Goal: Information Seeking & Learning: Learn about a topic

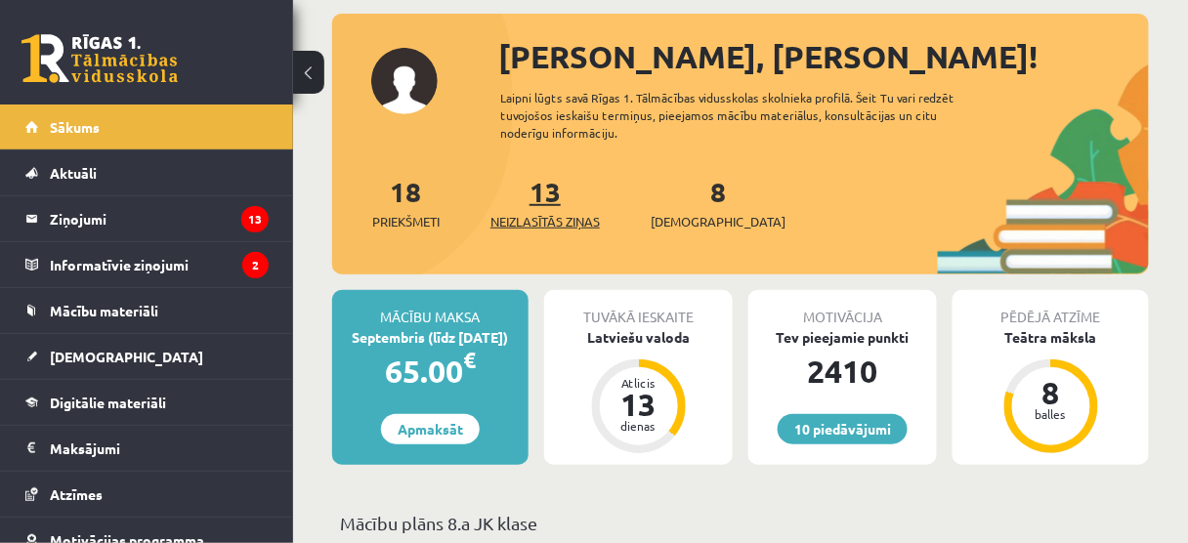
scroll to position [217, 0]
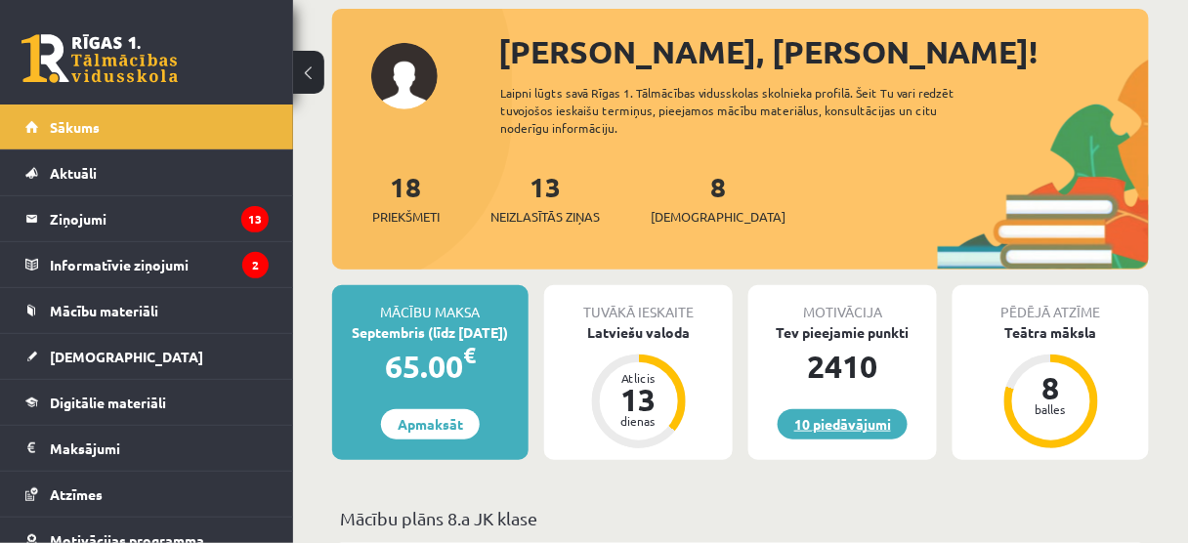
click at [863, 426] on link "10 piedāvājumi" at bounding box center [843, 424] width 130 height 30
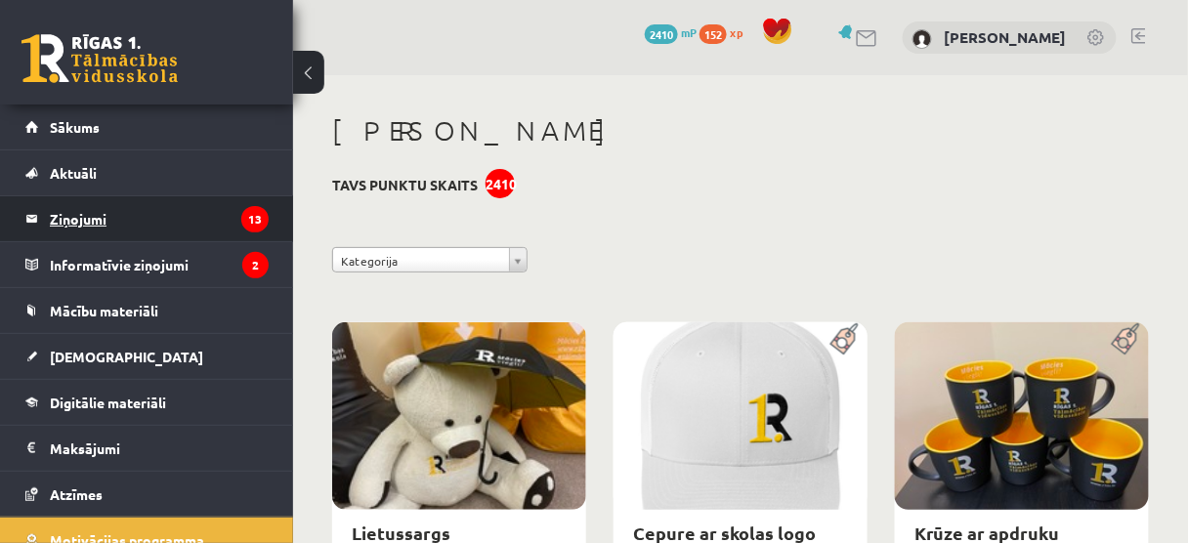
click at [103, 215] on legend "Ziņojumi 13" at bounding box center [159, 218] width 219 height 45
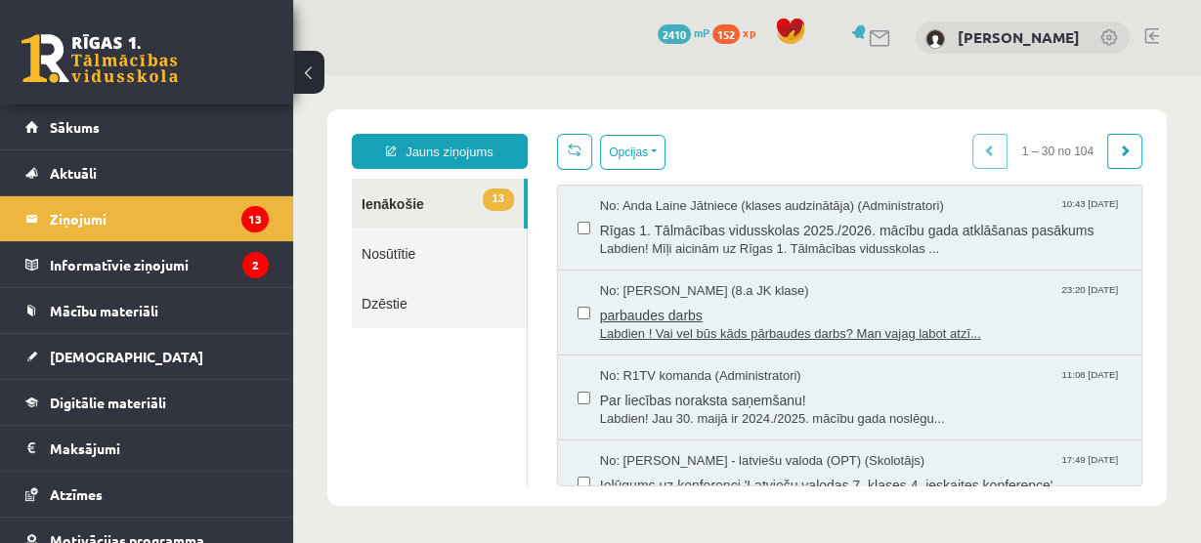
click at [688, 302] on span "parbaudes darbs" at bounding box center [861, 313] width 522 height 24
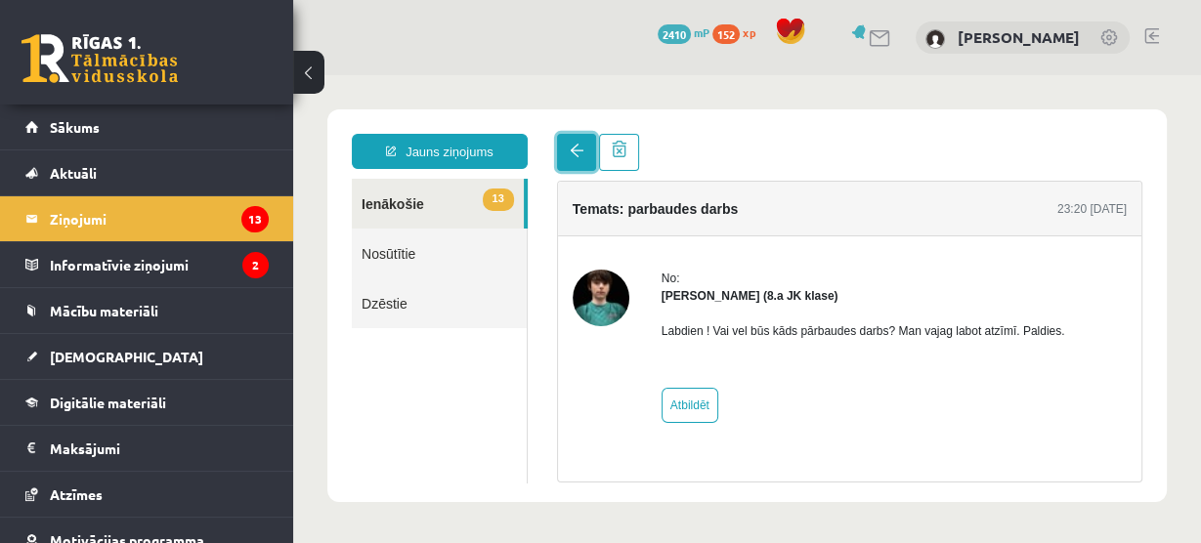
click at [570, 142] on link at bounding box center [576, 152] width 39 height 37
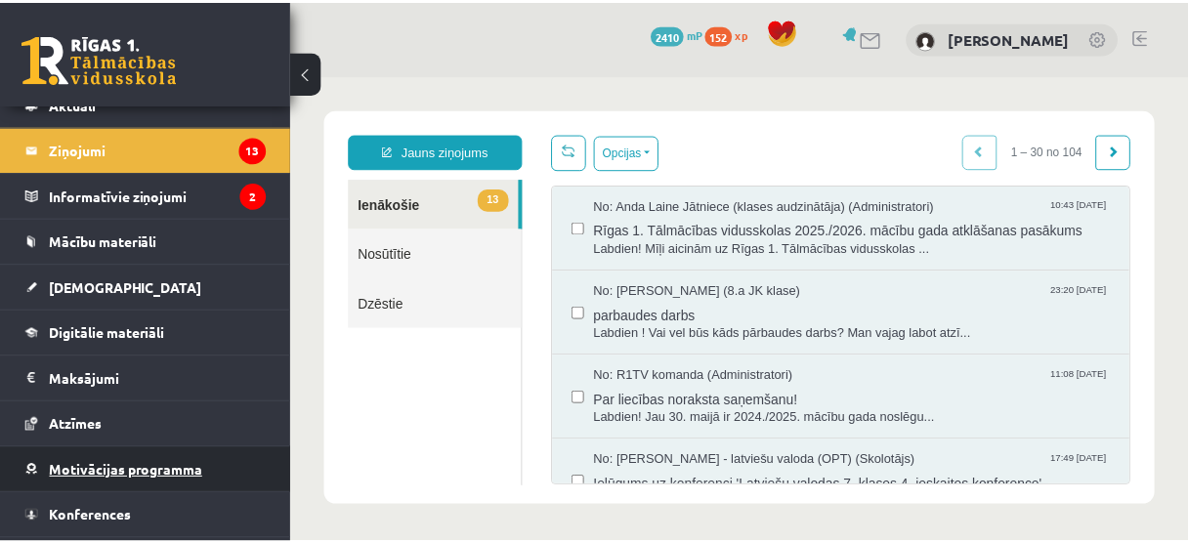
scroll to position [107, 0]
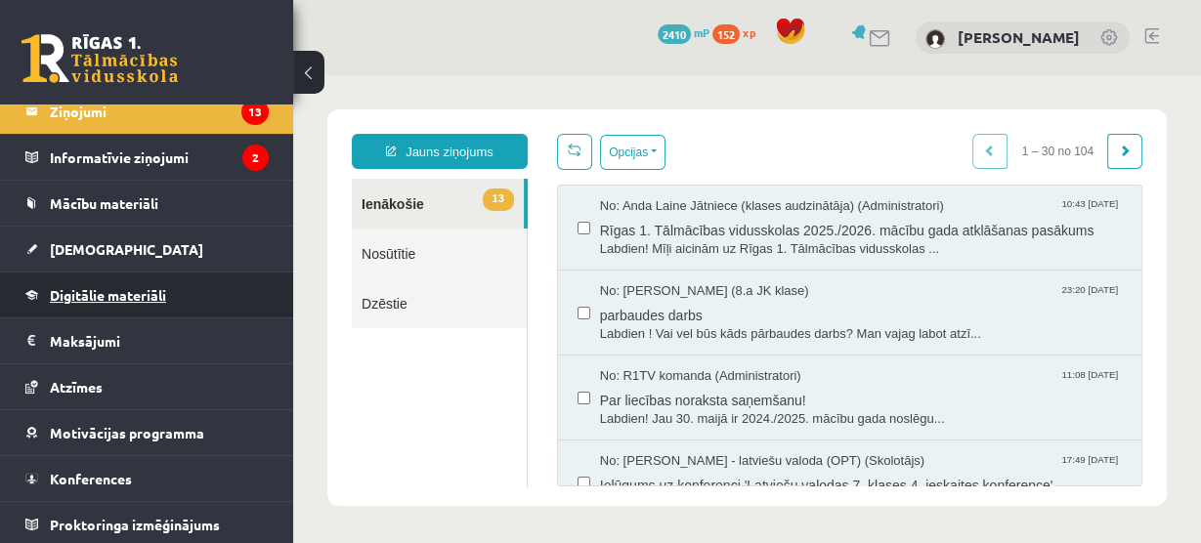
click at [102, 305] on link "Digitālie materiāli" at bounding box center [146, 295] width 243 height 45
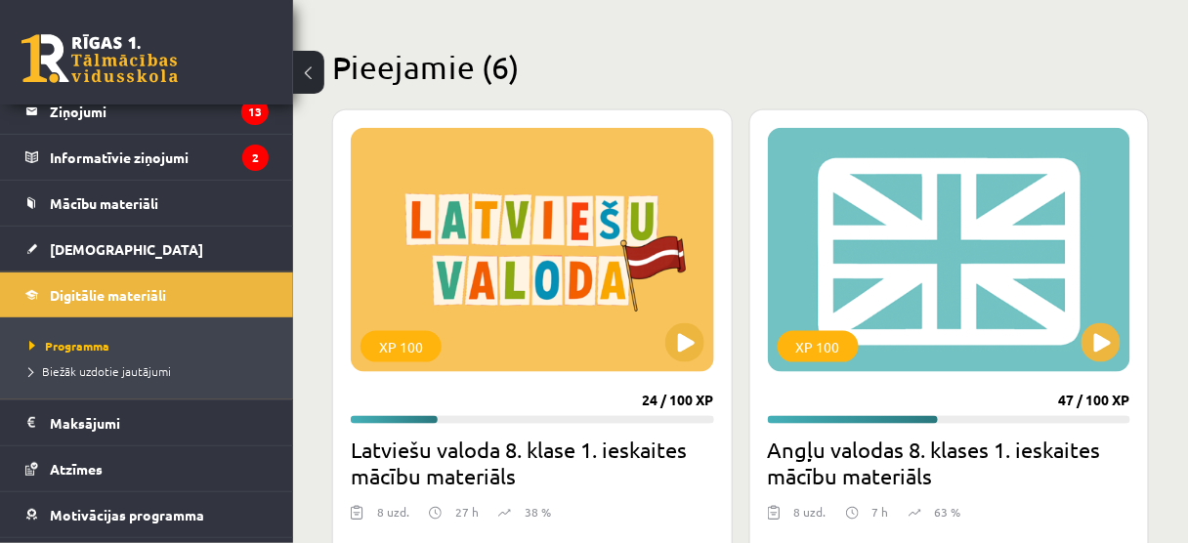
scroll to position [481, 0]
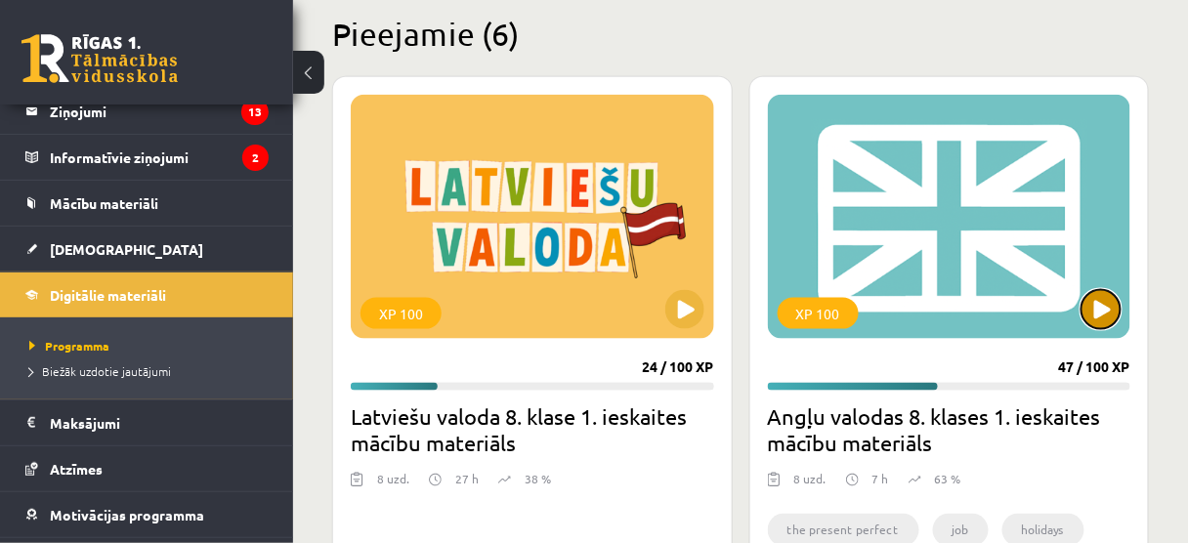
click at [1097, 303] on button at bounding box center [1101, 309] width 39 height 39
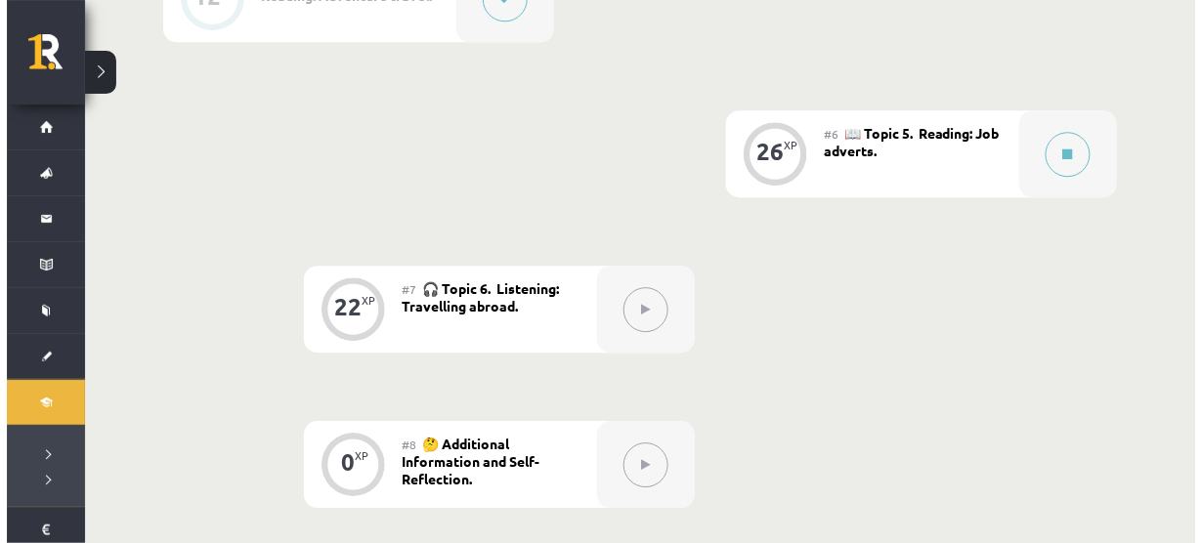
scroll to position [1265, 0]
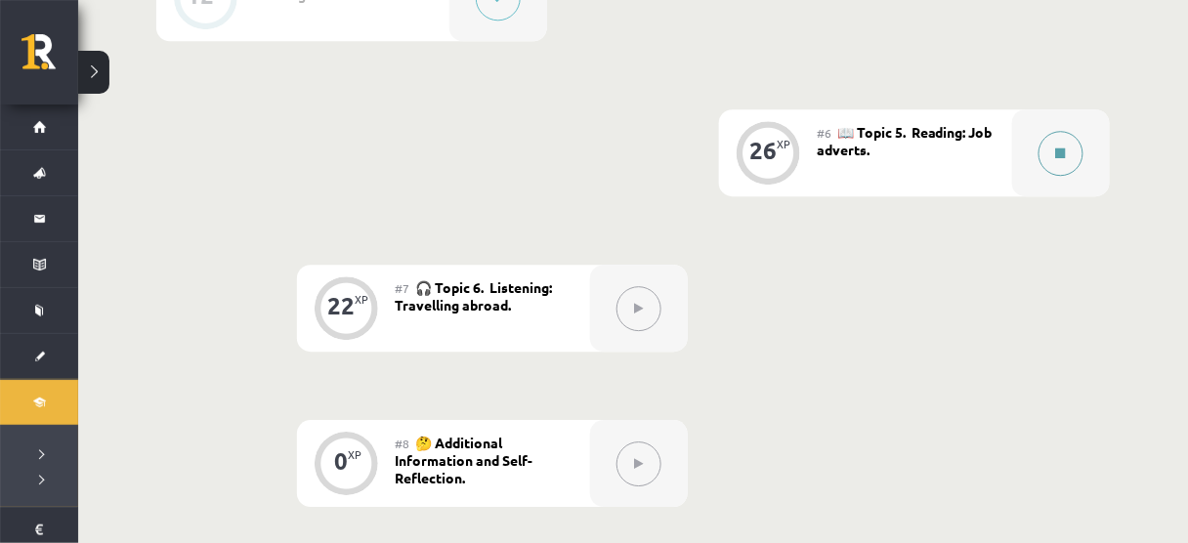
click at [1043, 147] on button at bounding box center [1061, 153] width 45 height 45
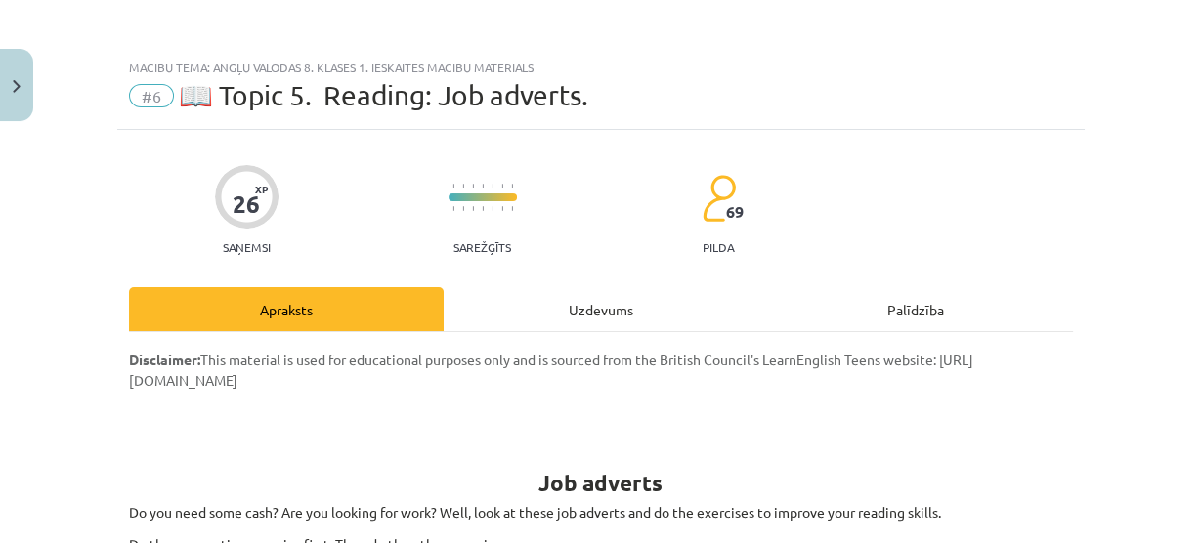
click at [479, 304] on div "Uzdevums" at bounding box center [601, 309] width 315 height 44
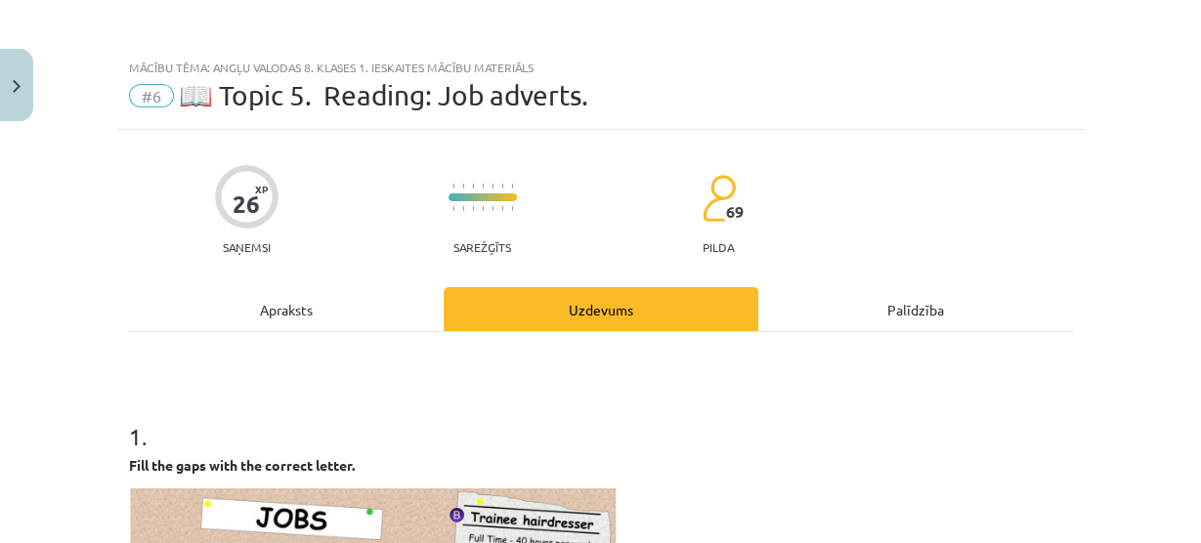
scroll to position [48, 0]
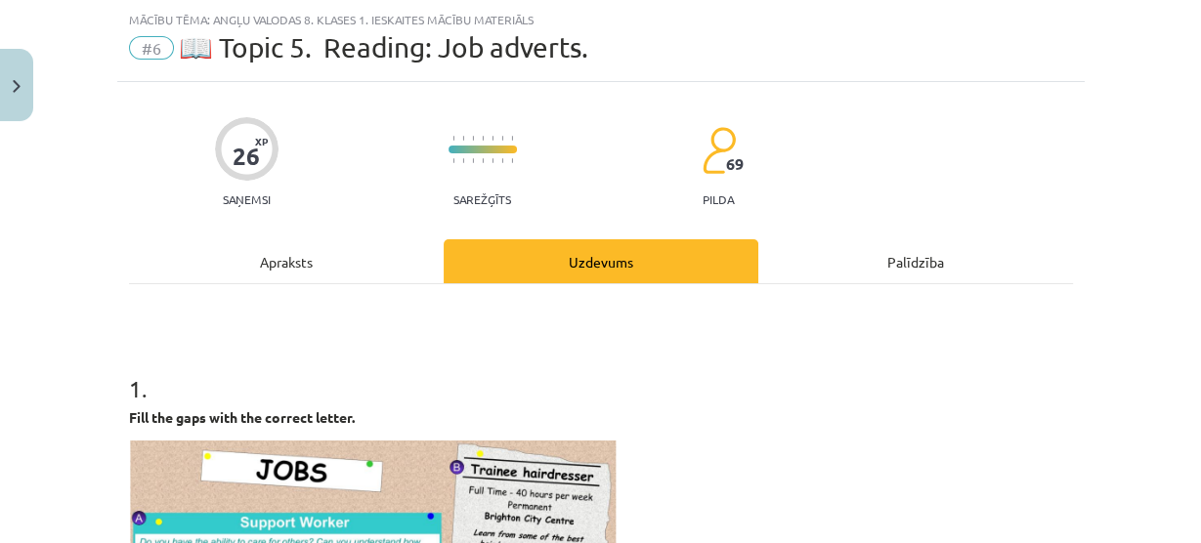
click at [271, 249] on div "Apraksts" at bounding box center [286, 261] width 315 height 44
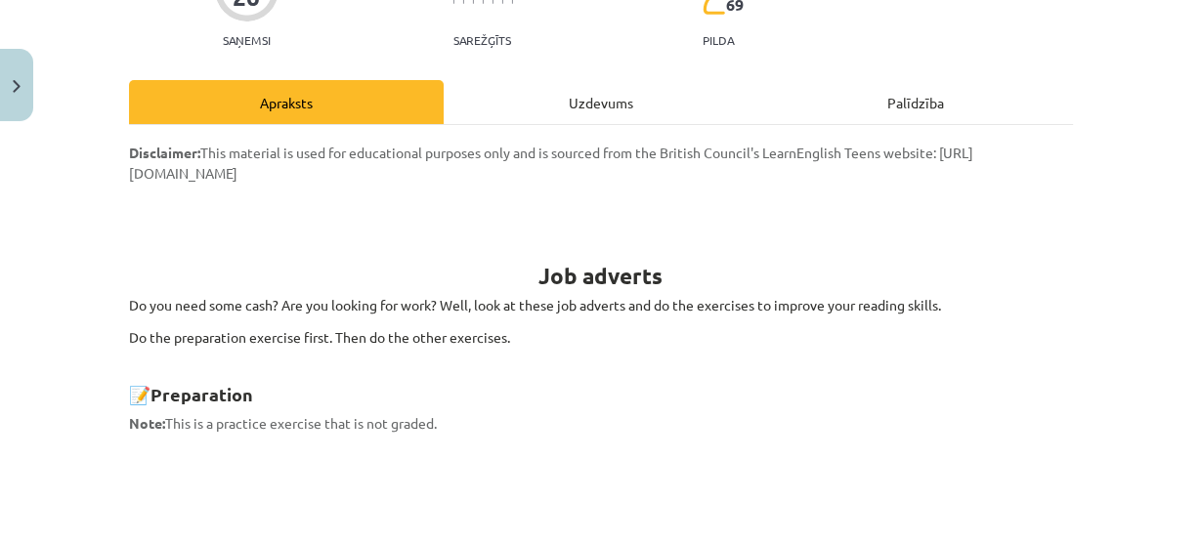
scroll to position [208, 0]
click at [534, 113] on div "Uzdevums" at bounding box center [601, 101] width 315 height 44
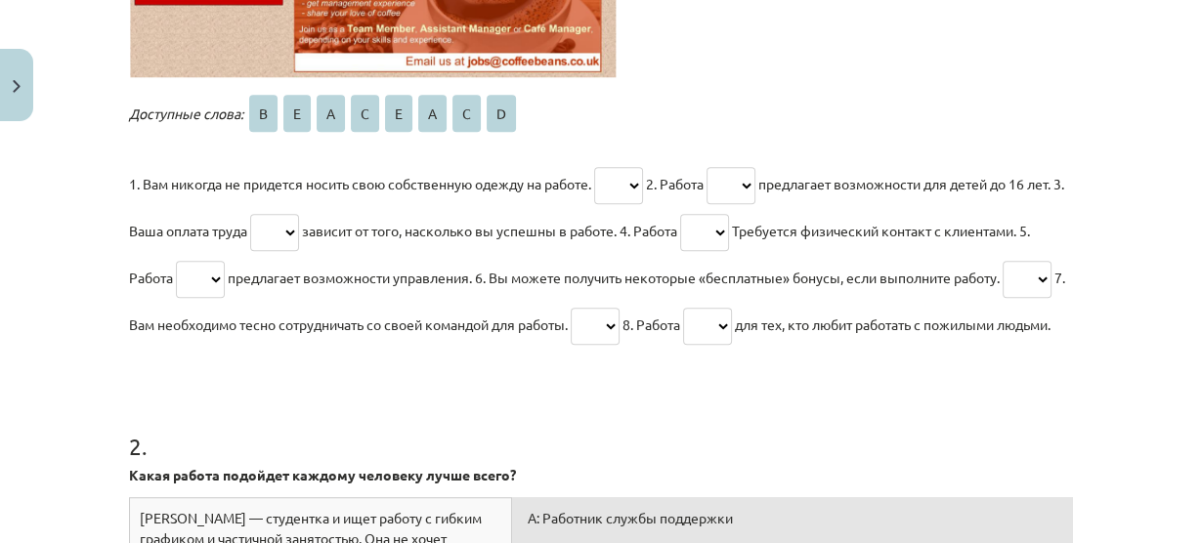
scroll to position [933, 0]
click at [621, 168] on select "* * * * * * * *" at bounding box center [618, 184] width 49 height 37
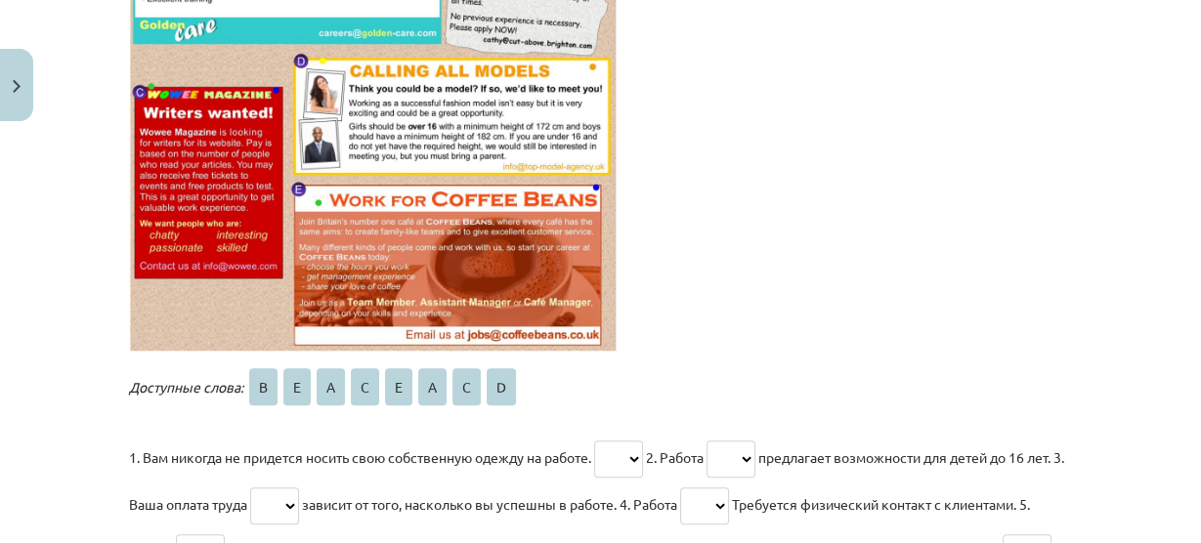
scroll to position [660, 0]
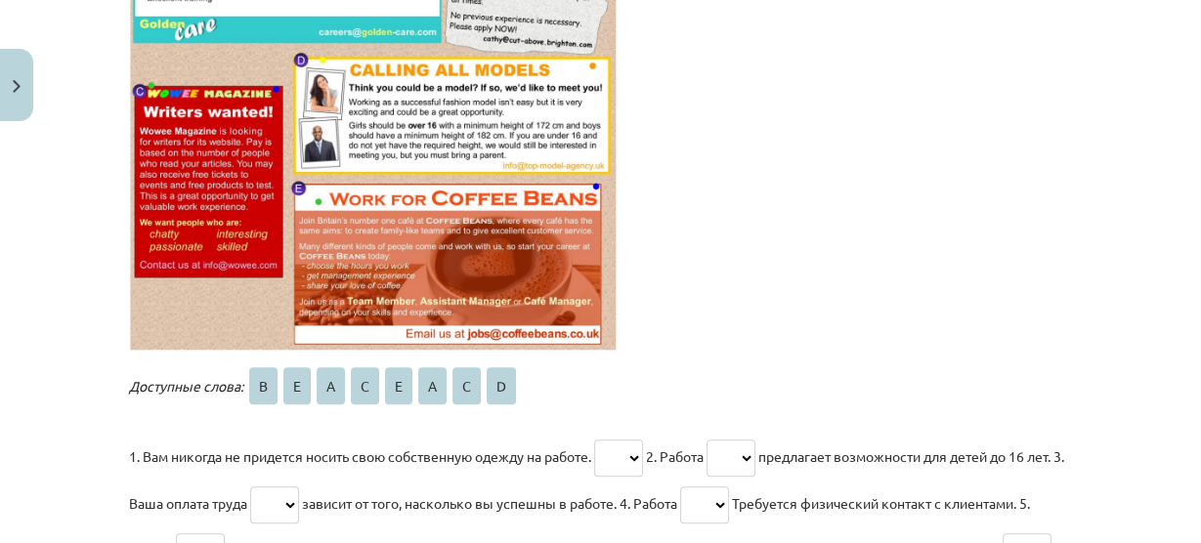
click at [633, 448] on select "* * * * * * * *" at bounding box center [618, 458] width 49 height 37
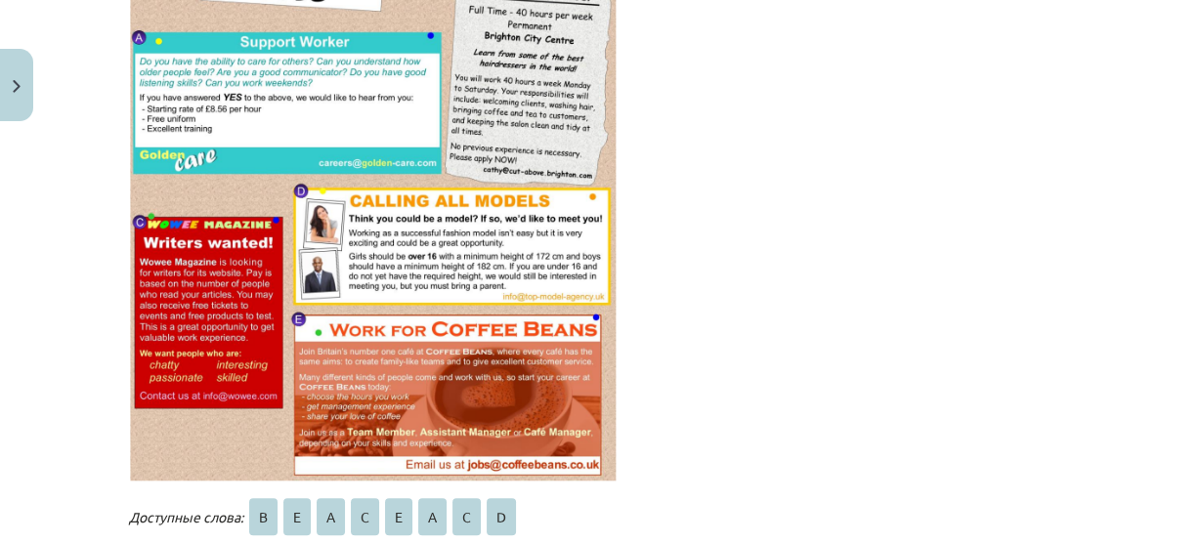
scroll to position [619, 0]
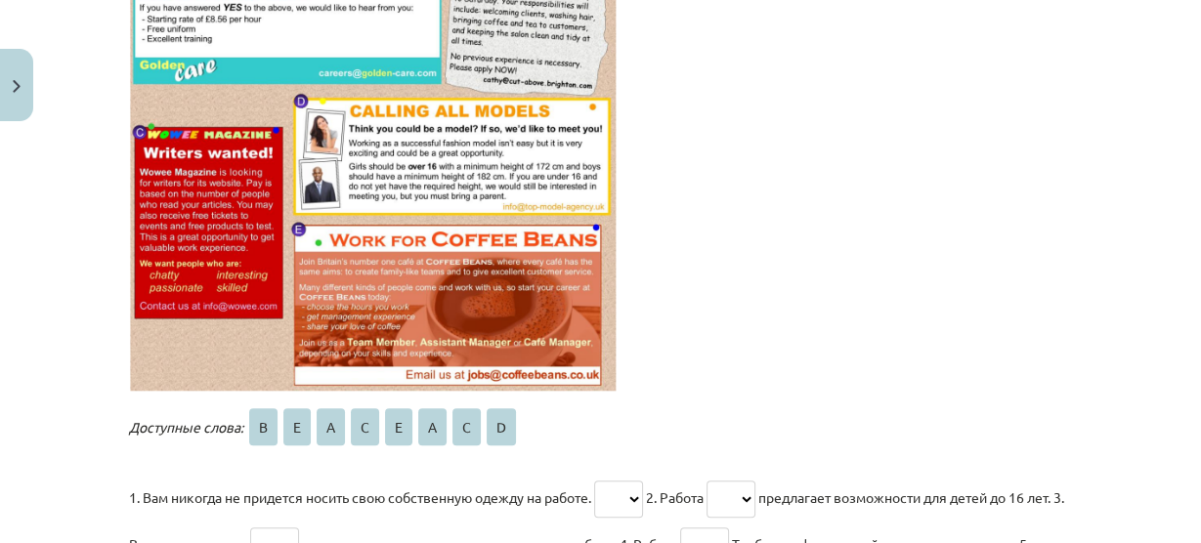
click at [628, 491] on select "* * * * * * * *" at bounding box center [618, 499] width 49 height 37
select select "*"
click at [597, 481] on select "* * * * * * * *" at bounding box center [618, 499] width 49 height 37
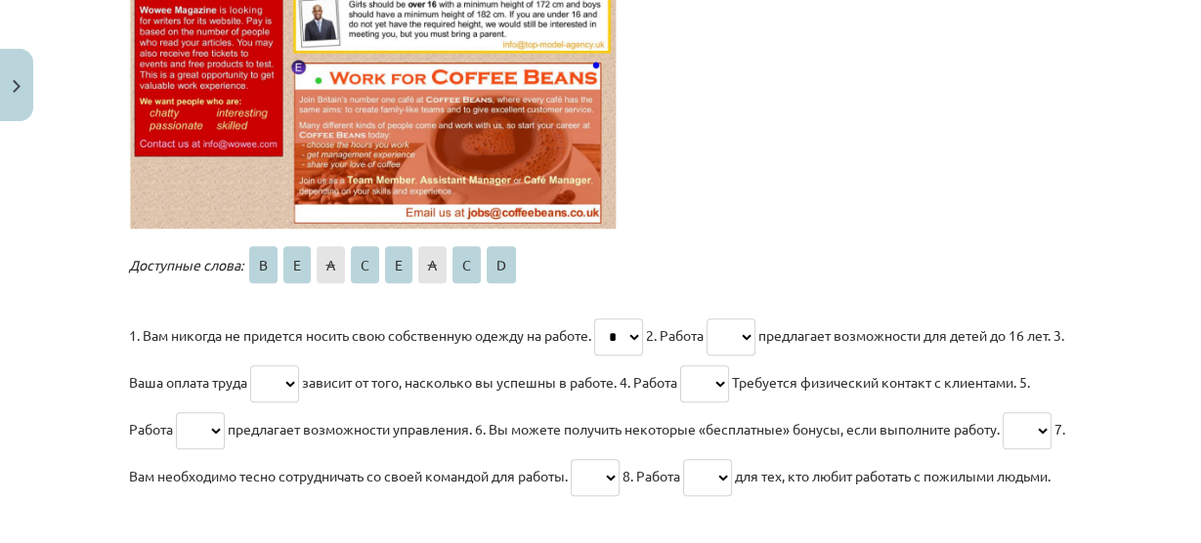
scroll to position [793, 0]
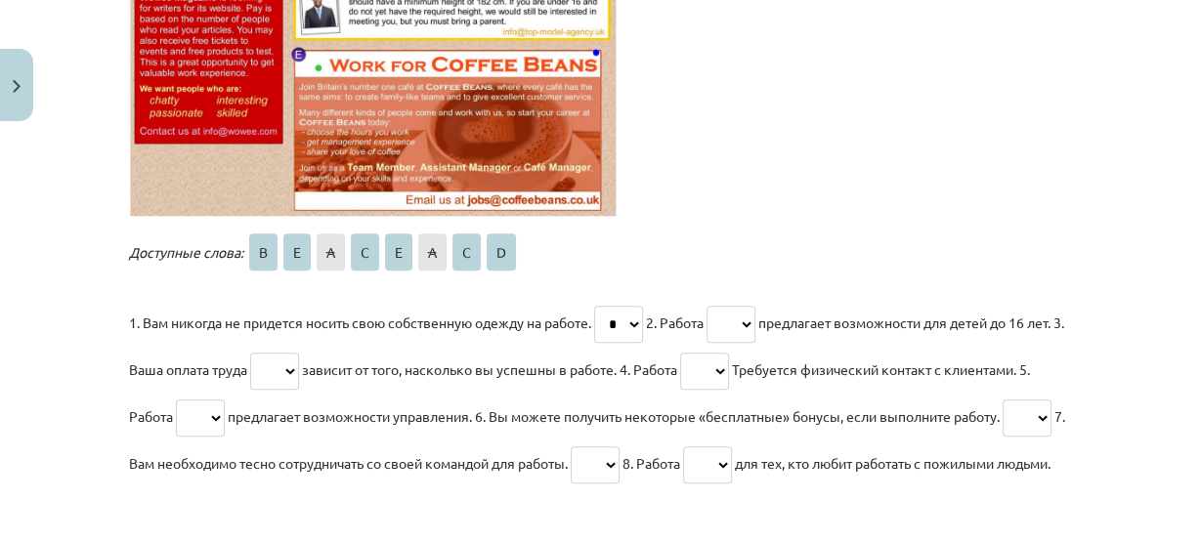
click at [289, 363] on select "* * * * * * * *" at bounding box center [274, 371] width 49 height 37
select select "*"
click at [261, 353] on select "* * * * * * * *" at bounding box center [274, 371] width 49 height 37
click at [753, 318] on select "* * * * * * * *" at bounding box center [730, 324] width 49 height 37
select select "*"
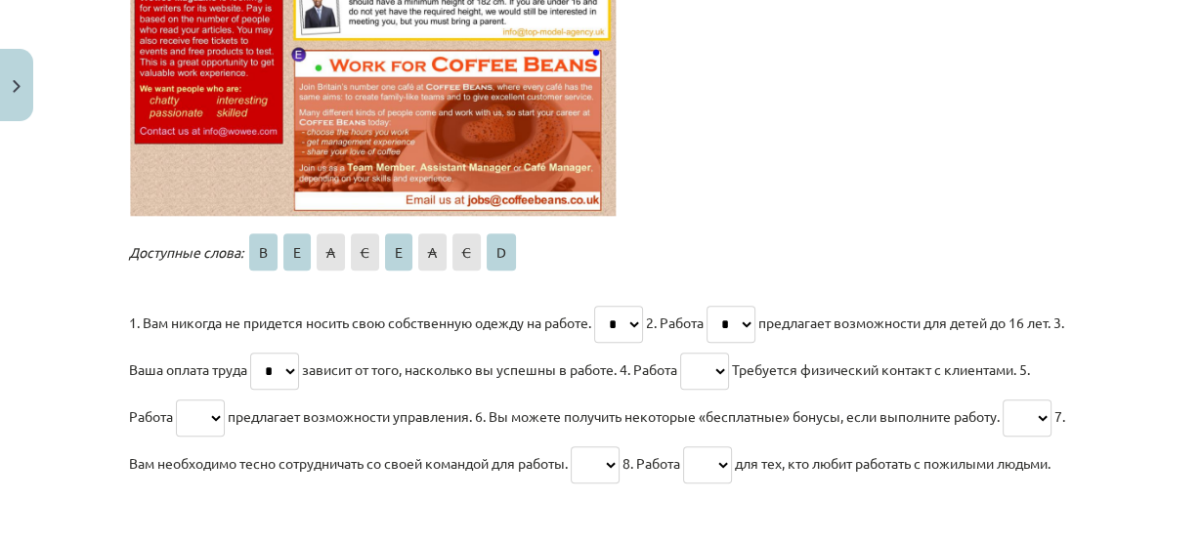
click at [711, 306] on select "* * * * * * * *" at bounding box center [730, 324] width 49 height 37
click at [194, 415] on select "* * * * * * * *" at bounding box center [200, 418] width 49 height 37
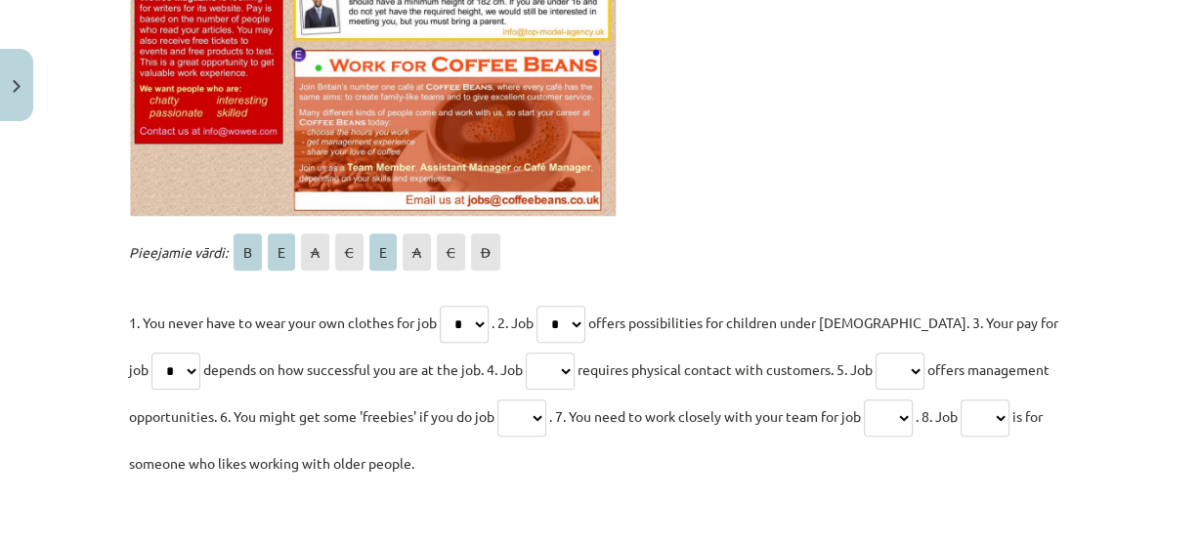
scroll to position [1265, 0]
click at [893, 365] on select "* * * * * * * *" at bounding box center [900, 371] width 49 height 37
select select "*"
click at [876, 353] on select "* * * * * * * *" at bounding box center [900, 371] width 49 height 37
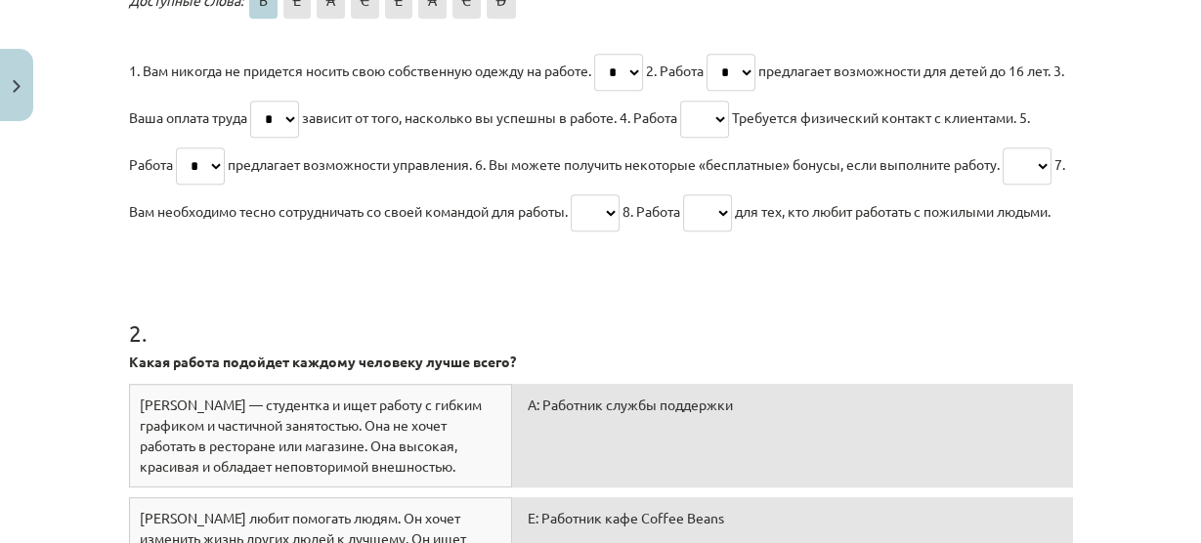
scroll to position [1045, 0]
click at [727, 117] on select "* * * * * * * *" at bounding box center [704, 120] width 49 height 37
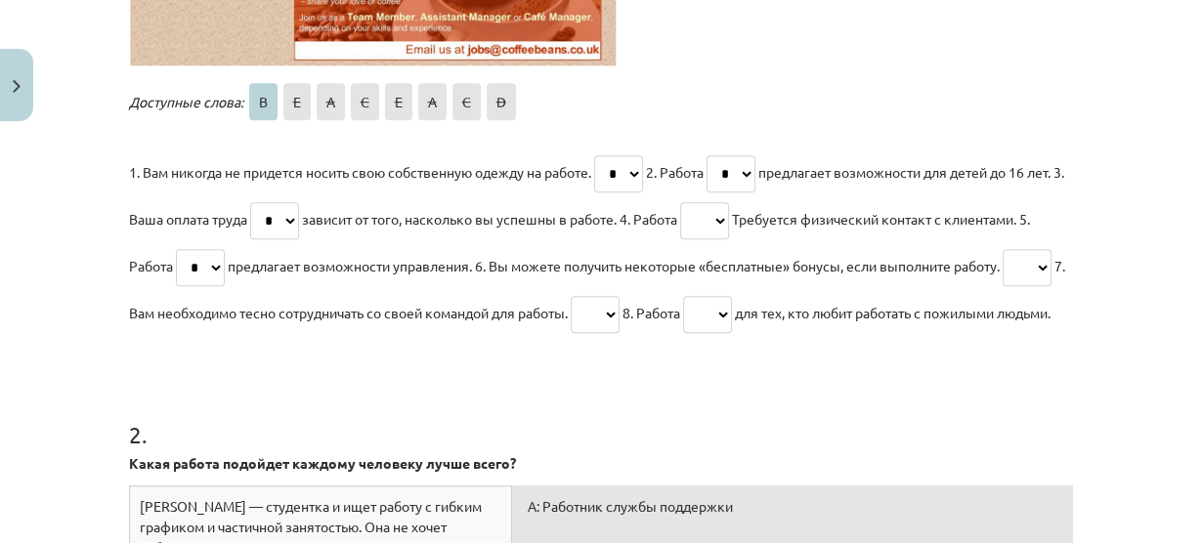
scroll to position [954, 0]
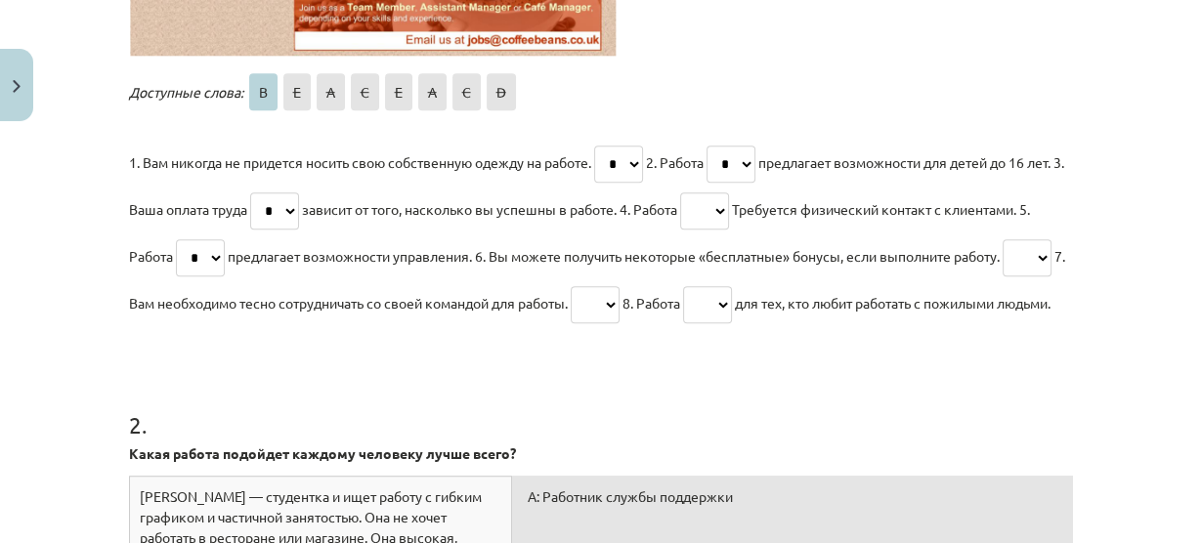
click at [710, 200] on select "* * * * * * * *" at bounding box center [704, 210] width 49 height 37
select select "*"
click at [697, 192] on select "* * * * * * * *" at bounding box center [704, 210] width 49 height 37
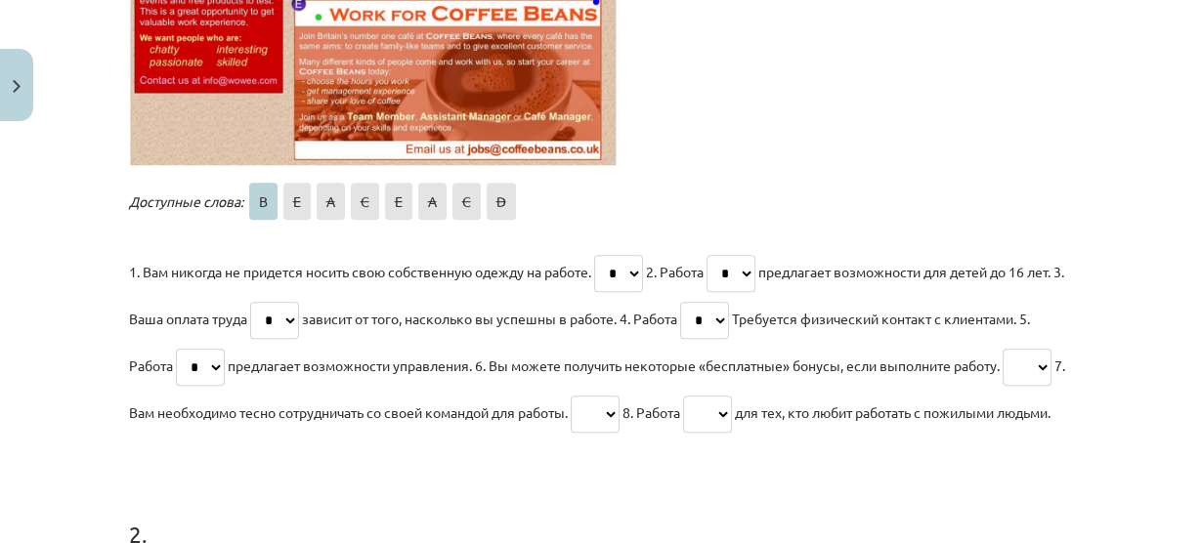
scroll to position [843, 0]
click at [611, 416] on select "* * * * * * * *" at bounding box center [595, 415] width 49 height 37
select select "*"
click at [587, 397] on select "* * * * * * * *" at bounding box center [595, 415] width 49 height 37
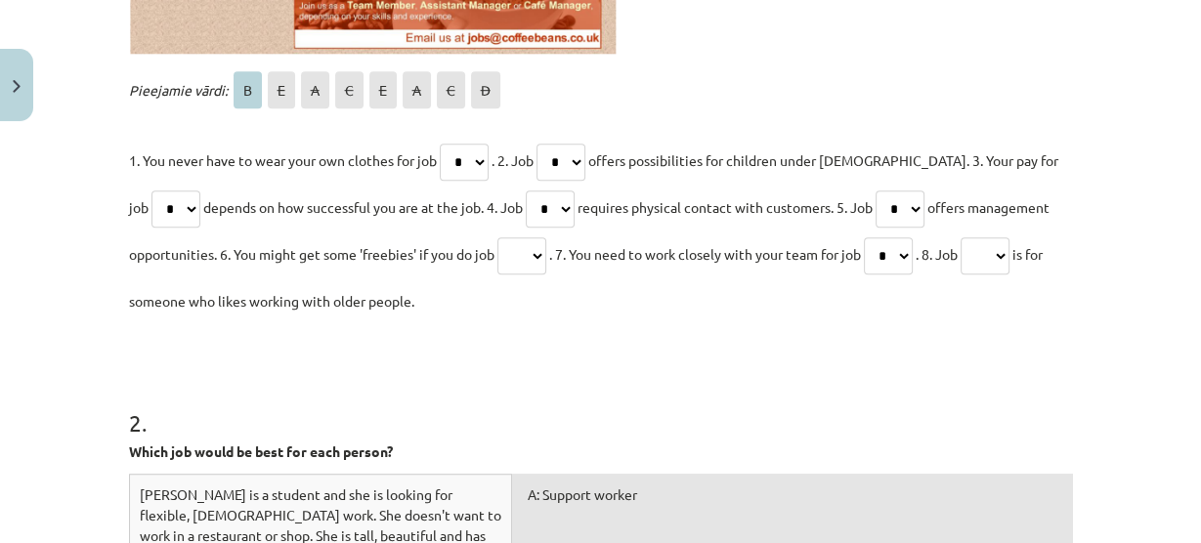
scroll to position [1264, 0]
click at [567, 160] on select "* * * * * * * *" at bounding box center [560, 162] width 49 height 37
select select "*"
click at [543, 144] on select "* * * * * * * *" at bounding box center [560, 162] width 49 height 37
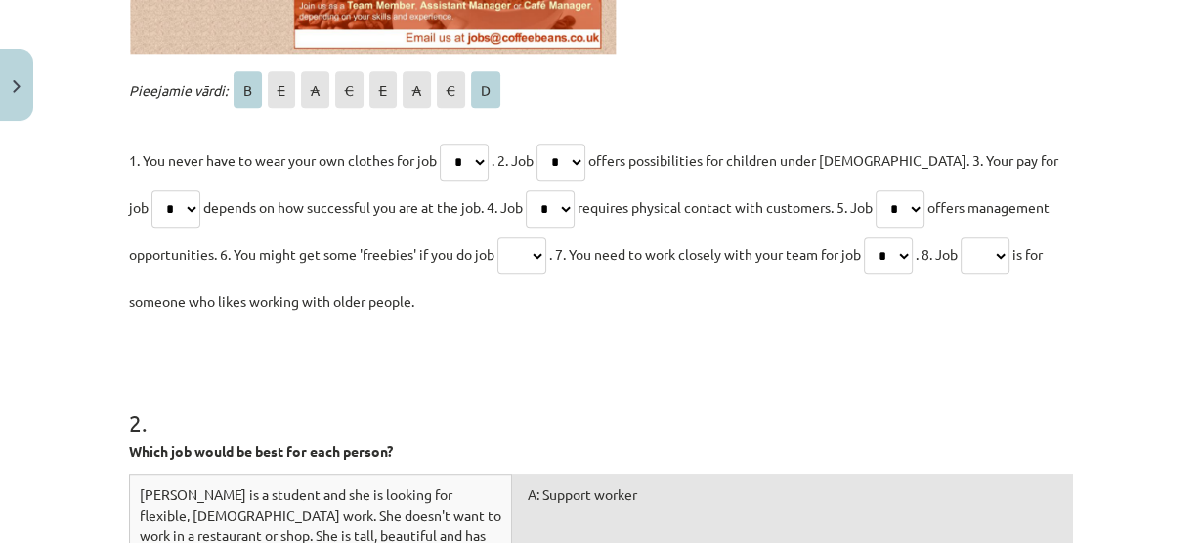
click at [167, 207] on select "* * * * * * * *" at bounding box center [175, 209] width 49 height 37
select select "*"
click at [151, 191] on select "* * * * * * * *" at bounding box center [175, 209] width 49 height 37
click at [526, 192] on select "* * * * * * * *" at bounding box center [550, 209] width 49 height 37
select select "*"
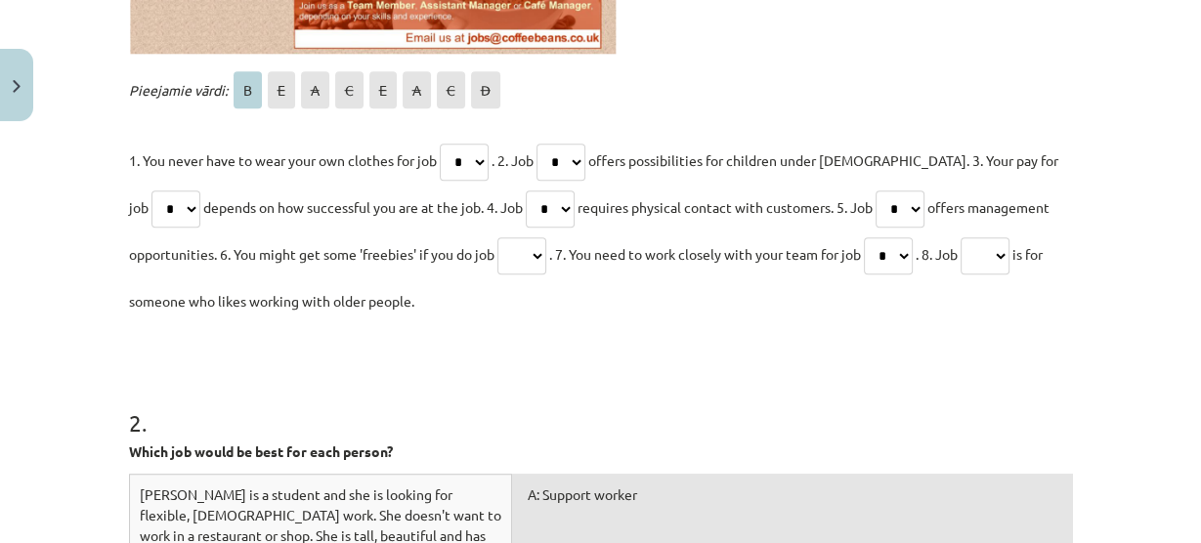
click at [526, 191] on select "* * * * * * * *" at bounding box center [550, 209] width 49 height 37
click at [520, 254] on select "* * * * * * * *" at bounding box center [521, 255] width 49 height 37
select select "*"
click at [498, 237] on select "* * * * * * * *" at bounding box center [521, 255] width 49 height 37
click at [881, 254] on select "* * * * * * * *" at bounding box center [888, 255] width 49 height 37
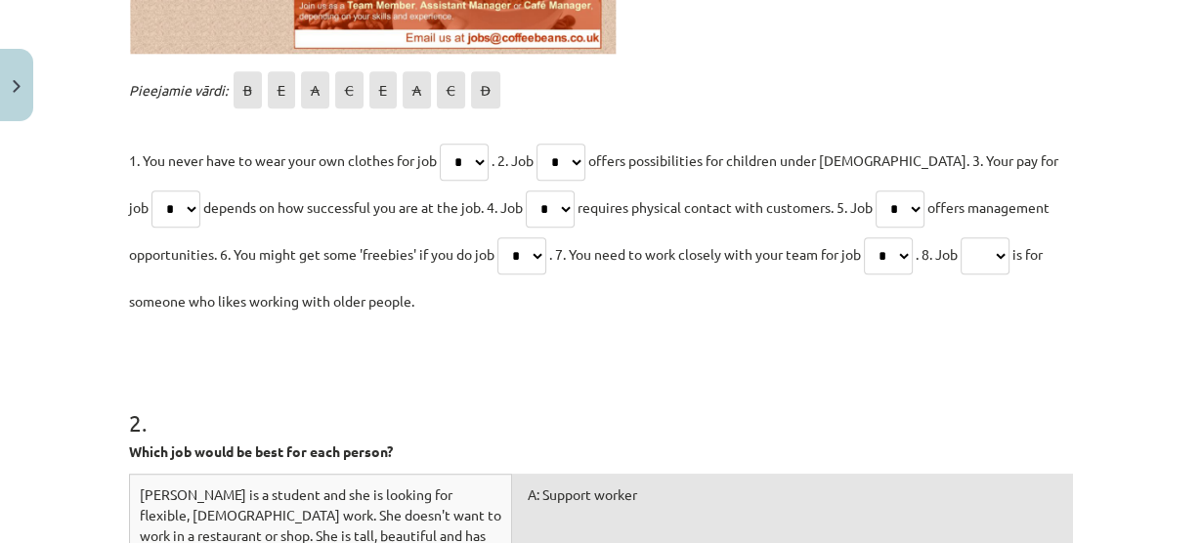
select select "*"
click at [874, 237] on select "* * * * * * * *" at bounding box center [888, 255] width 49 height 37
click at [1009, 251] on select "* * * * * * * *" at bounding box center [985, 255] width 49 height 37
select select "*"
click at [977, 237] on select "* * * * * * * *" at bounding box center [985, 255] width 49 height 37
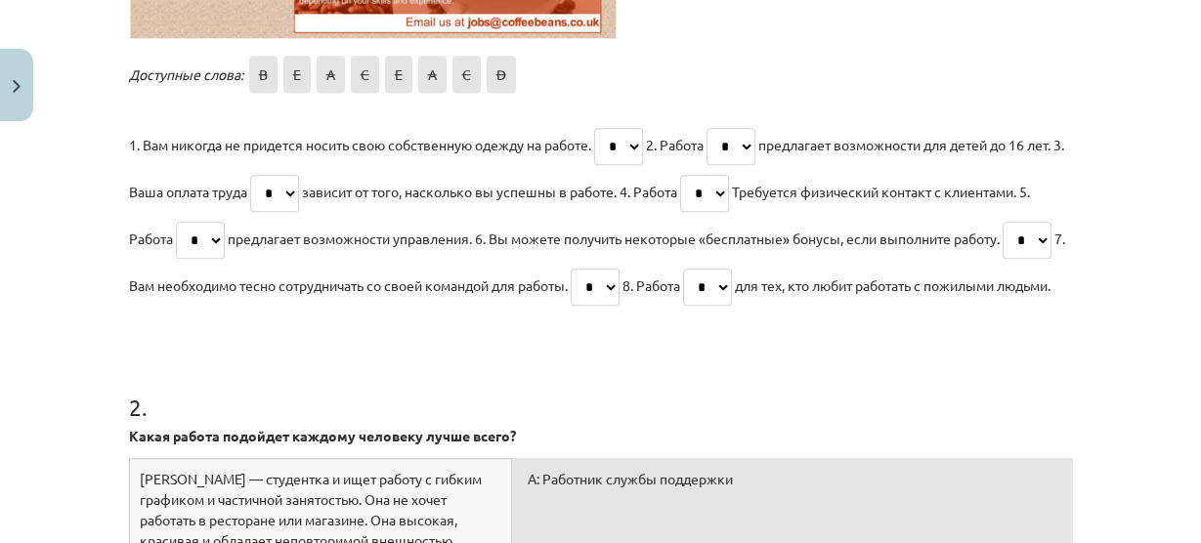
scroll to position [1346, 0]
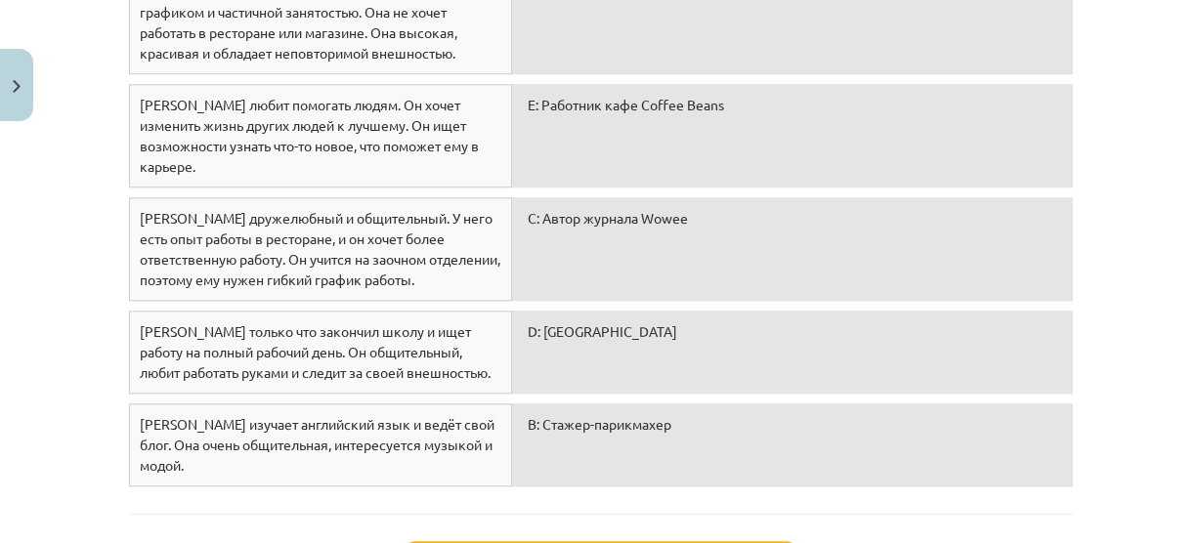
scroll to position [1459, 0]
drag, startPoint x: 601, startPoint y: 459, endPoint x: 606, endPoint y: 232, distance: 227.7
drag, startPoint x: 606, startPoint y: 232, endPoint x: 583, endPoint y: 463, distance: 232.7
drag, startPoint x: 583, startPoint y: 463, endPoint x: 560, endPoint y: 497, distance: 41.5
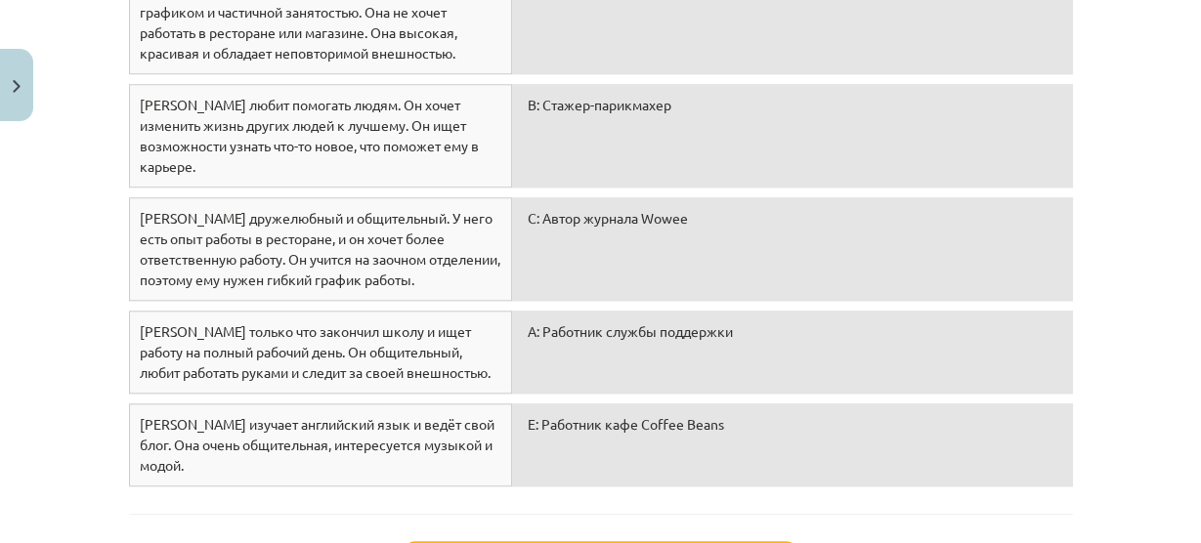
drag, startPoint x: 662, startPoint y: 358, endPoint x: 646, endPoint y: 231, distance: 128.0
drag, startPoint x: 646, startPoint y: 231, endPoint x: 633, endPoint y: 352, distance: 121.8
click at [633, 340] on font "A: Работник службы поддержки" at bounding box center [630, 331] width 205 height 18
drag, startPoint x: 633, startPoint y: 352, endPoint x: 637, endPoint y: 216, distance: 135.9
drag, startPoint x: 637, startPoint y: 216, endPoint x: 632, endPoint y: 363, distance: 146.7
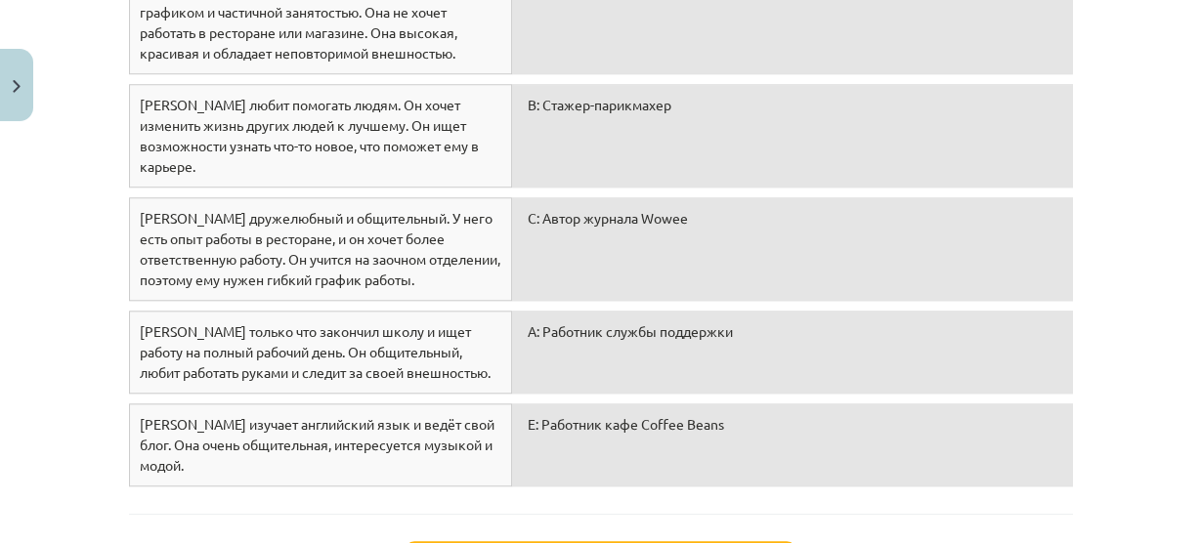
click at [632, 363] on div "A: Работник службы поддержки" at bounding box center [792, 352] width 560 height 83
drag, startPoint x: 614, startPoint y: 362, endPoint x: 619, endPoint y: 328, distance: 33.6
click at [650, 433] on font "E: Работник кафе Coffee Beans" at bounding box center [626, 424] width 196 height 18
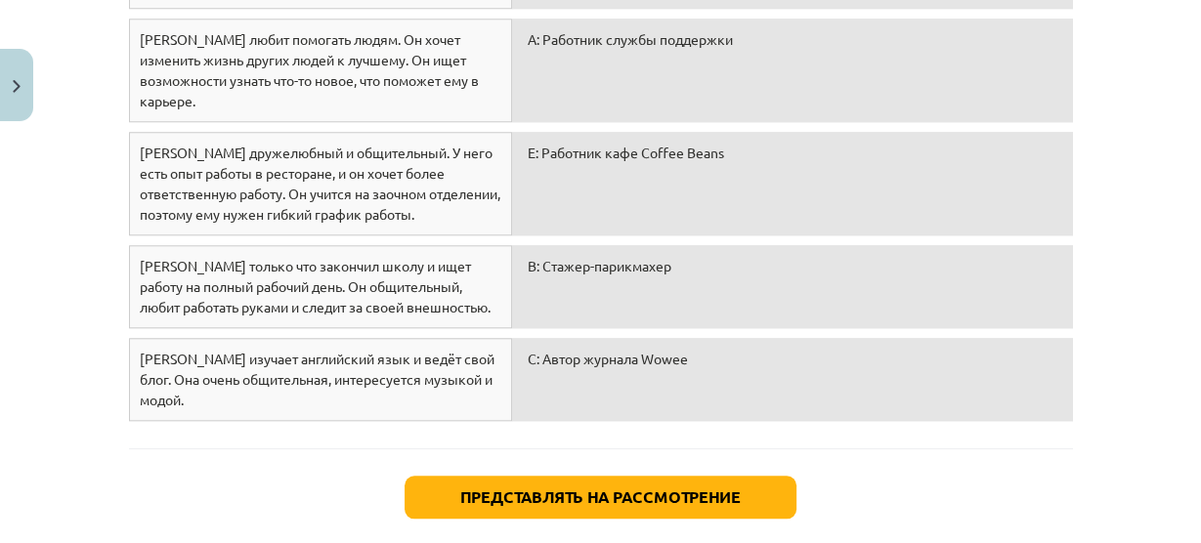
scroll to position [1627, 0]
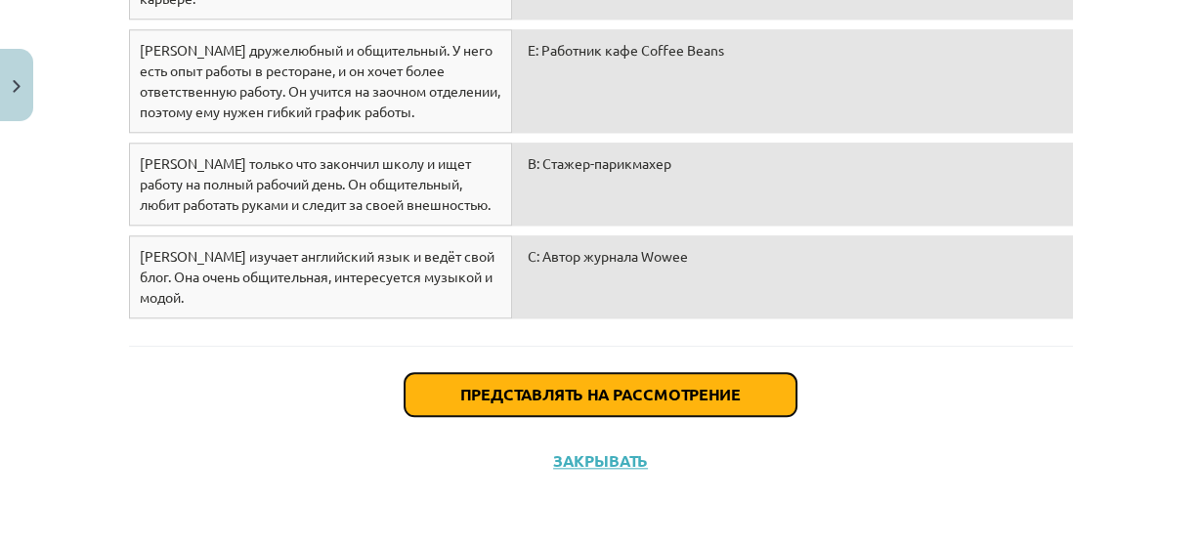
click at [485, 401] on font "Представлять на рассмотрение" at bounding box center [600, 394] width 280 height 21
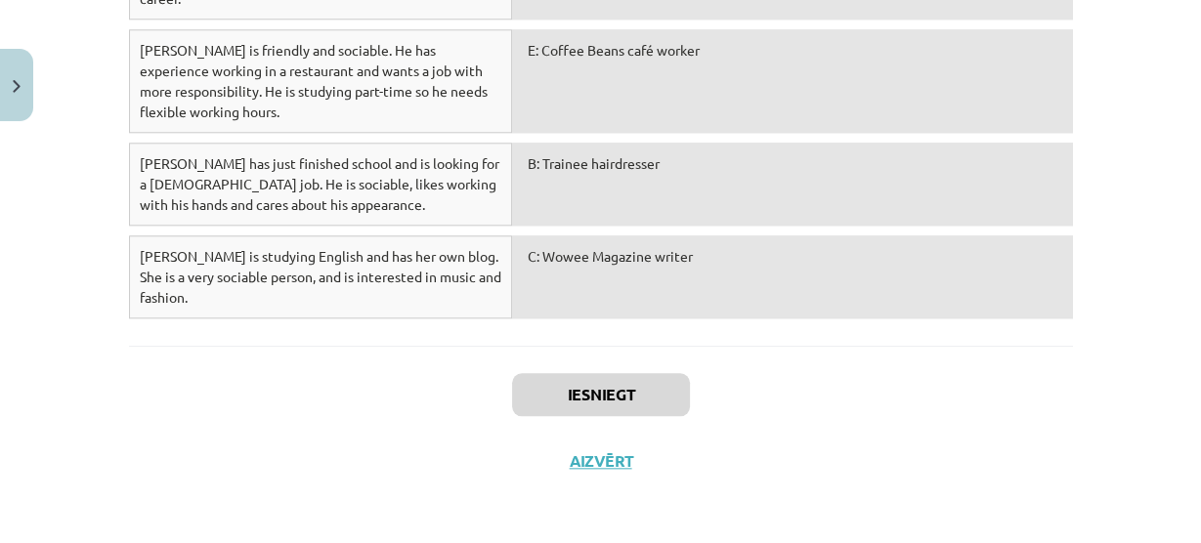
scroll to position [1560, 0]
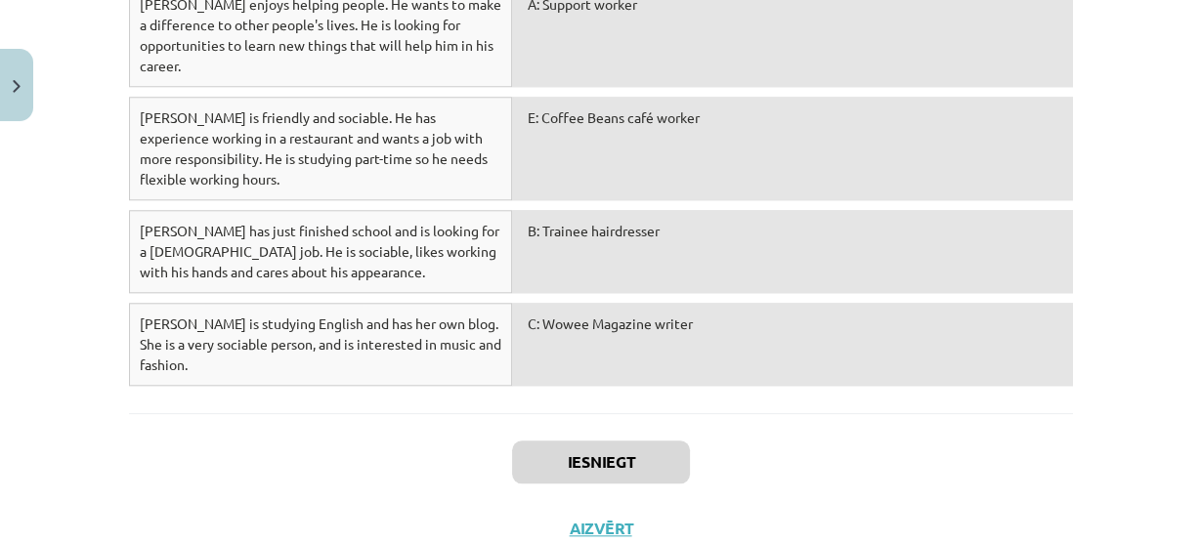
click at [983, 227] on div "B: Trainee hairdresser" at bounding box center [792, 251] width 560 height 83
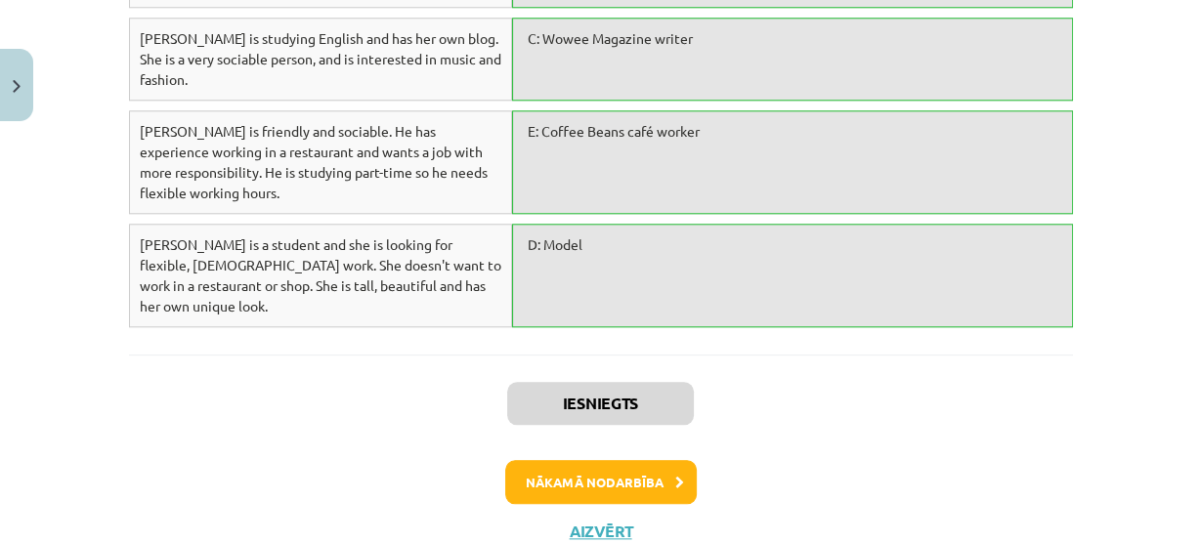
scroll to position [1621, 0]
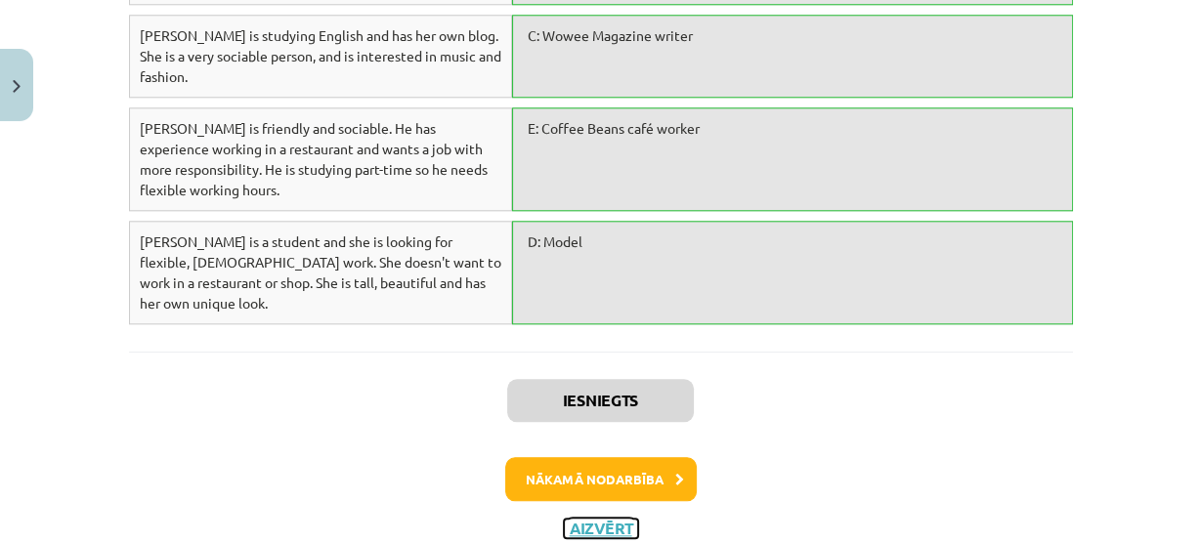
click at [607, 519] on button "Aizvērt" at bounding box center [601, 529] width 74 height 20
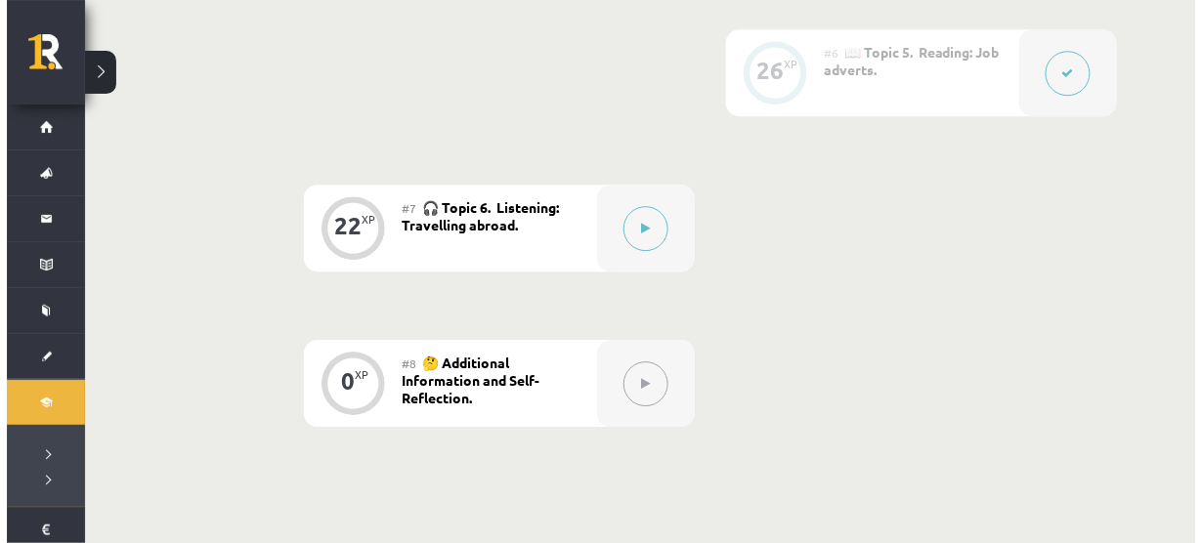
scroll to position [1372, 0]
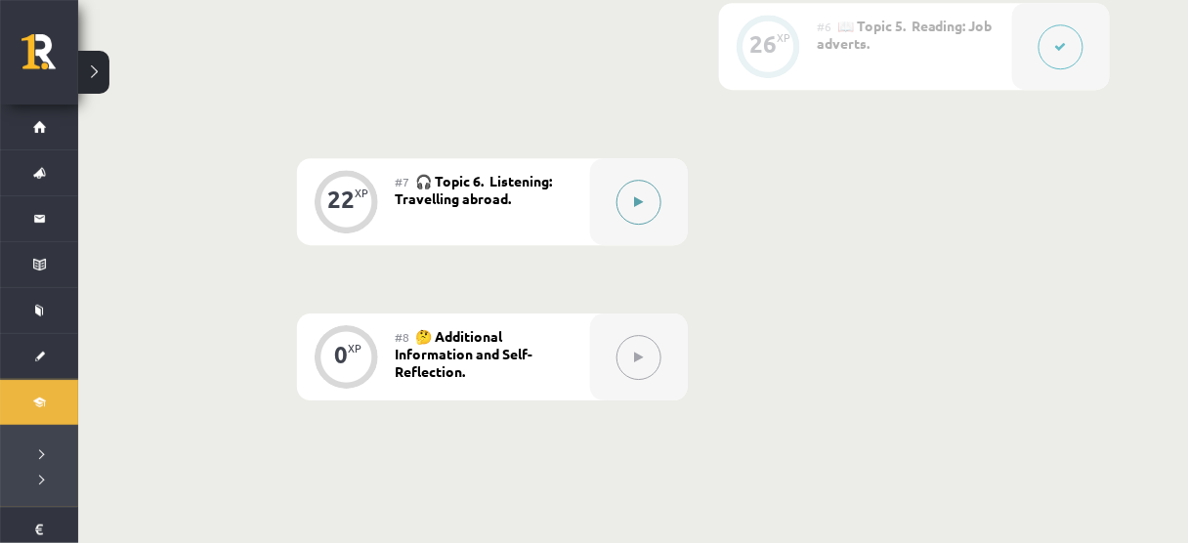
click at [617, 204] on button at bounding box center [639, 202] width 45 height 45
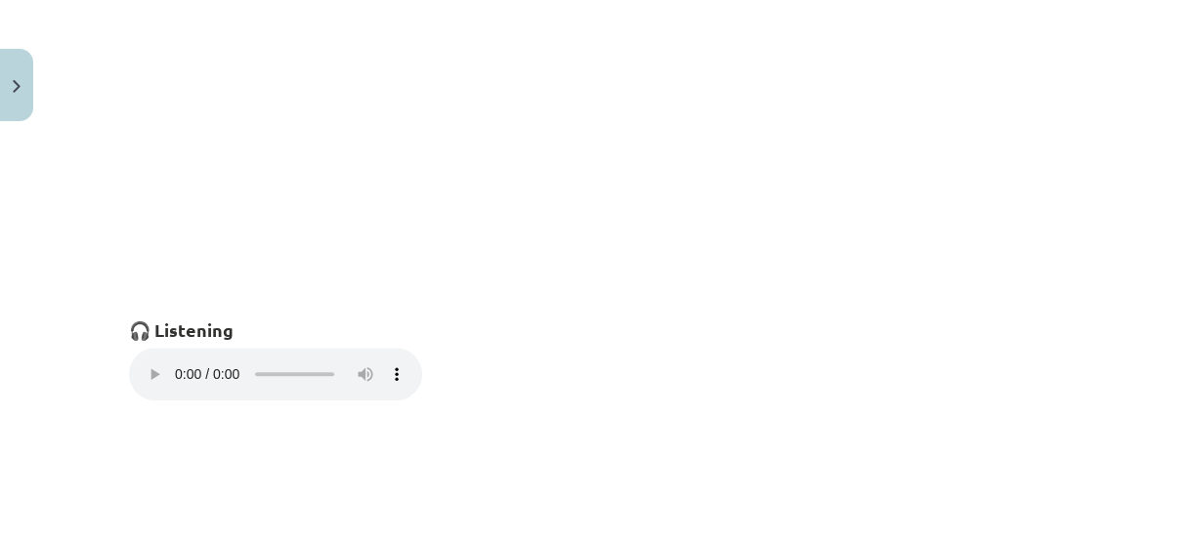
scroll to position [1611, 0]
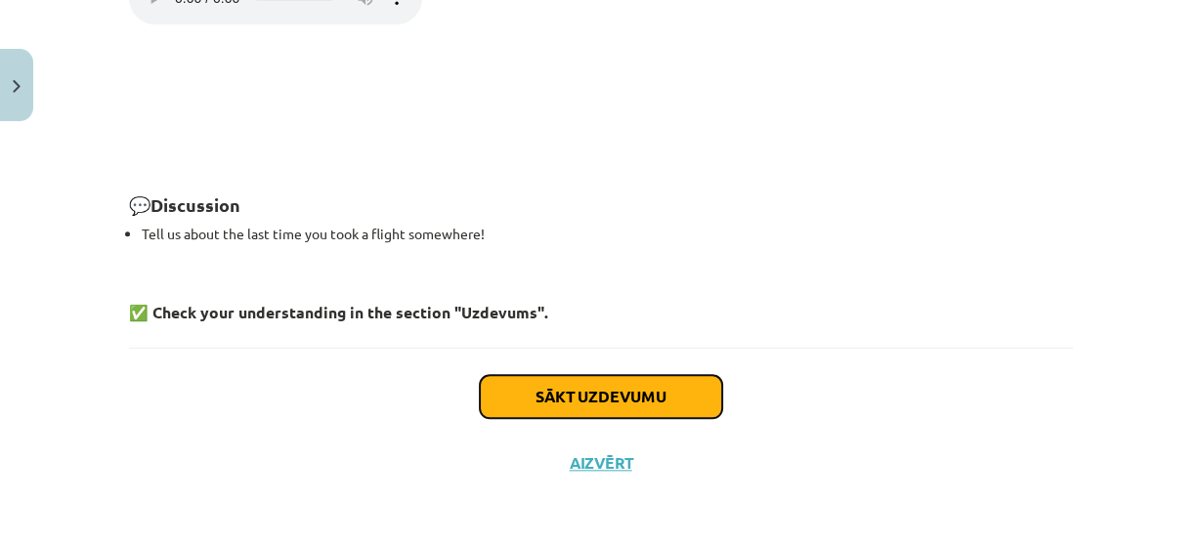
click at [592, 383] on button "Sākt uzdevumu" at bounding box center [601, 396] width 242 height 43
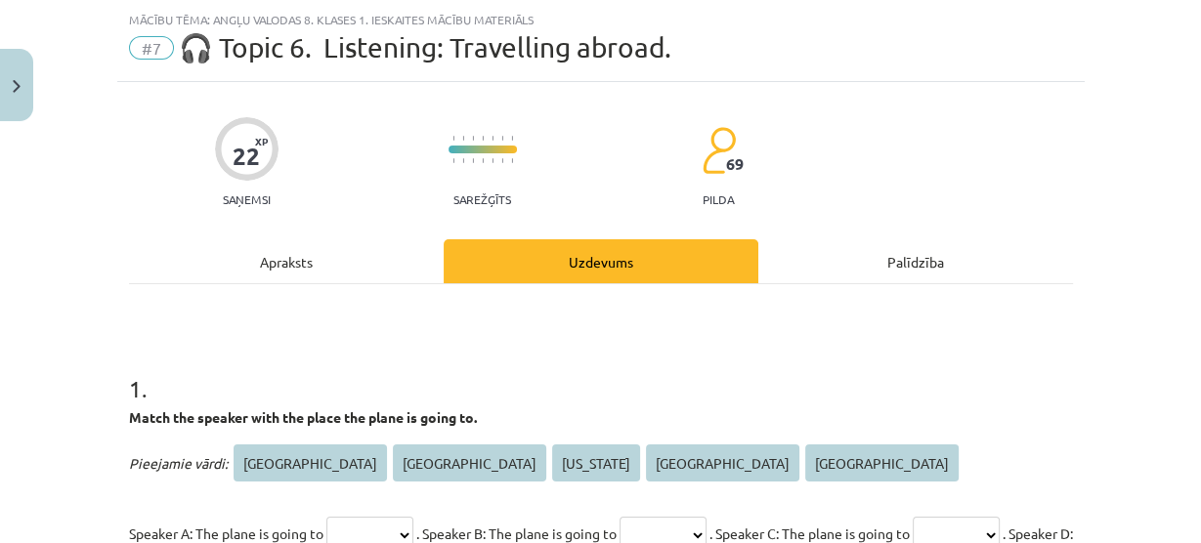
click at [592, 383] on h1 "1 ." at bounding box center [601, 371] width 944 height 61
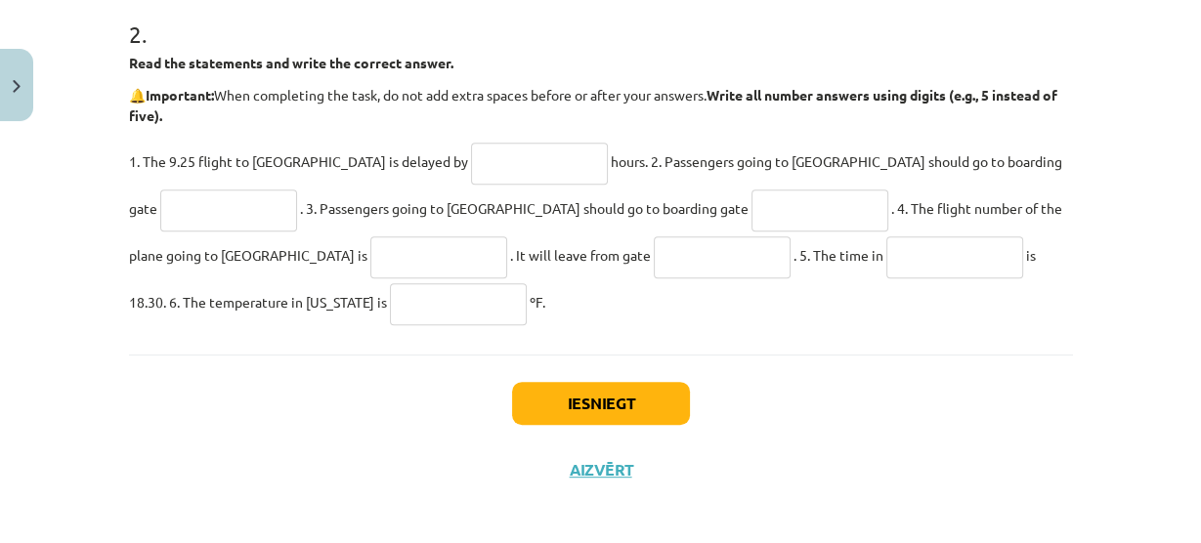
scroll to position [711, 0]
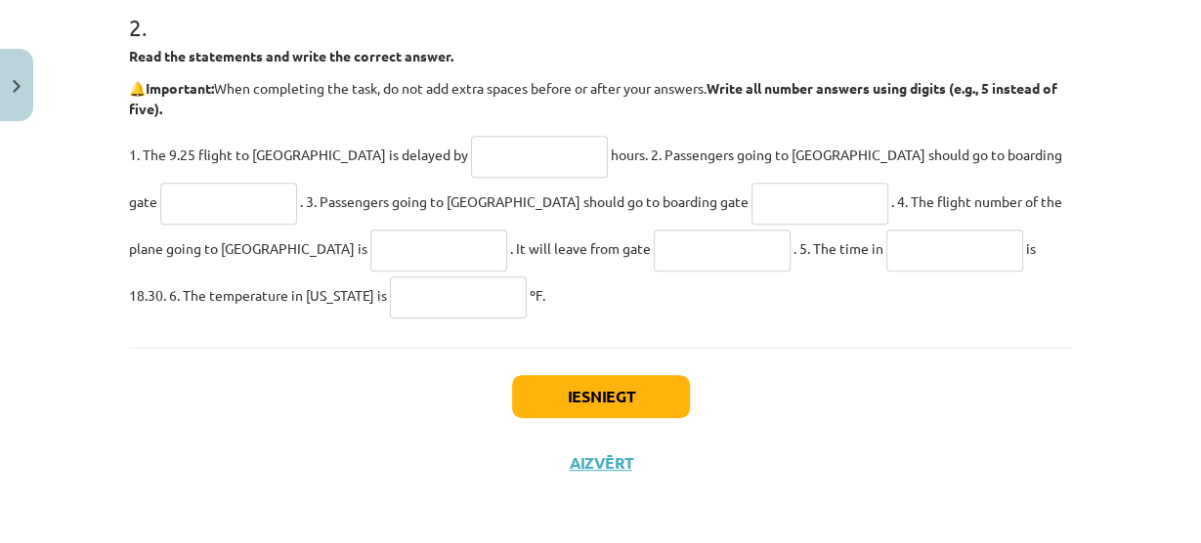
click at [751, 192] on input "text" at bounding box center [819, 204] width 137 height 42
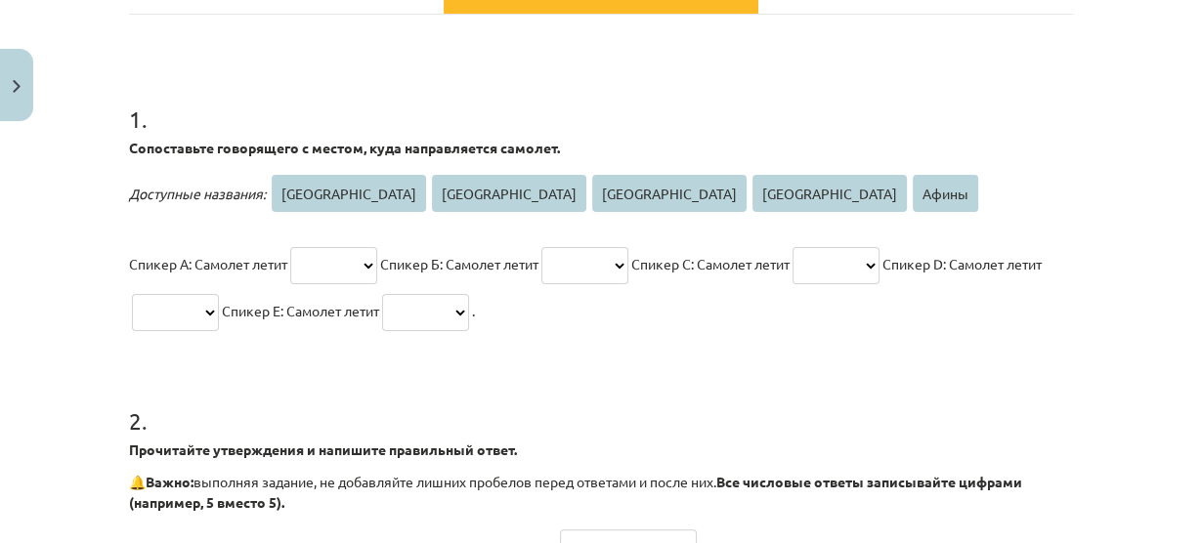
scroll to position [1453, 0]
click at [605, 40] on div "1 . Сопоставьте говорящего с местом, куда направляется самолет. Доступные назва…" at bounding box center [601, 378] width 944 height 727
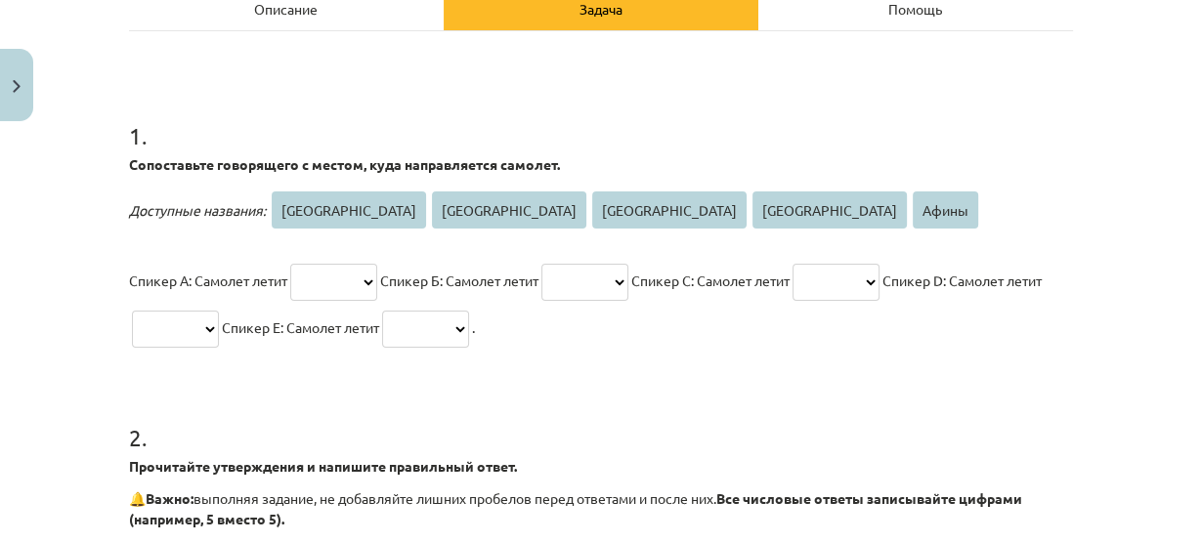
scroll to position [268, 0]
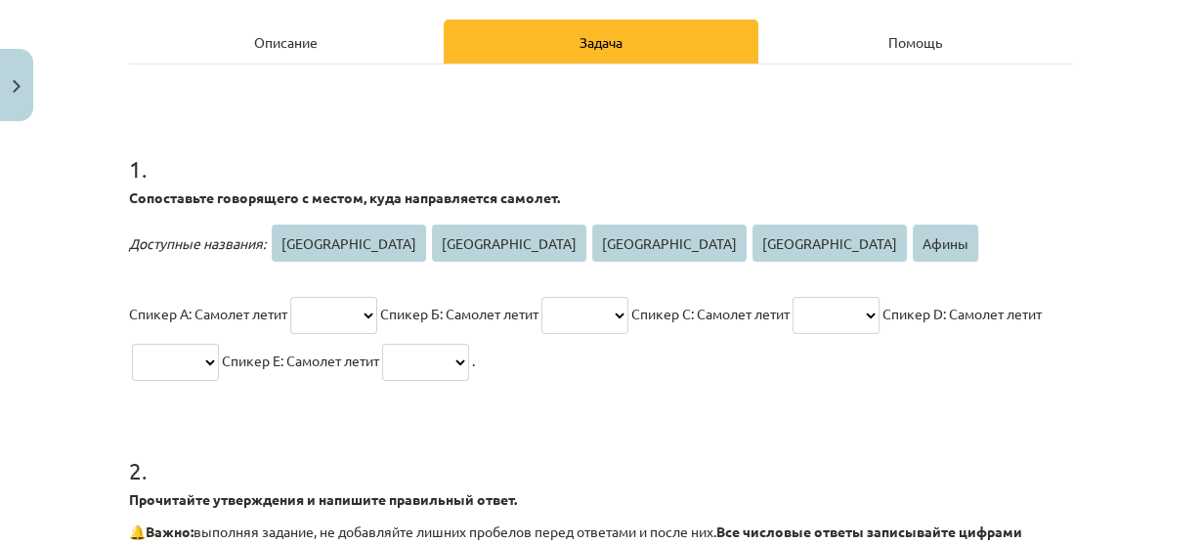
click at [361, 22] on div "Описание" at bounding box center [286, 42] width 315 height 44
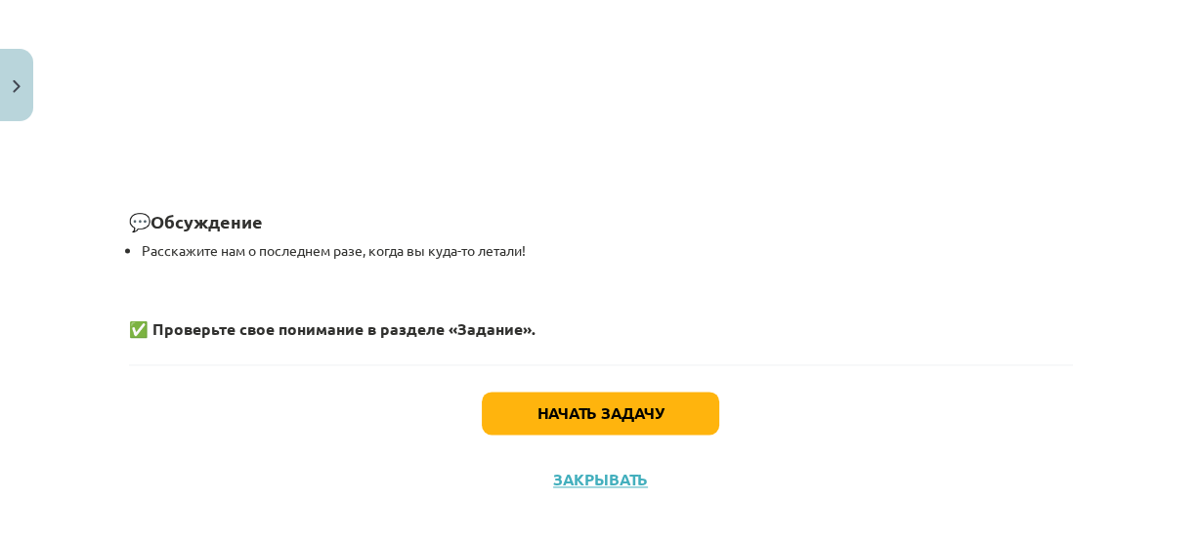
scroll to position [2210, 0]
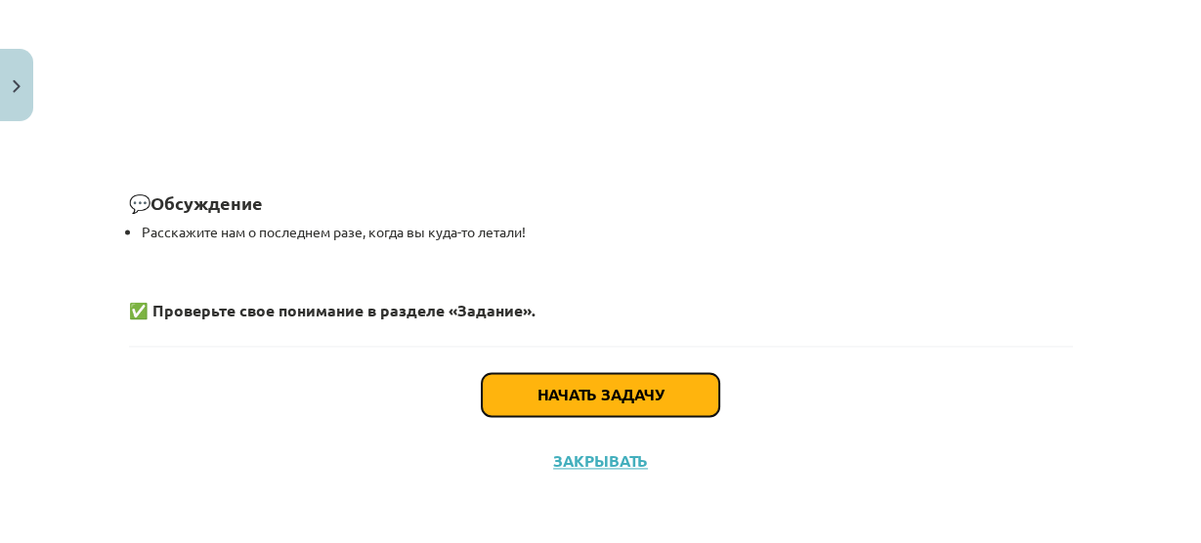
click at [559, 382] on button "Начать задачу" at bounding box center [600, 394] width 237 height 43
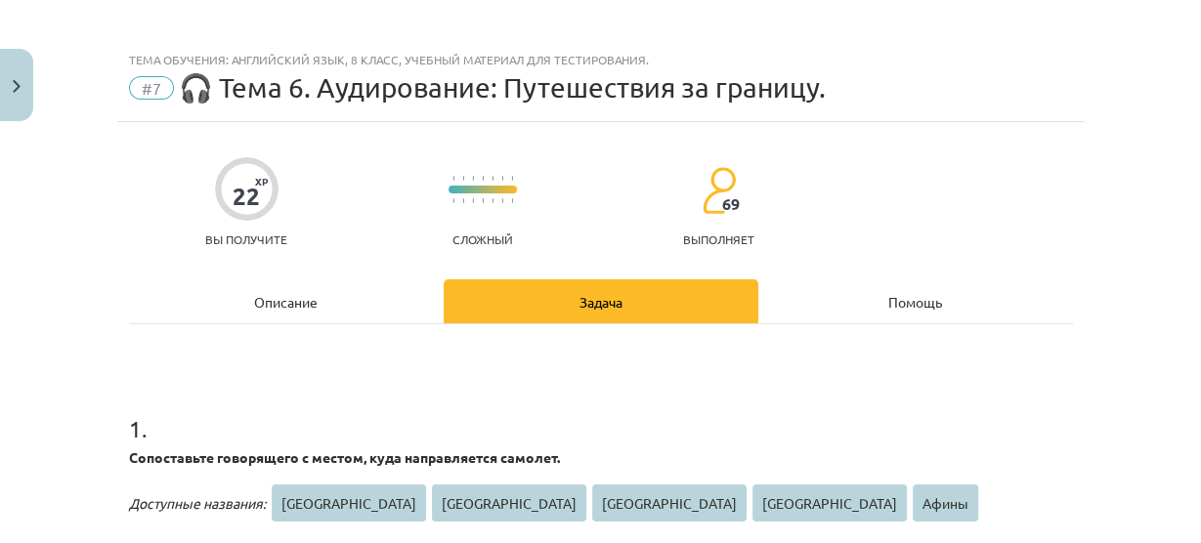
scroll to position [0, 0]
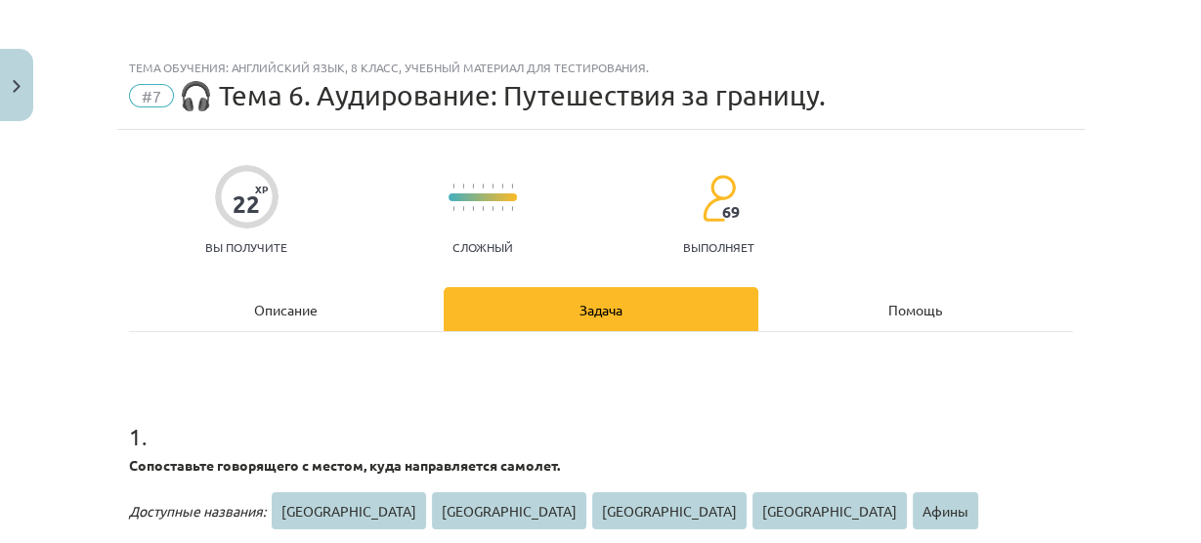
click at [223, 302] on div "Описание" at bounding box center [286, 309] width 315 height 44
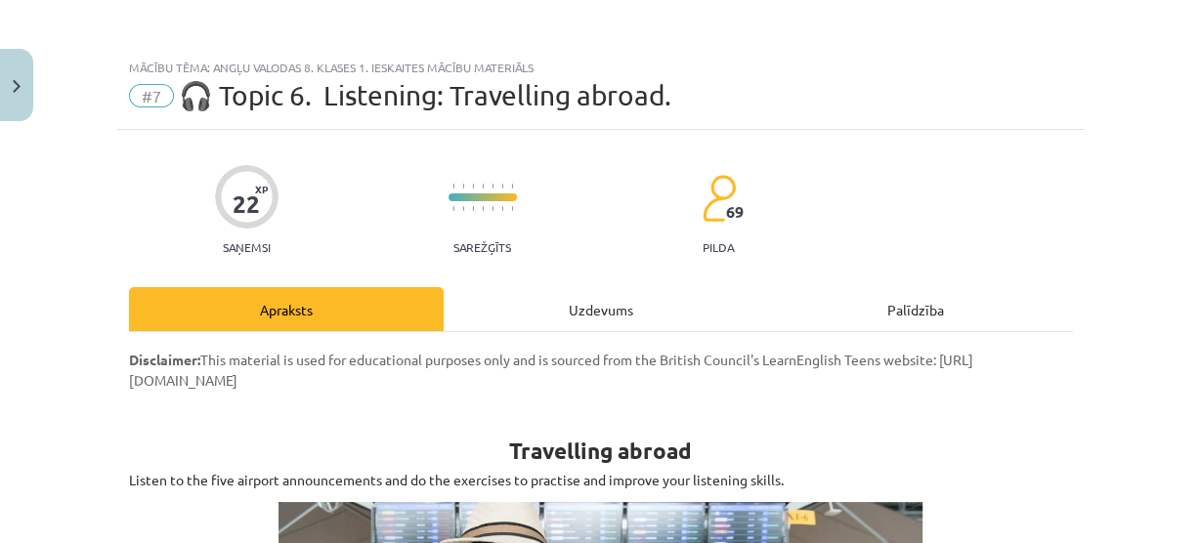
click at [601, 312] on div "Uzdevums" at bounding box center [601, 309] width 315 height 44
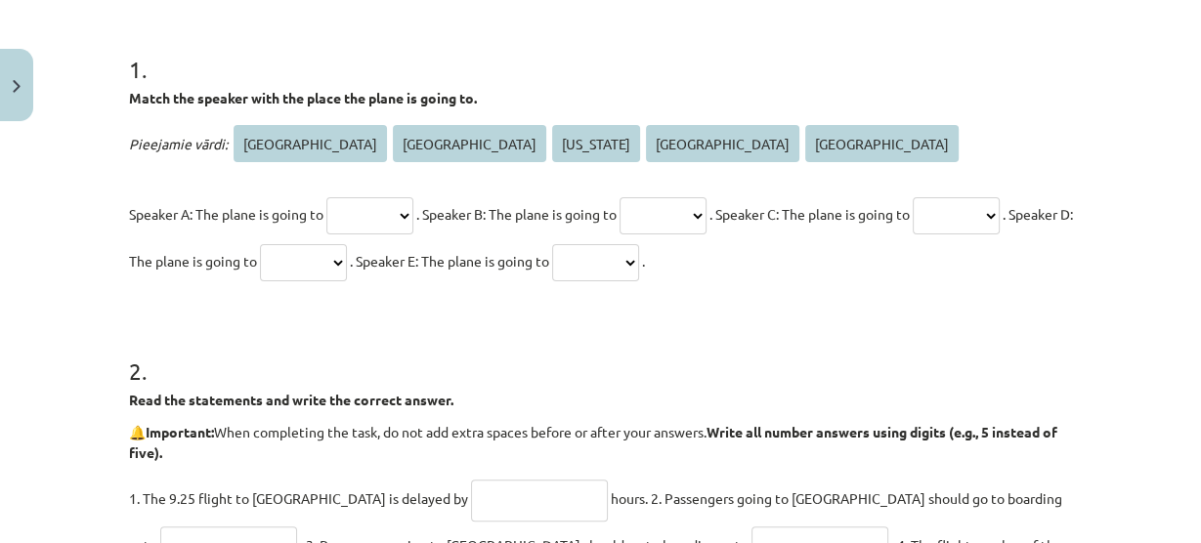
scroll to position [366, 0]
click at [379, 224] on select "**** ***** ******** ********* ******" at bounding box center [369, 216] width 87 height 37
select select "****"
click at [326, 198] on select "**** ***** ******** ********* ******" at bounding box center [369, 216] width 87 height 37
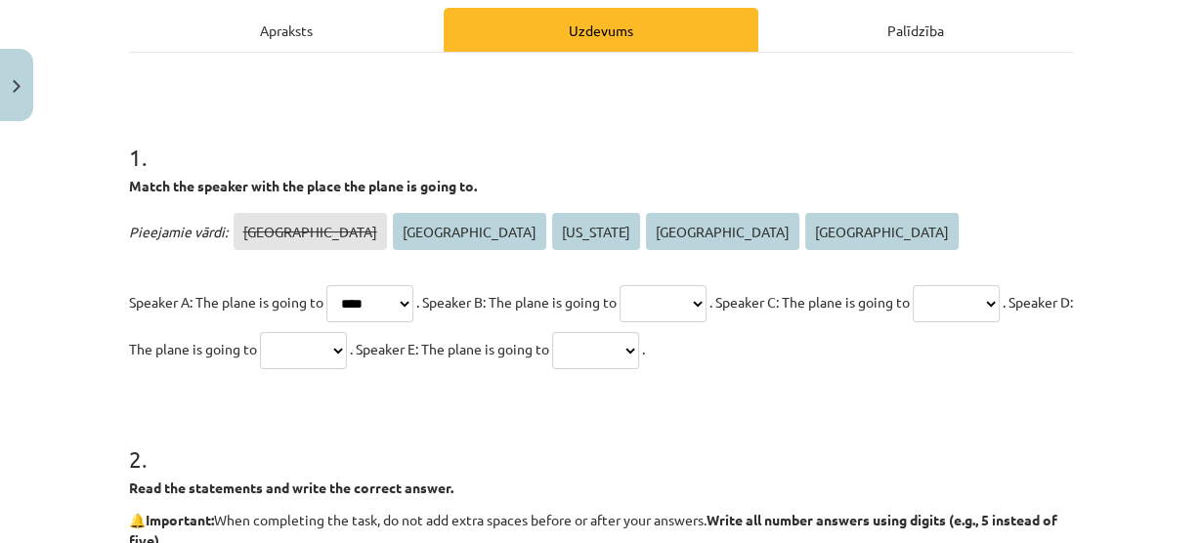
scroll to position [290, 0]
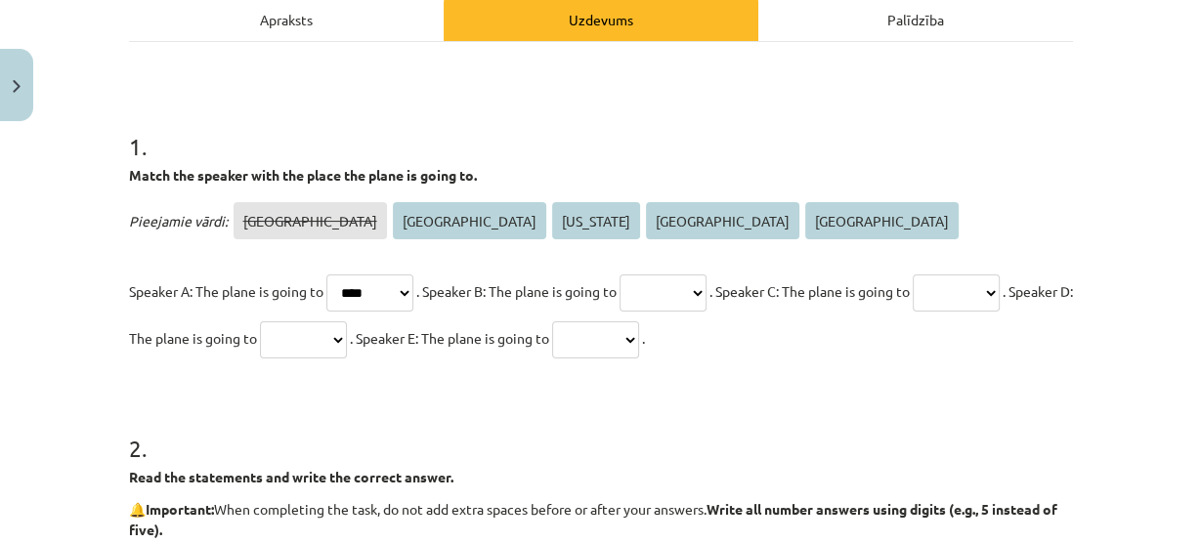
click at [706, 275] on select "**** ***** ******** ********* ******" at bounding box center [663, 293] width 87 height 37
select select "*****"
click at [650, 275] on select "**** ***** ******** ********* ******" at bounding box center [663, 293] width 87 height 37
click at [913, 312] on select "**** ***** ******** ********* ******" at bounding box center [956, 293] width 87 height 37
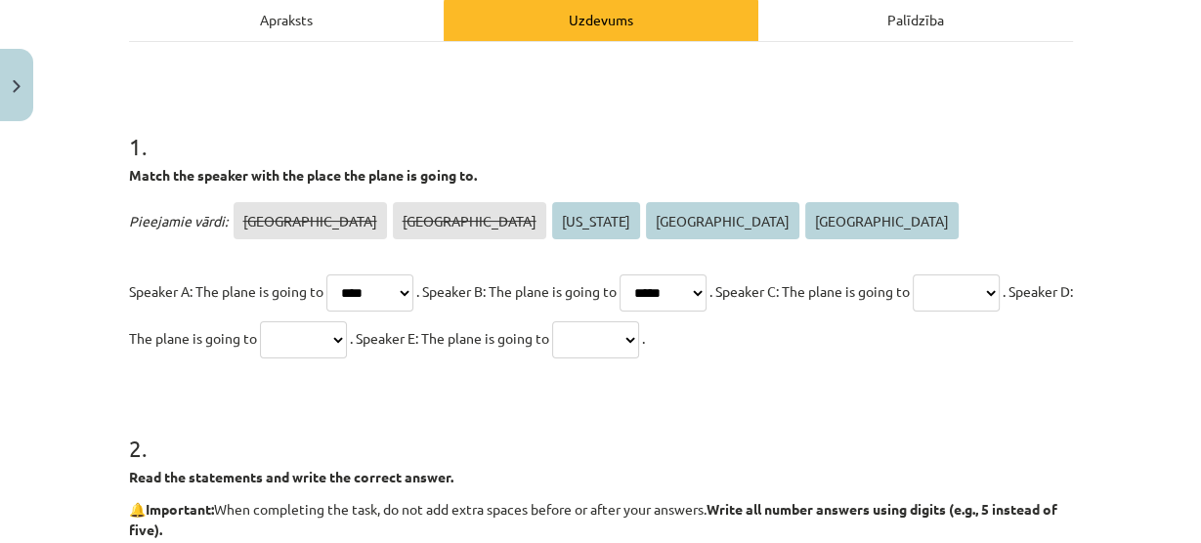
select select "******"
click at [913, 312] on select "**** ***** ******** ********* ******" at bounding box center [956, 293] width 87 height 37
click at [347, 334] on select "**** ***** ******** ********* ******" at bounding box center [303, 339] width 87 height 37
select select "*********"
click at [347, 321] on select "**** ***** ******** ********* ******" at bounding box center [303, 339] width 87 height 37
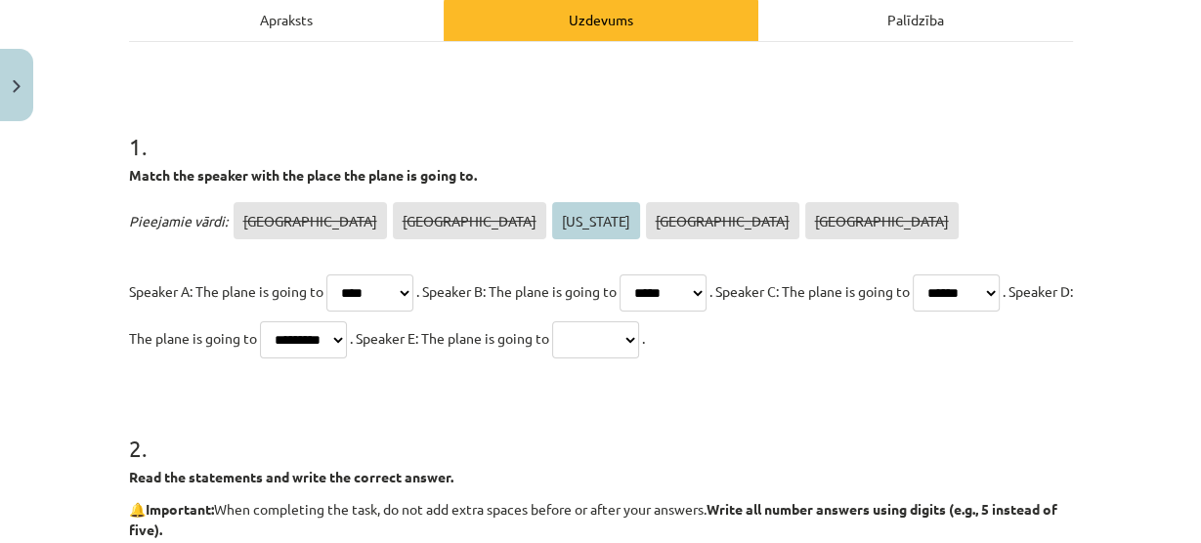
click at [639, 347] on select "**** ***** ******** ********* ******" at bounding box center [595, 339] width 87 height 37
select select "********"
click at [639, 321] on select "**** ***** ******** ********* ******" at bounding box center [595, 339] width 87 height 37
click at [227, 13] on div "Apraksts" at bounding box center [286, 19] width 315 height 44
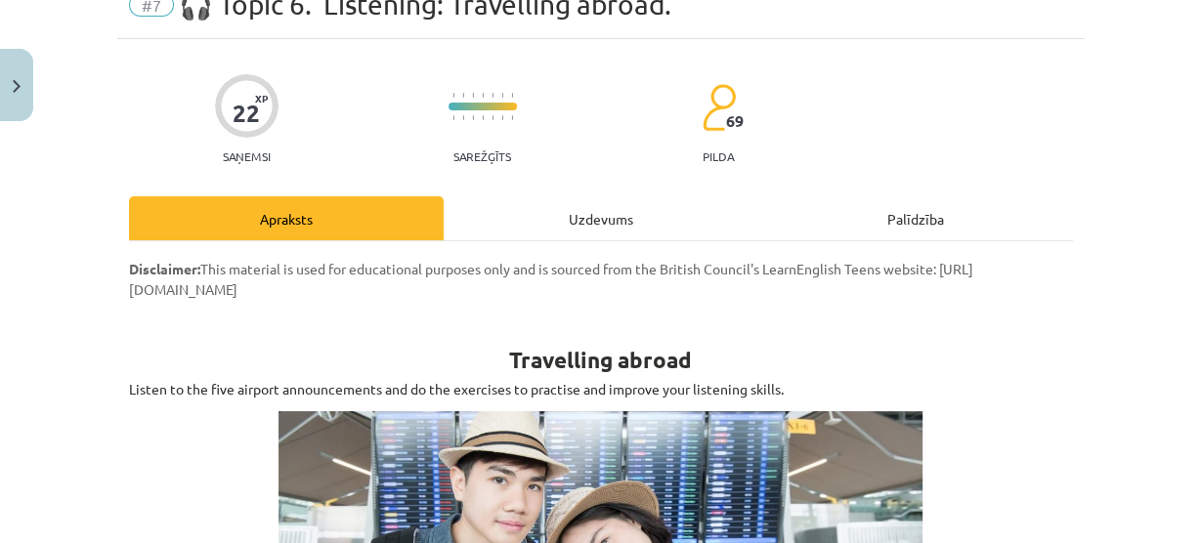
scroll to position [48, 0]
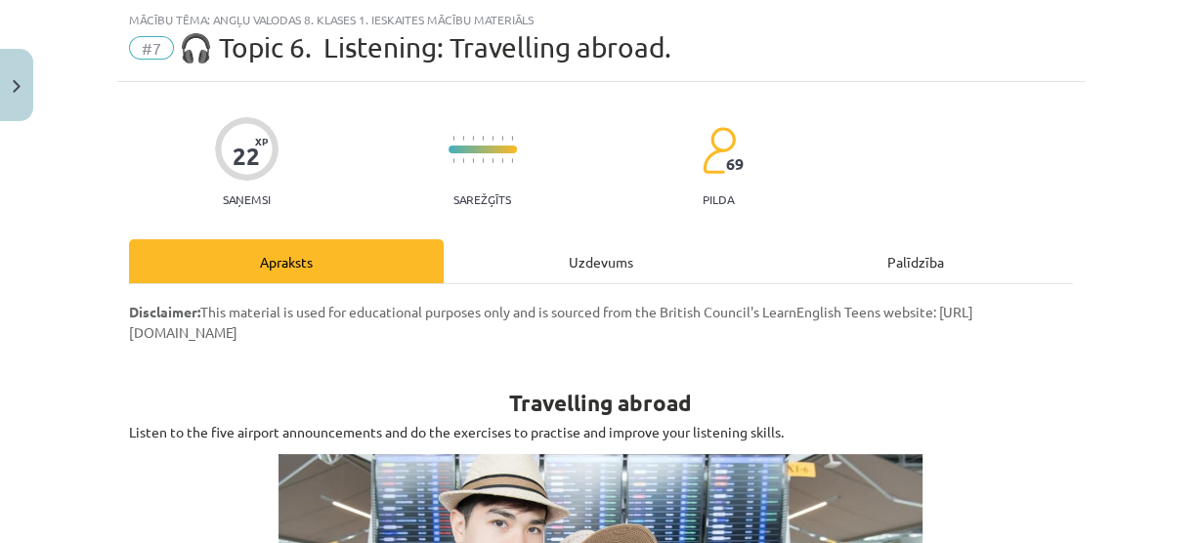
click at [595, 242] on div "Uzdevums" at bounding box center [601, 261] width 315 height 44
select select "****"
select select "*****"
select select "******"
select select "*********"
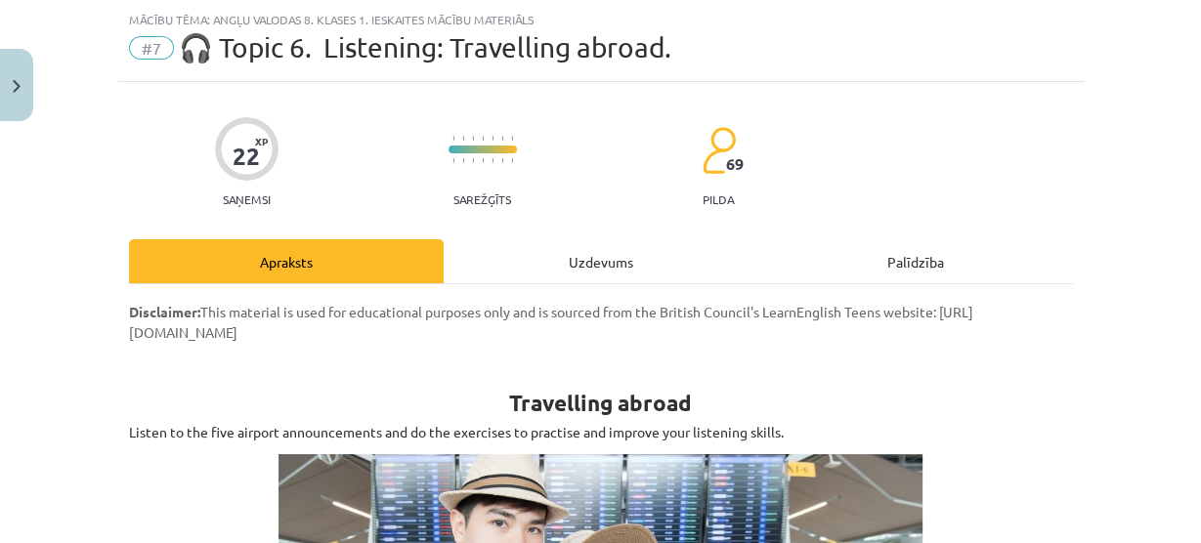
select select "********"
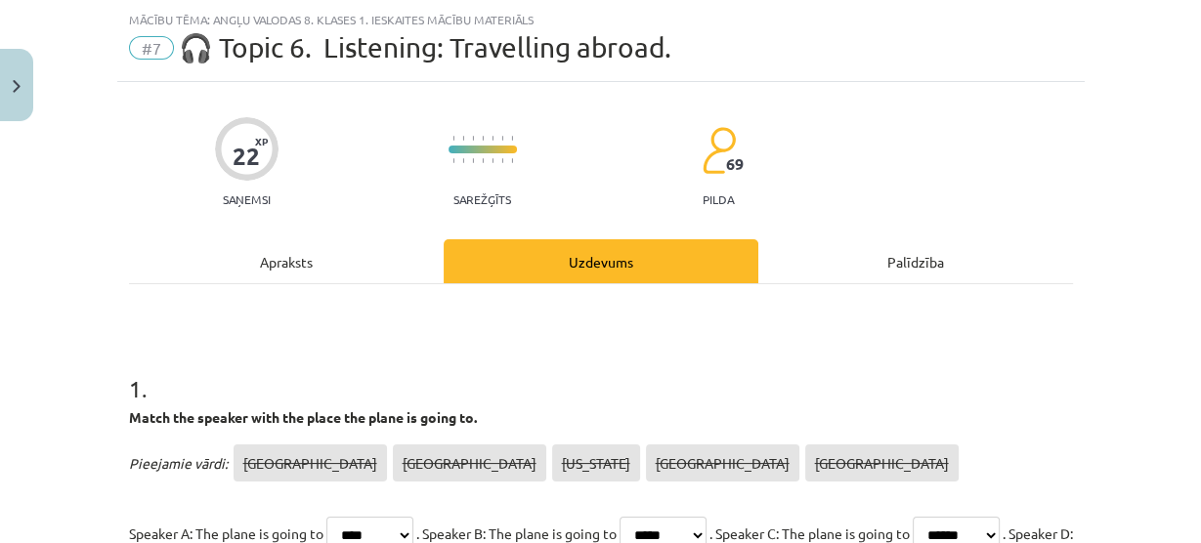
scroll to position [54, 0]
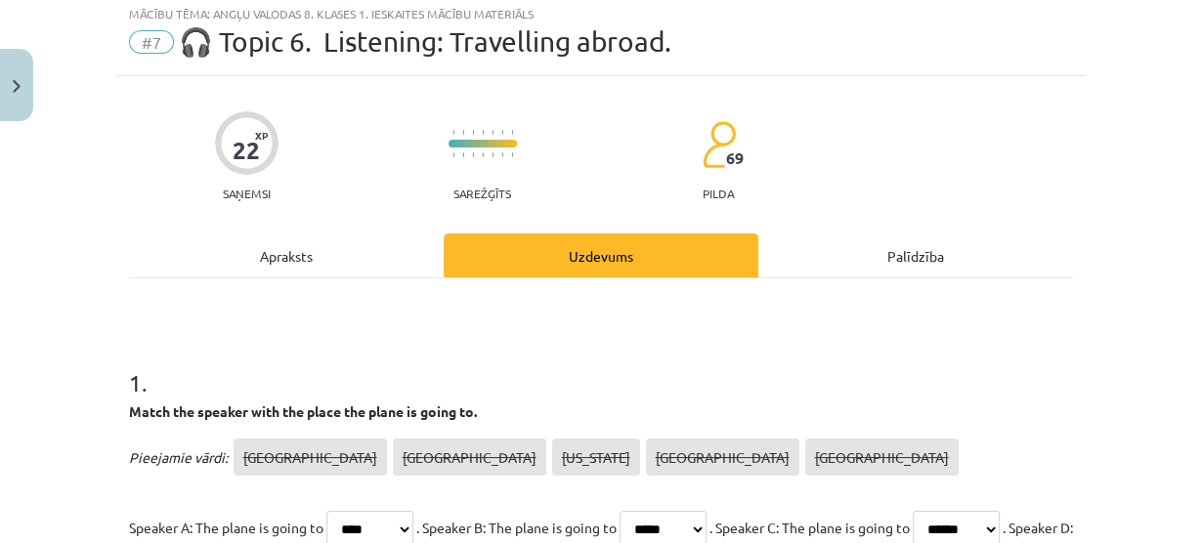
click at [314, 234] on div "Apraksts" at bounding box center [286, 256] width 315 height 44
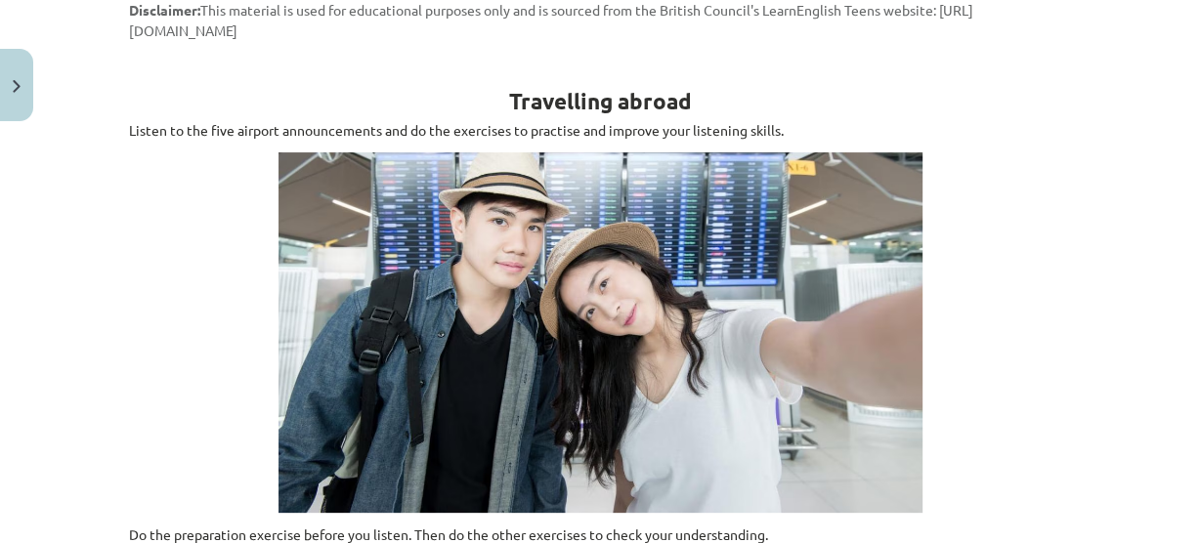
scroll to position [0, 0]
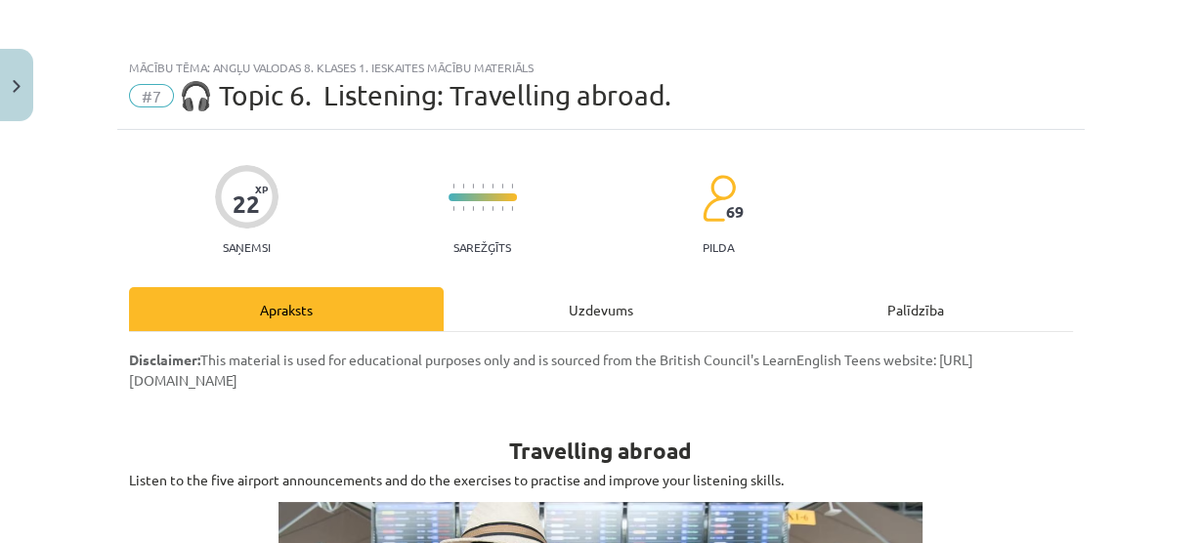
click at [542, 309] on div "Uzdevums" at bounding box center [601, 309] width 315 height 44
select select "****"
select select "*****"
select select "******"
select select "*********"
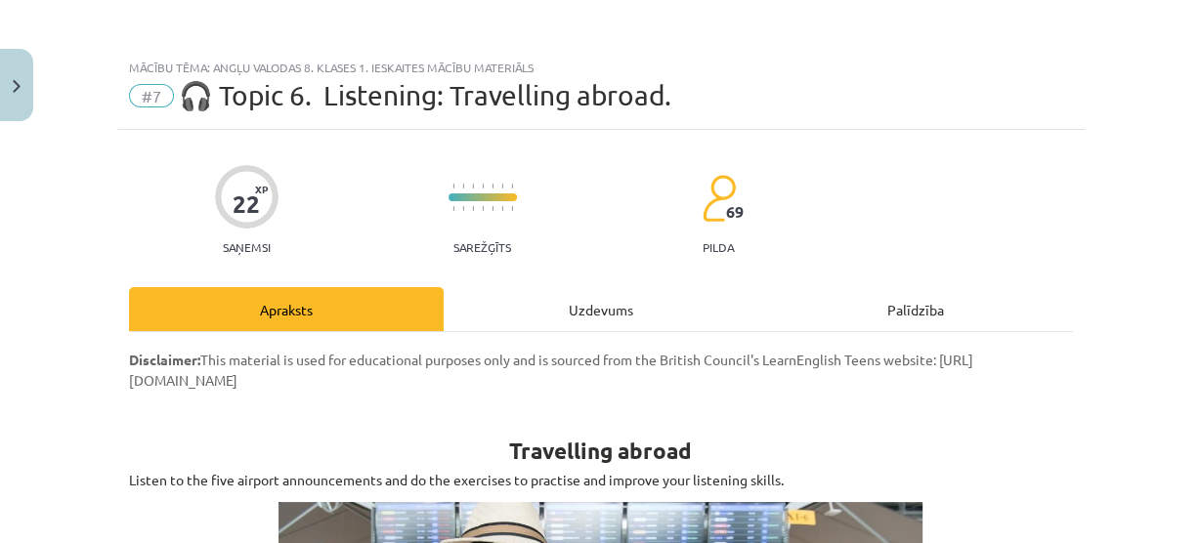
select select "********"
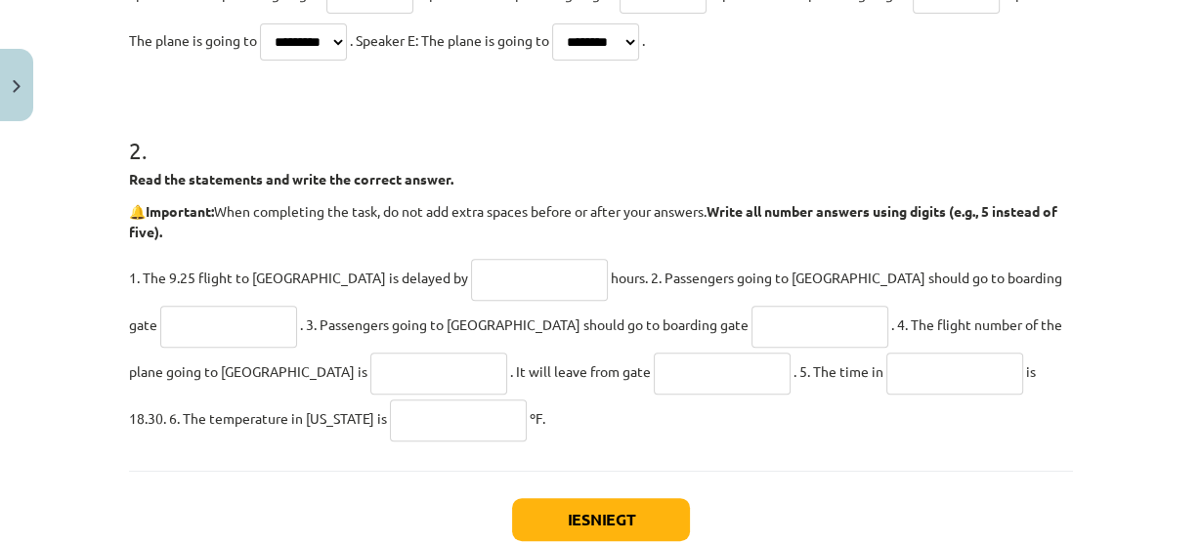
scroll to position [1453, 0]
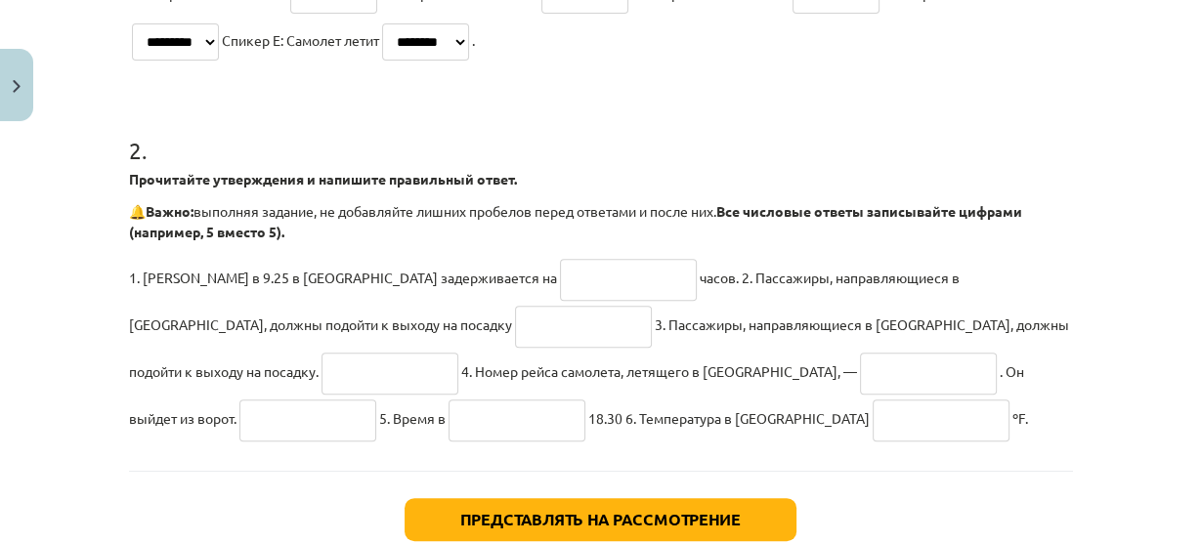
click at [724, 68] on form "1 . Сопоставьте говорящего с местом, куда направляется самолет. Доступные назва…" at bounding box center [601, 121] width 944 height 641
click at [560, 262] on input "text" at bounding box center [628, 280] width 137 height 42
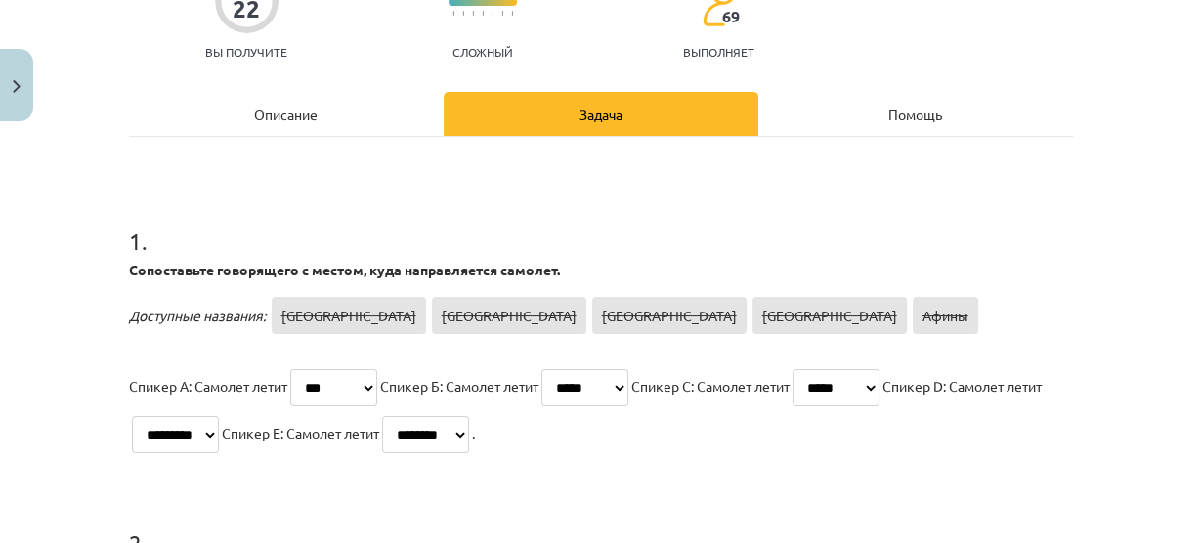
scroll to position [158, 0]
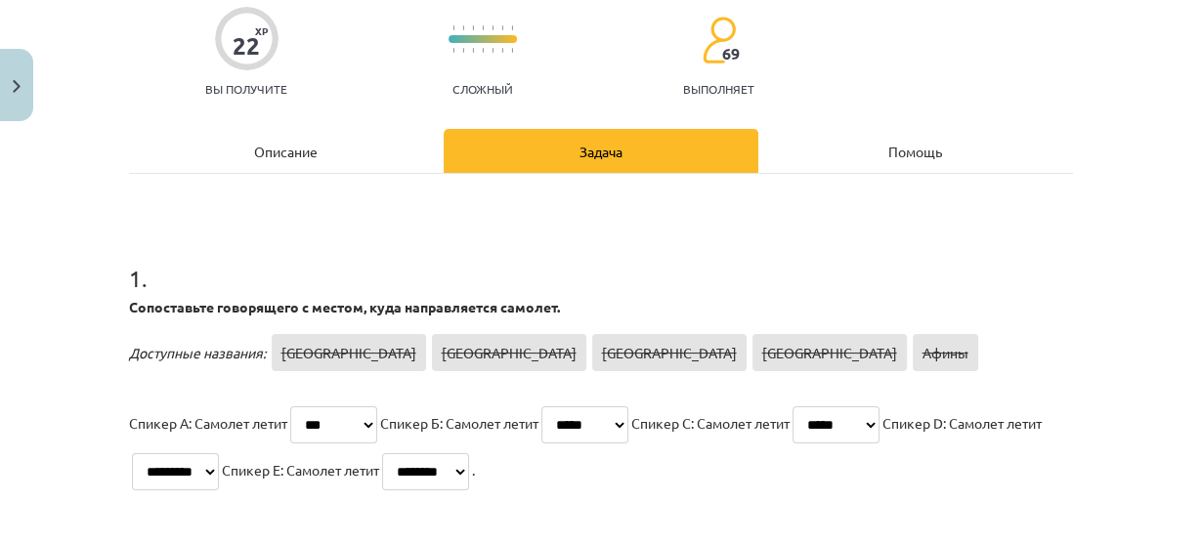
click at [285, 160] on div "Описание" at bounding box center [286, 151] width 315 height 44
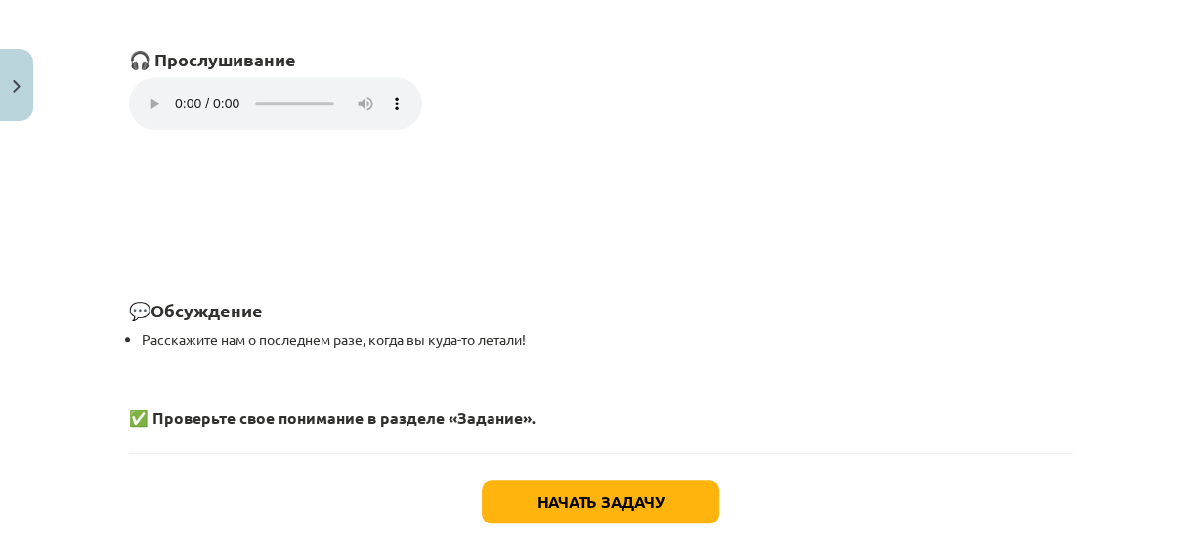
scroll to position [1553, 0]
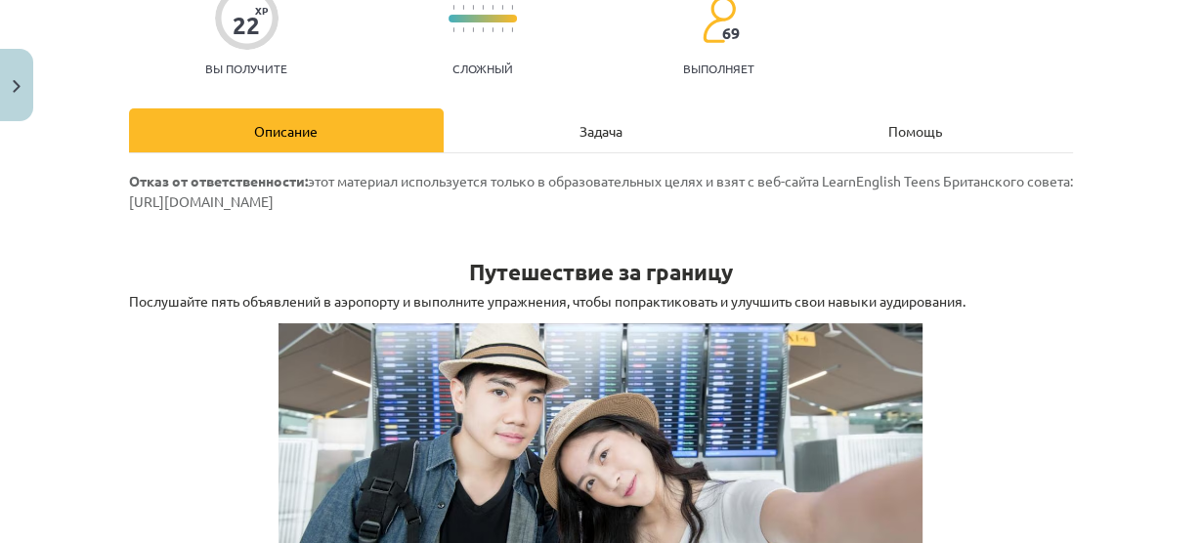
click at [547, 113] on div "Задача" at bounding box center [601, 130] width 315 height 44
select select "****"
select select "*****"
select select "******"
select select "*********"
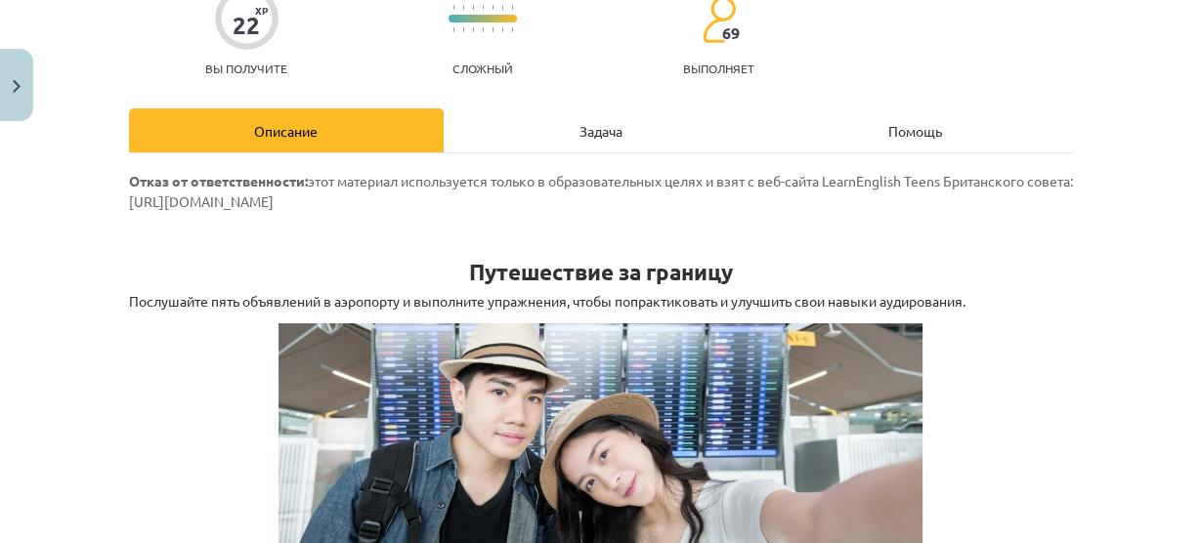
select select "********"
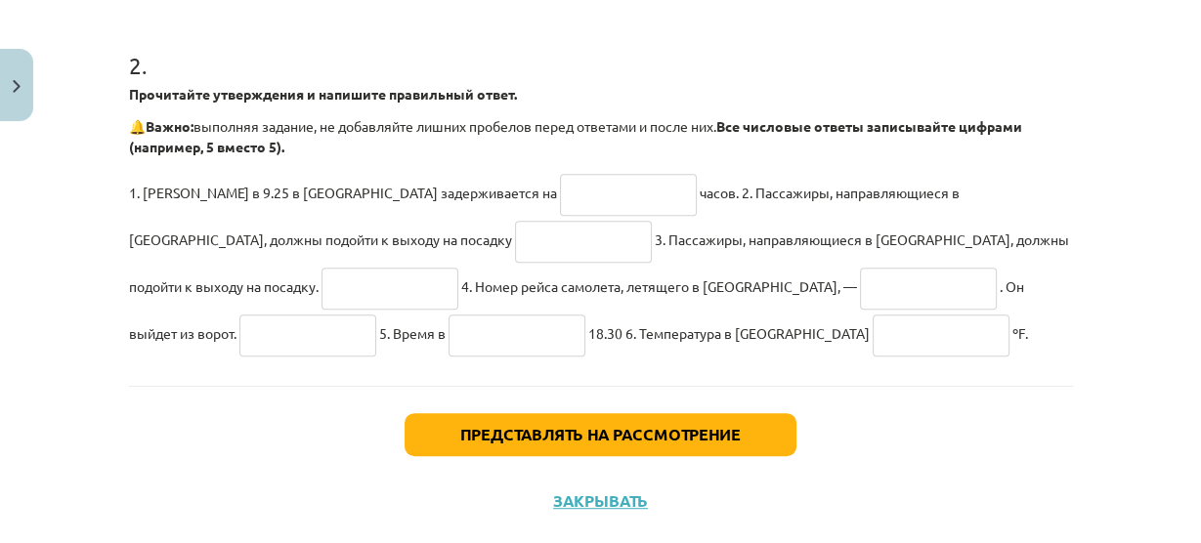
scroll to position [711, 0]
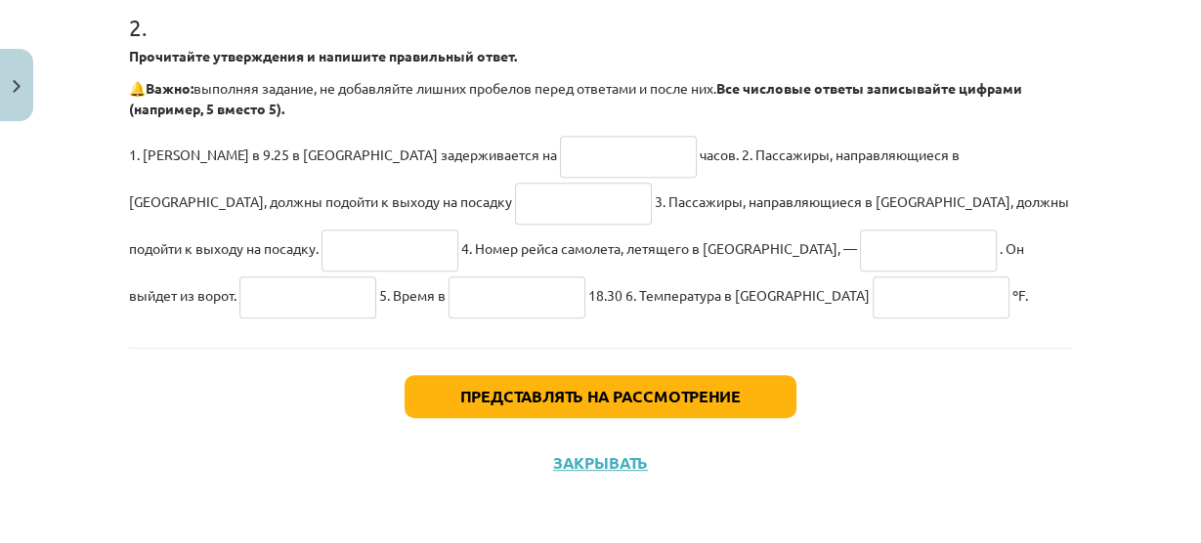
click at [560, 142] on input "text" at bounding box center [628, 157] width 137 height 42
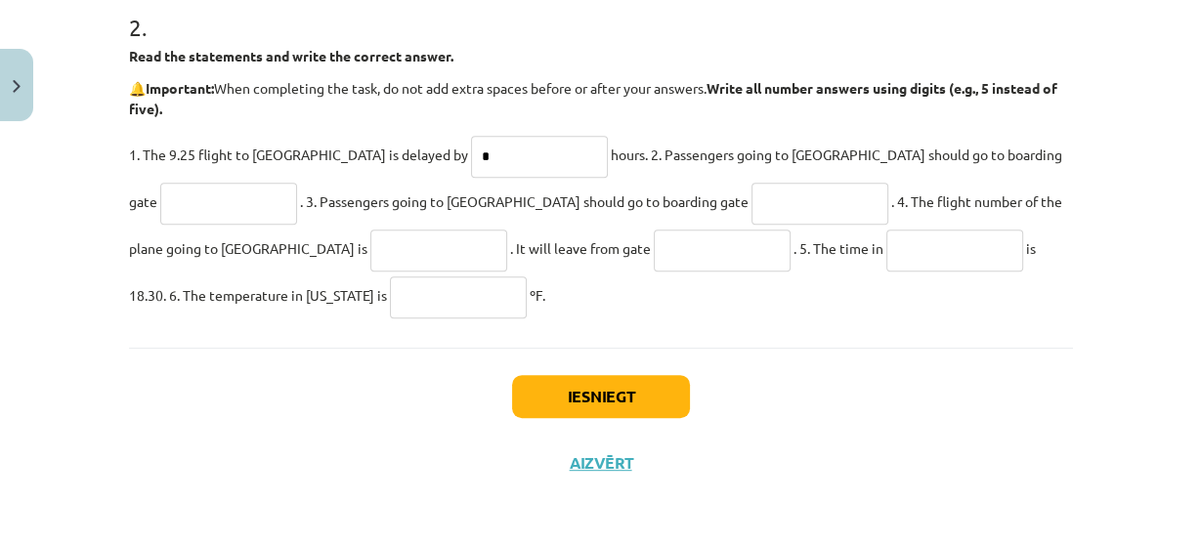
scroll to position [1372, 0]
click at [1117, 278] on div "Mācību tēma: Angļu valodas 8. klases 1. ieskaites mācību materiāls #7 🎧 Topic 6…" at bounding box center [600, 271] width 1201 height 543
click at [471, 153] on input "*" at bounding box center [539, 157] width 137 height 42
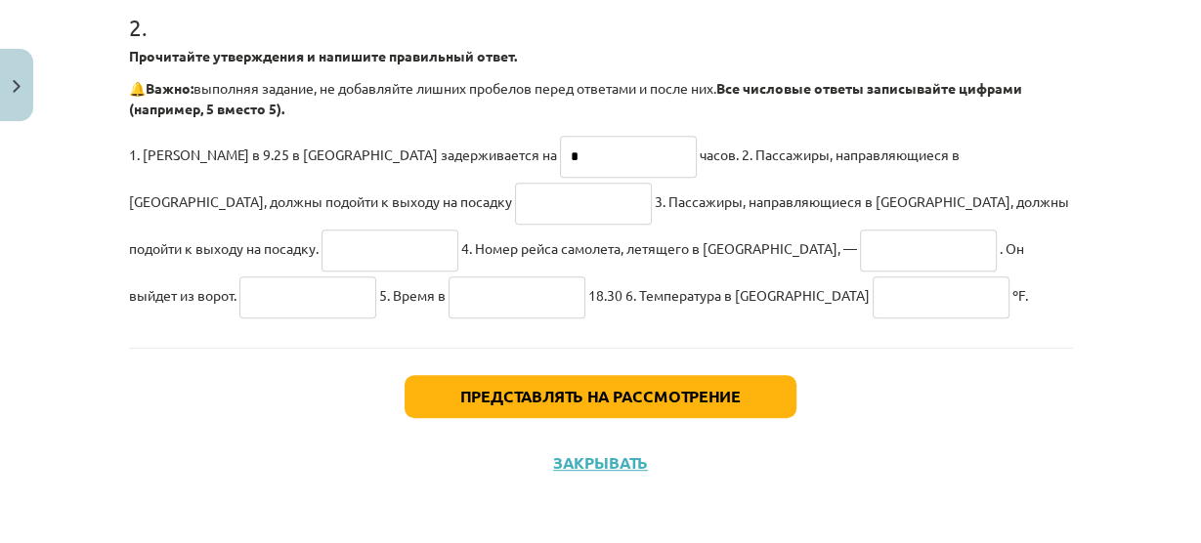
scroll to position [1453, 0]
click at [1002, 99] on p "🔔 Важно: выполняя задание, не добавляйте лишних пробелов перед ответами и после…" at bounding box center [601, 98] width 944 height 41
click at [560, 152] on input "*" at bounding box center [628, 157] width 137 height 42
type input "*"
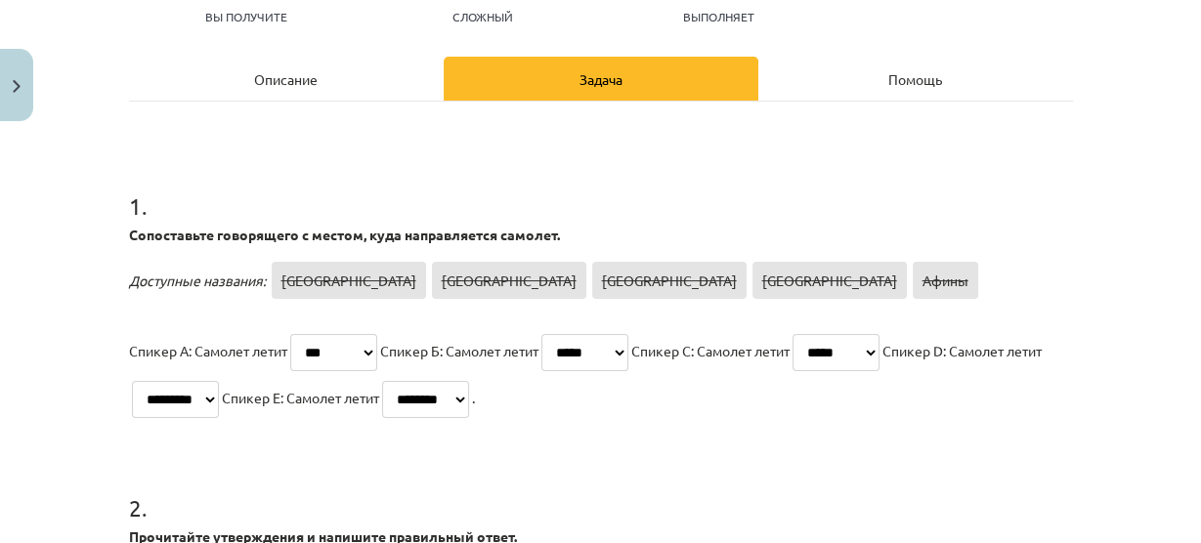
scroll to position [155, 0]
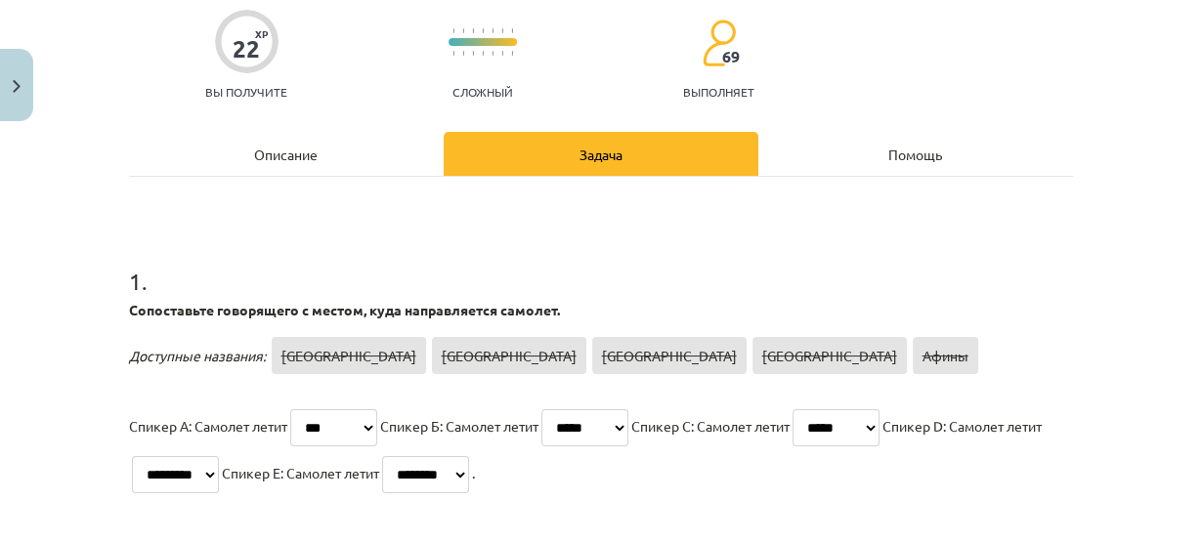
type input "***"
click at [366, 137] on div "Описание" at bounding box center [286, 154] width 315 height 44
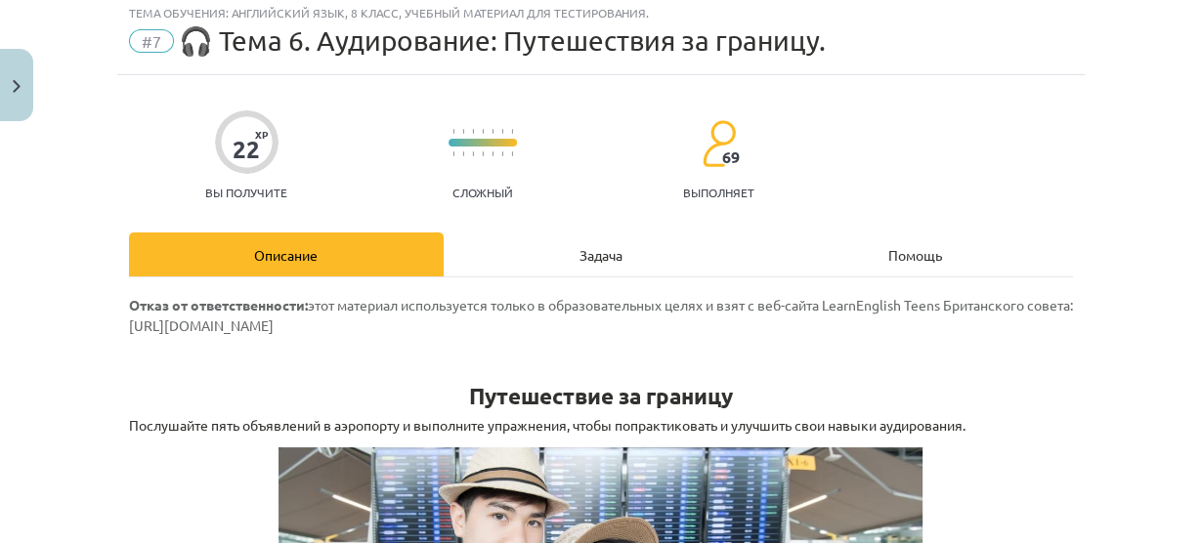
scroll to position [54, 0]
click at [538, 260] on div "Задача" at bounding box center [601, 256] width 315 height 44
select select "****"
select select "*****"
select select "******"
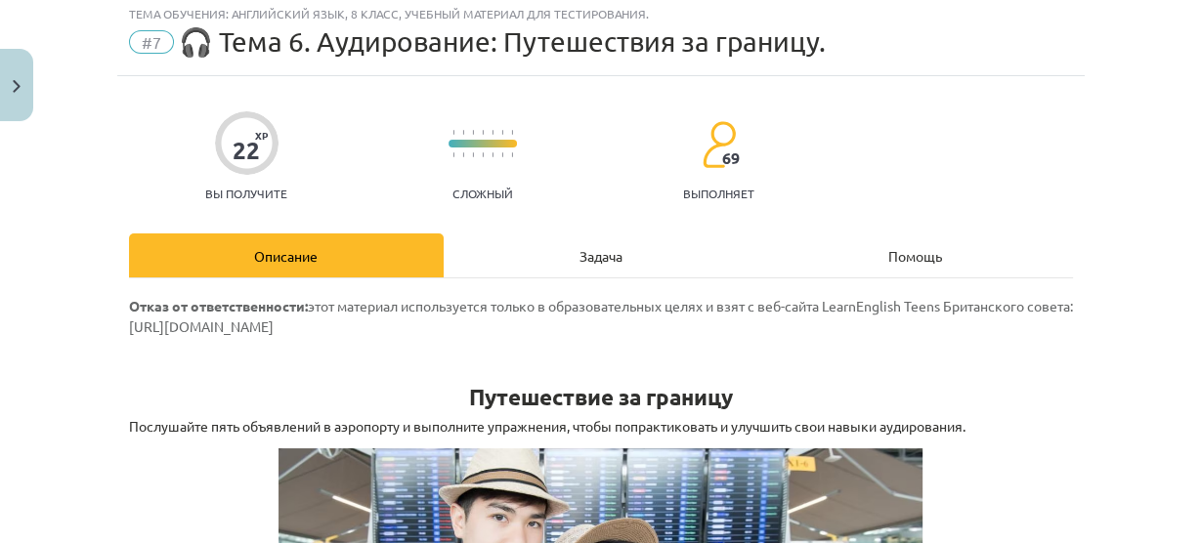
select select "*********"
select select "********"
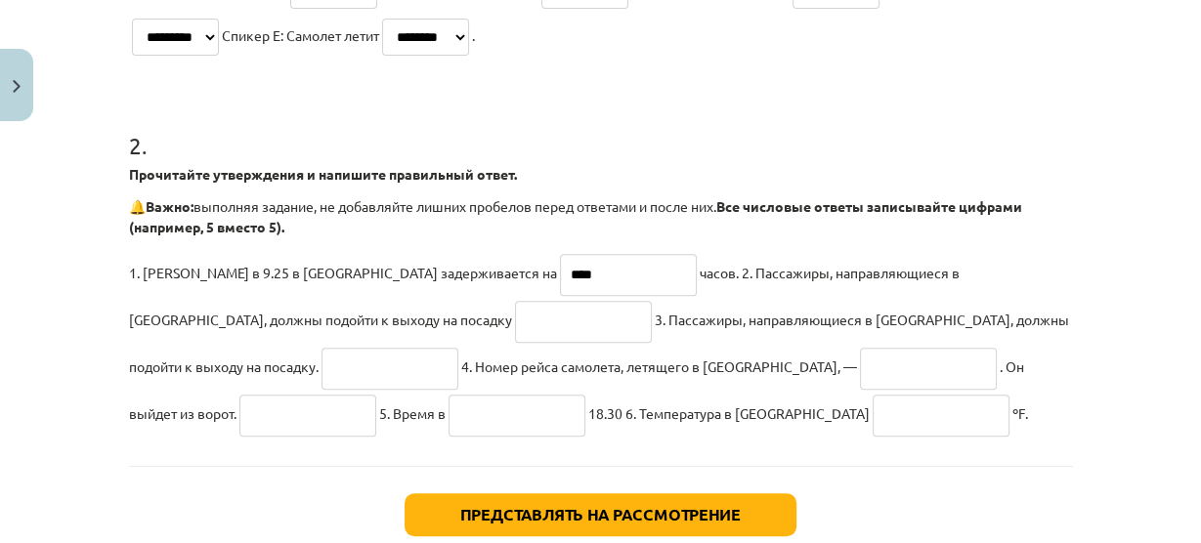
scroll to position [594, 0]
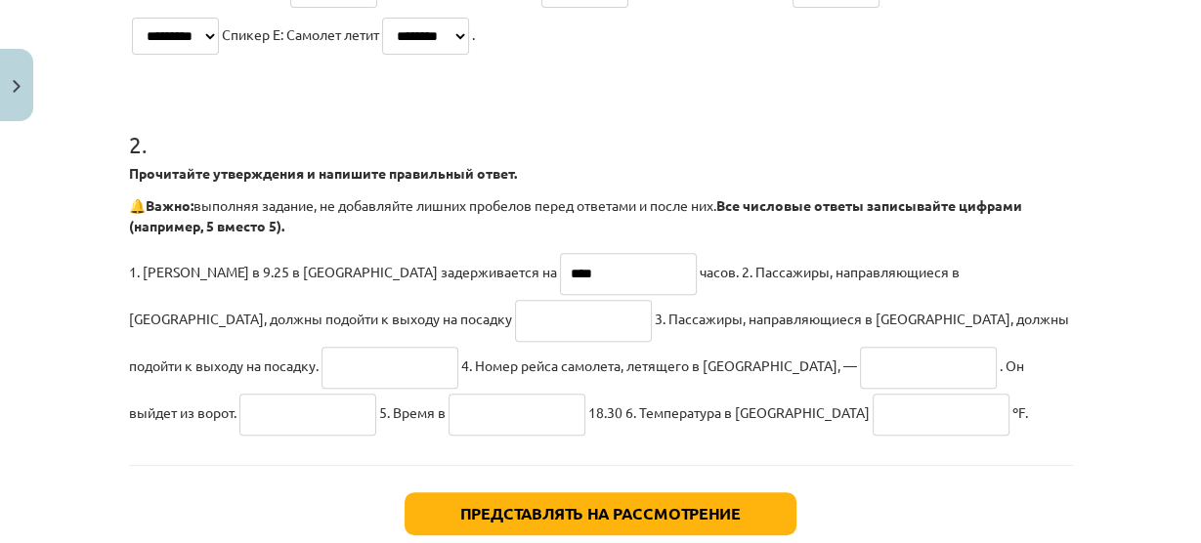
click at [458, 347] on input "text" at bounding box center [389, 368] width 137 height 42
type input "**"
click at [560, 255] on input "***" at bounding box center [628, 274] width 137 height 42
type input "*"
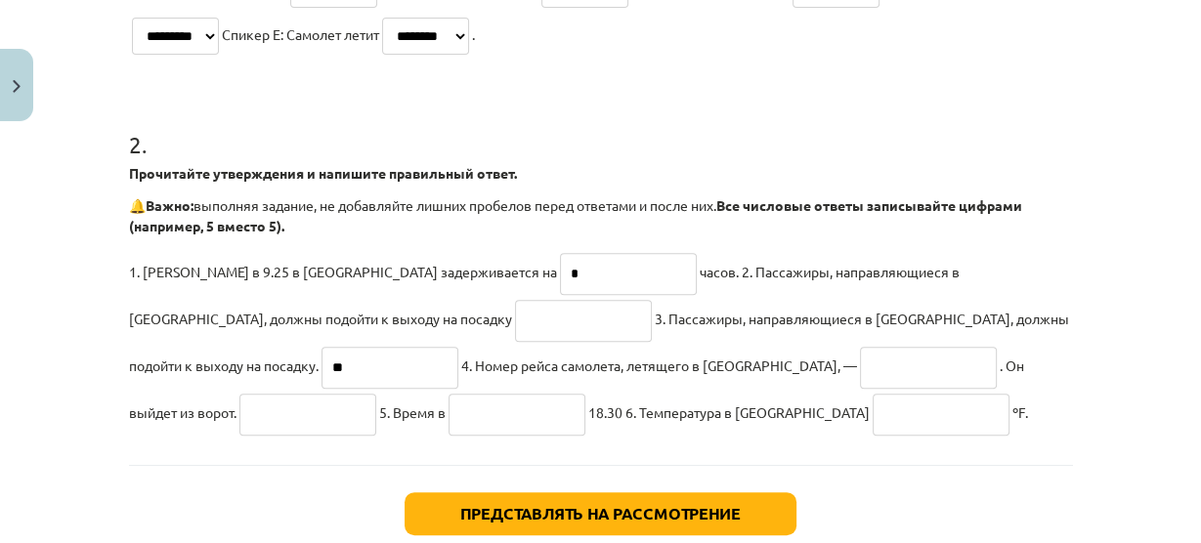
click at [515, 305] on input "text" at bounding box center [583, 321] width 137 height 42
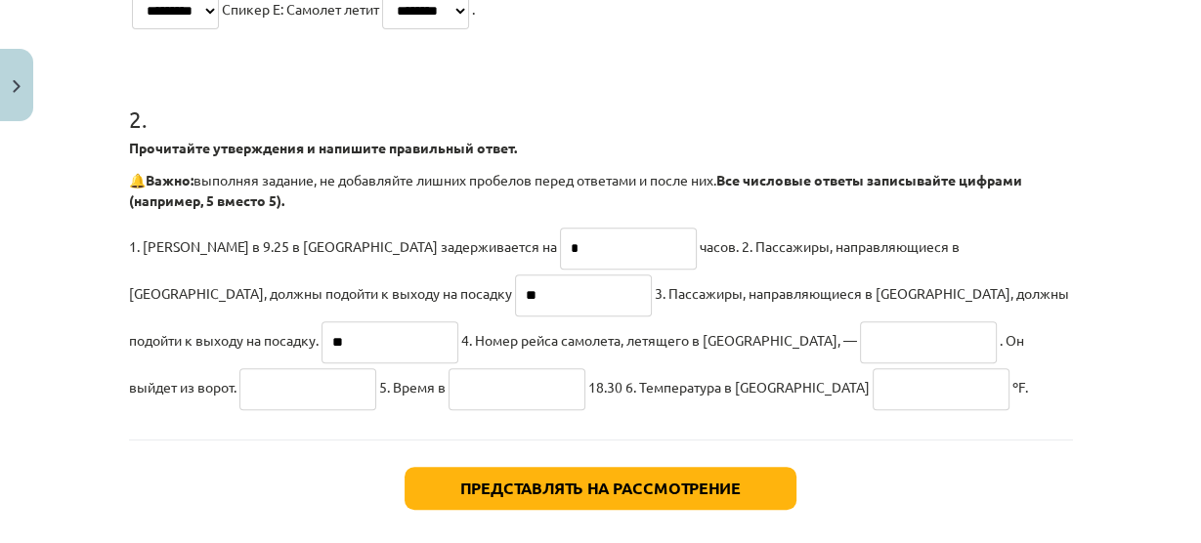
type input "**"
click at [860, 344] on input "text" at bounding box center [928, 342] width 137 height 42
type input "*"
click at [376, 368] on input "text" at bounding box center [307, 389] width 137 height 42
type input "*"
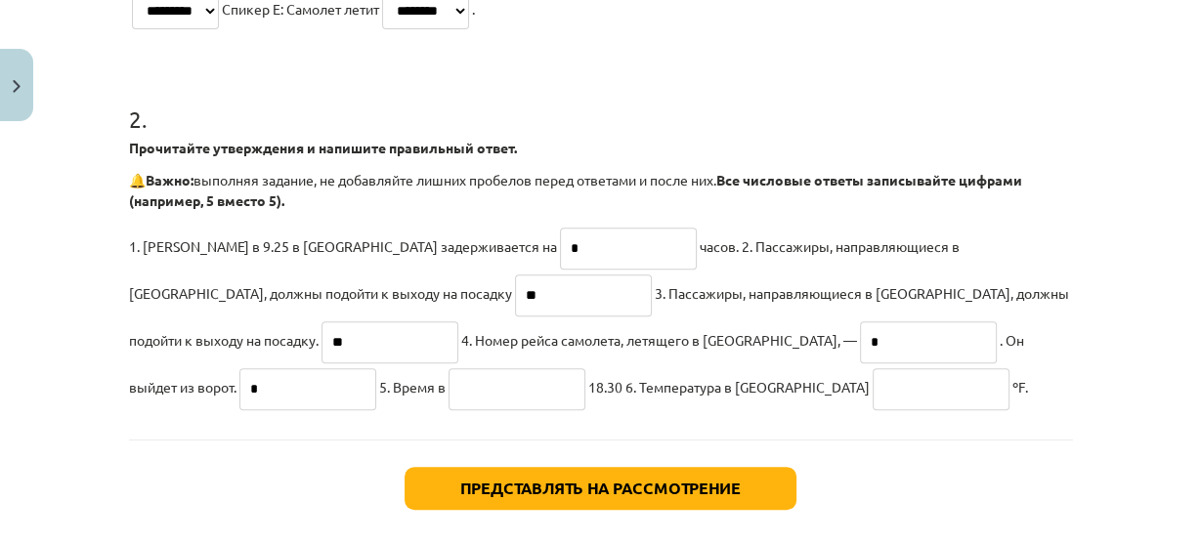
click at [585, 368] on input "text" at bounding box center [517, 389] width 137 height 42
click at [873, 392] on input "text" at bounding box center [941, 389] width 137 height 42
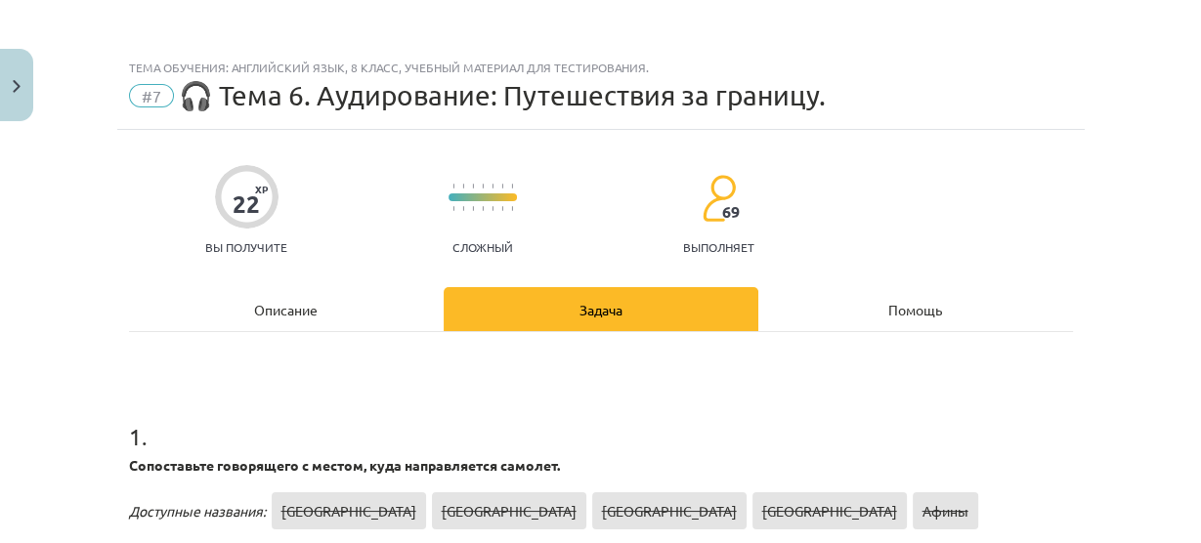
click at [311, 314] on font "Описание" at bounding box center [286, 310] width 64 height 18
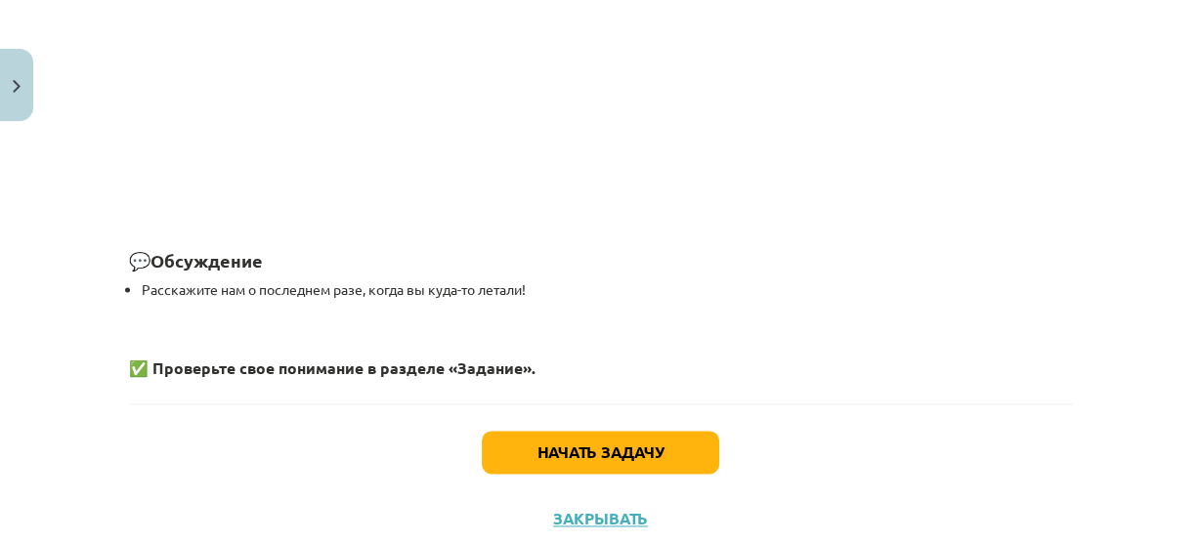
scroll to position [2134, 0]
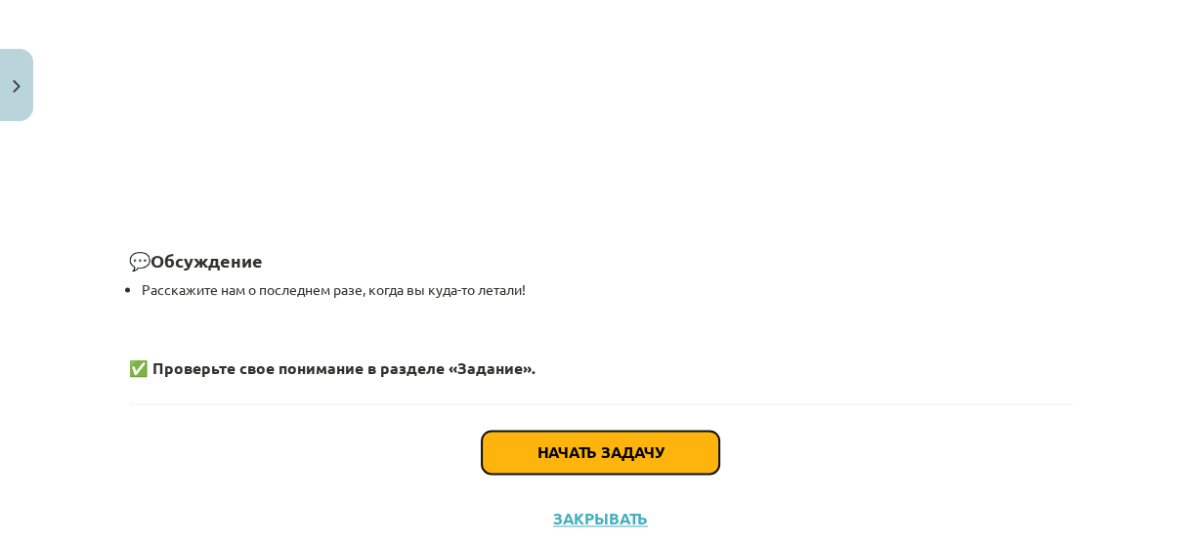
click at [668, 455] on button "Начать задачу" at bounding box center [600, 452] width 237 height 43
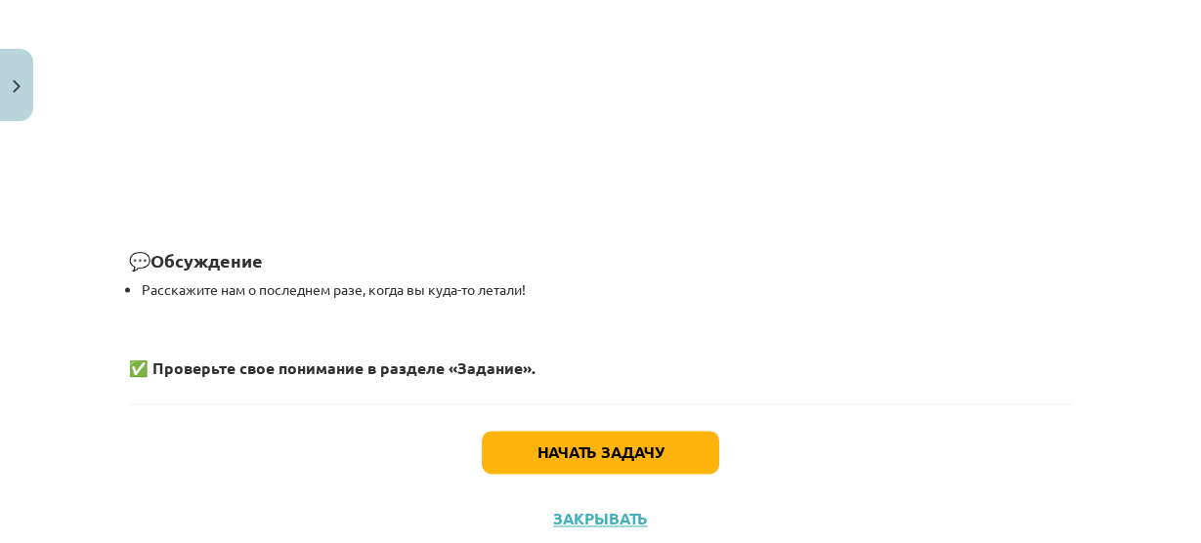
select select "****"
select select "*****"
select select "******"
select select "*********"
select select "********"
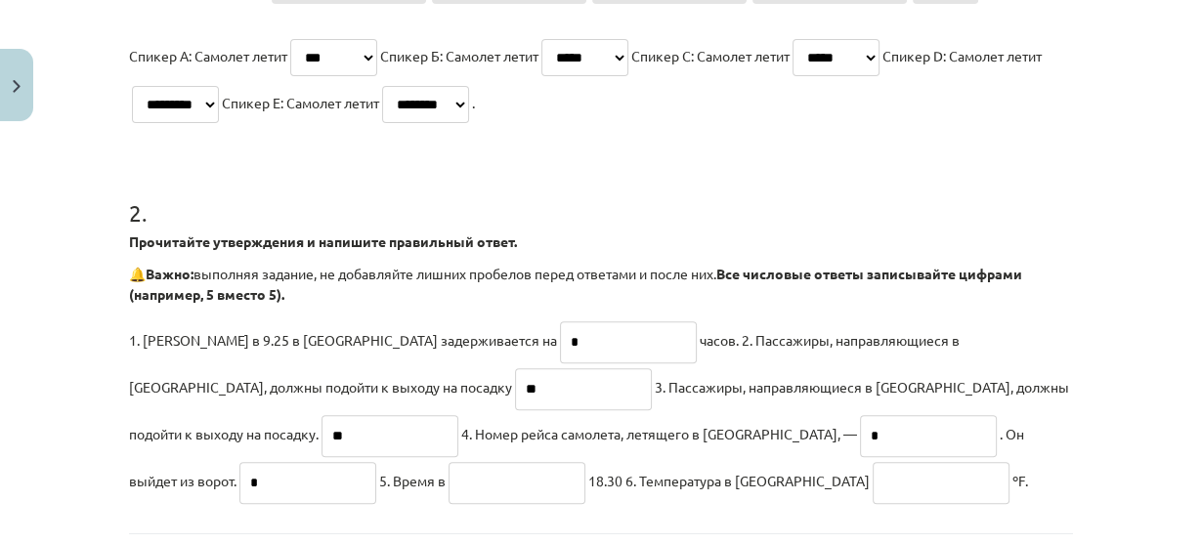
scroll to position [636, 0]
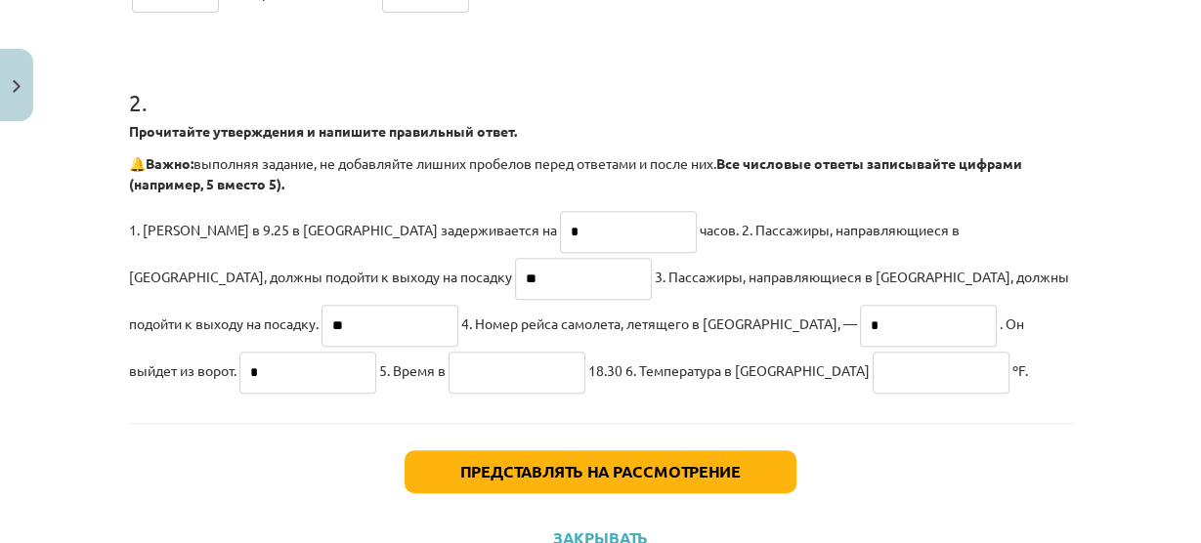
click at [873, 384] on input "text" at bounding box center [941, 373] width 137 height 42
type input "**"
click at [585, 352] on input "text" at bounding box center [517, 373] width 137 height 42
paste input "**********"
click at [585, 352] on input "**********" at bounding box center [517, 373] width 137 height 42
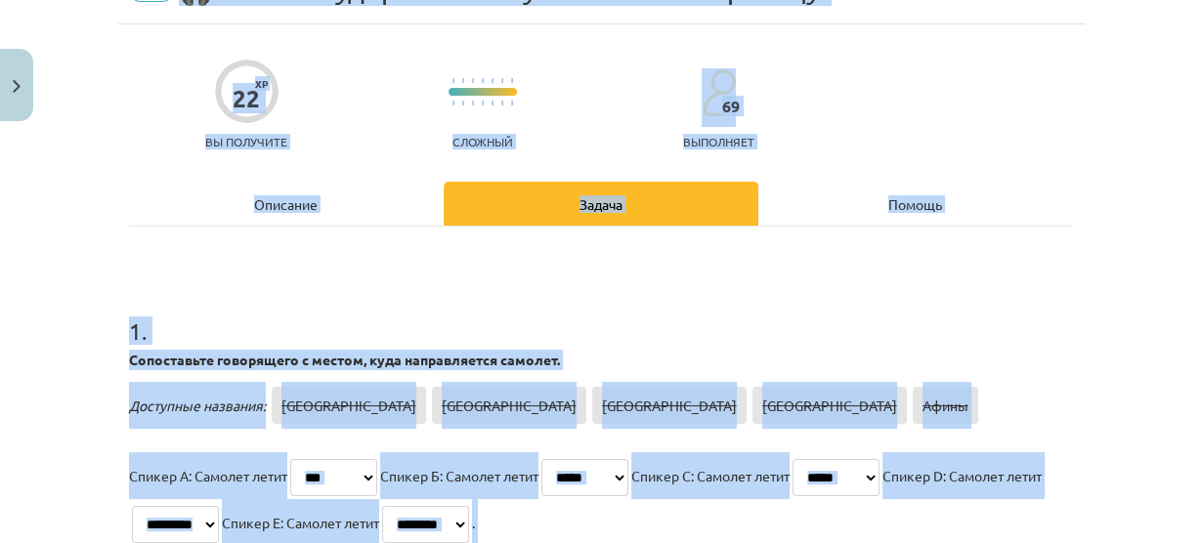
scroll to position [0, 0]
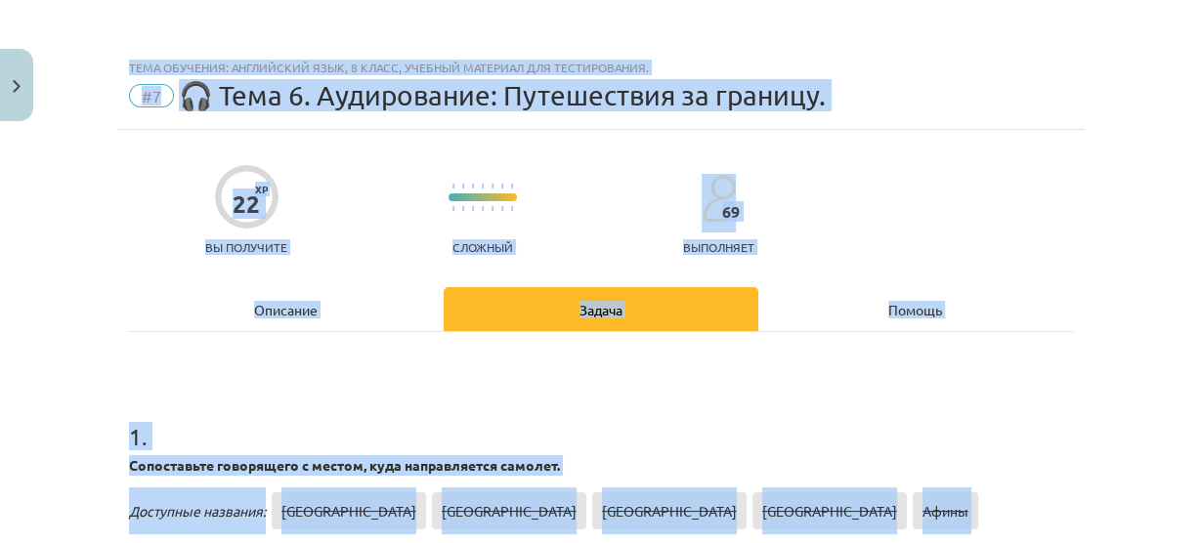
drag, startPoint x: 976, startPoint y: 44, endPoint x: 938, endPoint y: -46, distance: 97.6
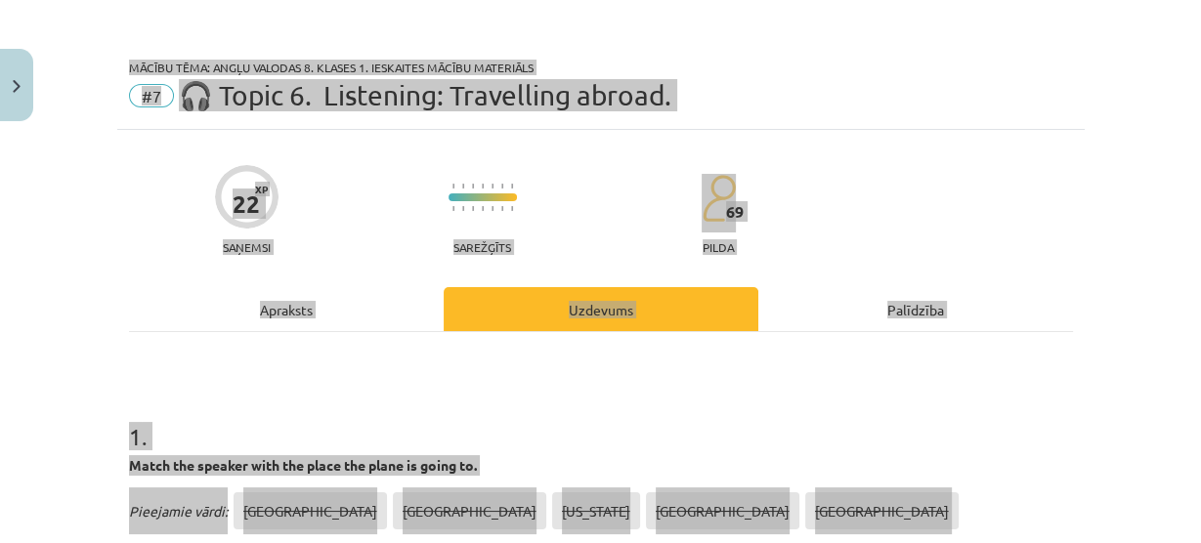
scroll to position [1372, 0]
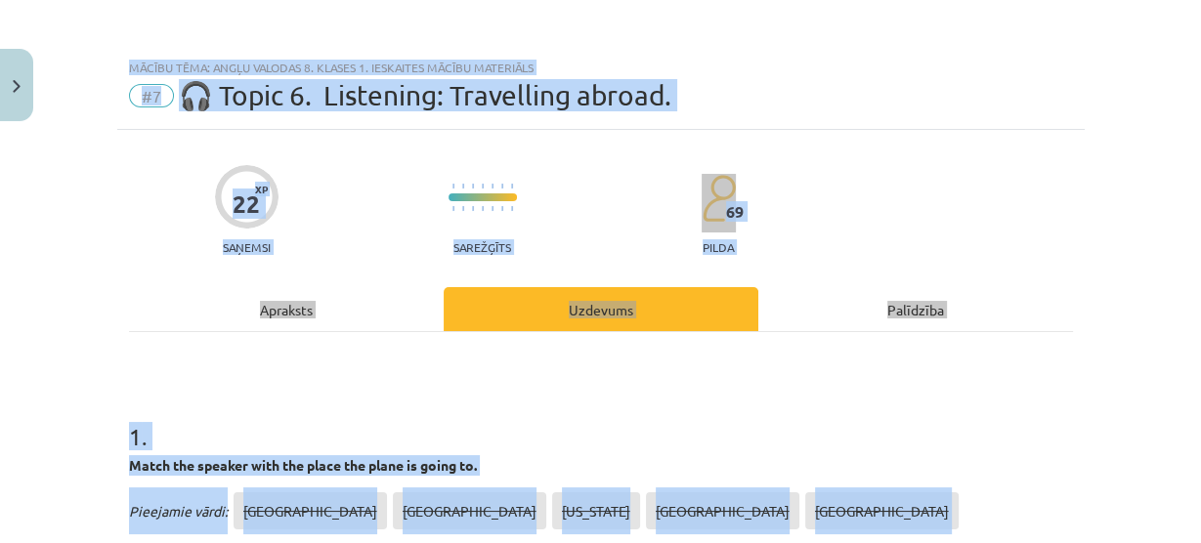
click at [867, 174] on div "22 XP Saņemsi Sarežģīts 69 pilda" at bounding box center [601, 203] width 944 height 101
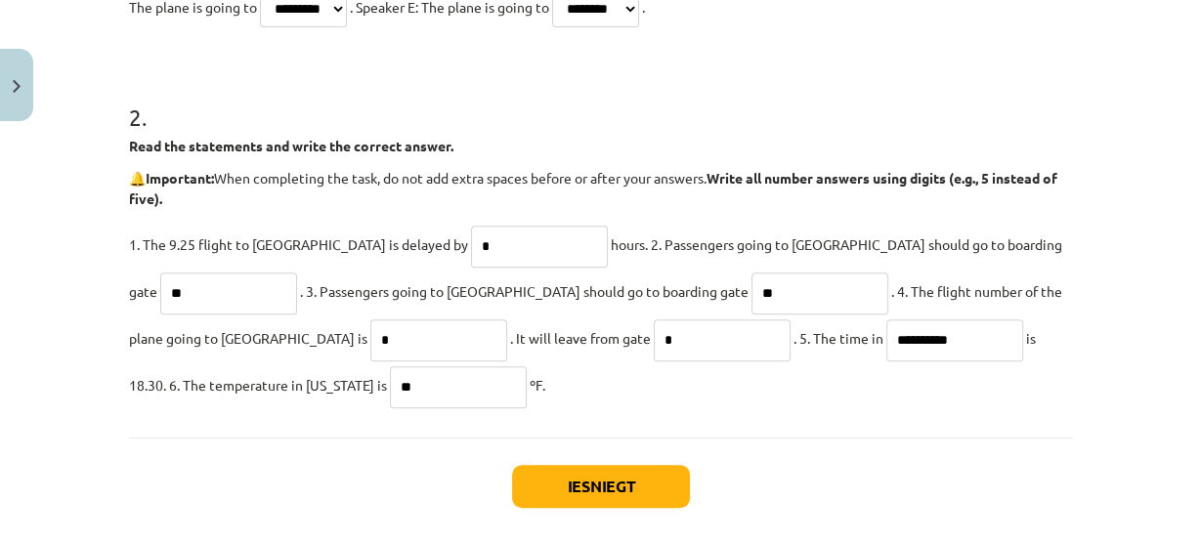
scroll to position [622, 0]
click at [886, 341] on input "**********" at bounding box center [954, 340] width 137 height 42
type input "*"
click at [886, 341] on input "********" at bounding box center [954, 340] width 137 height 42
type input "********"
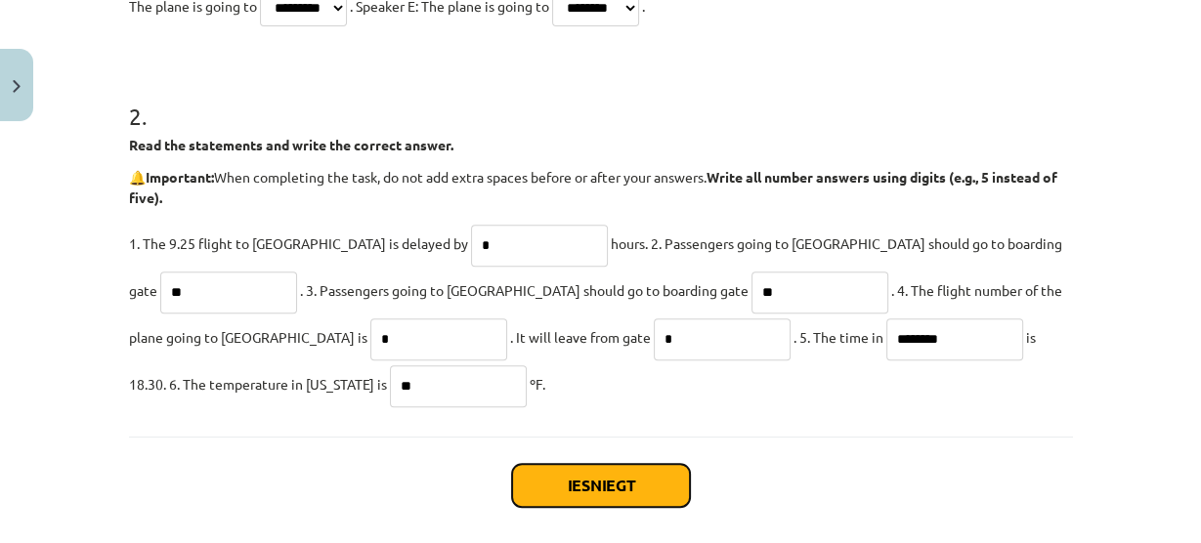
click at [646, 483] on button "Iesniegt" at bounding box center [601, 485] width 178 height 43
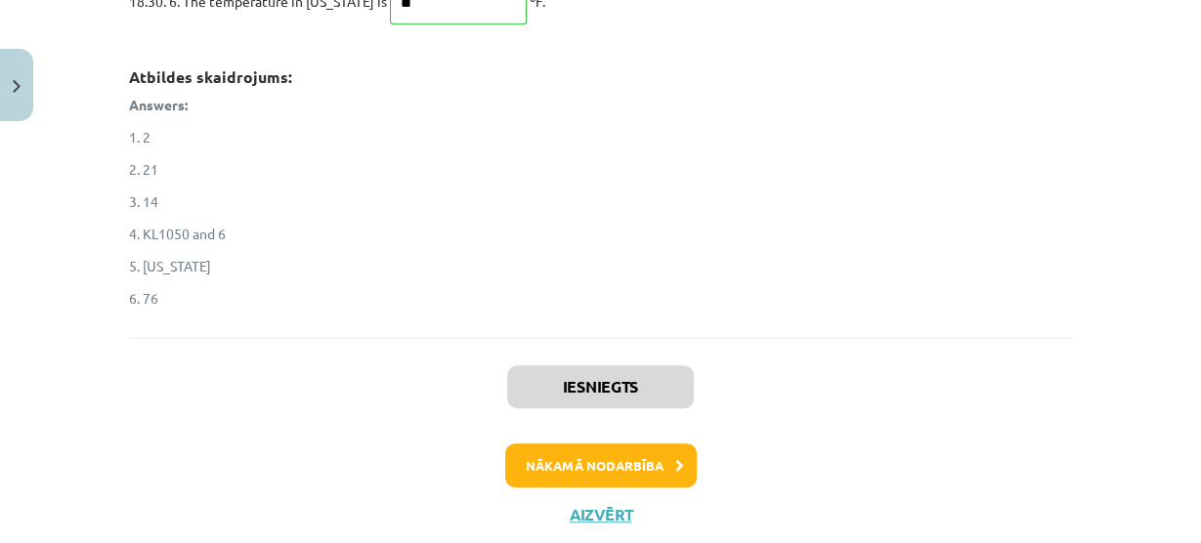
scroll to position [1009, 0]
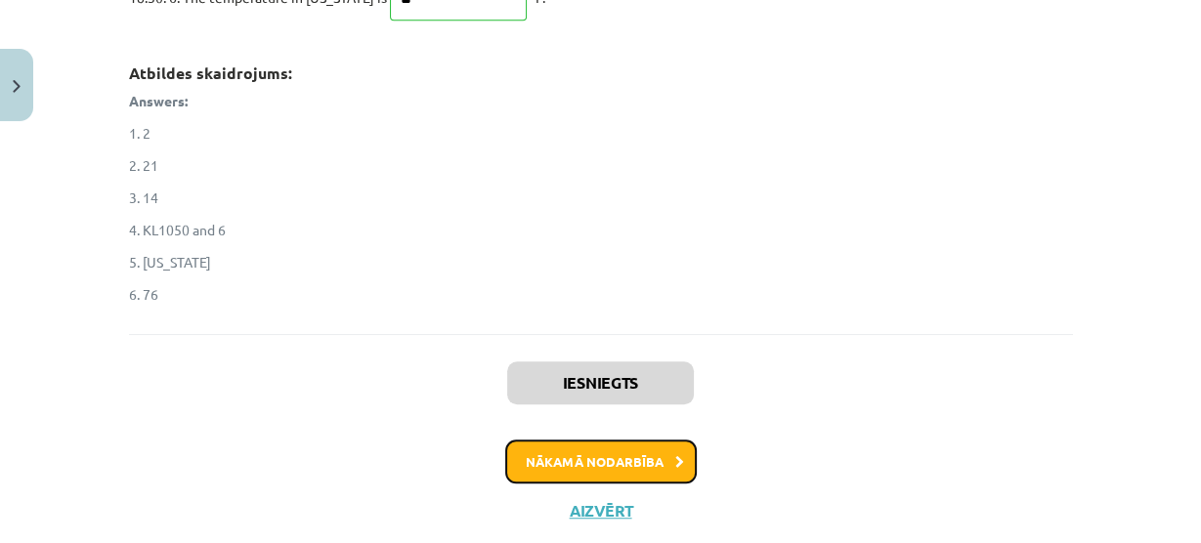
click at [604, 473] on button "Nākamā nodarbība" at bounding box center [601, 462] width 192 height 45
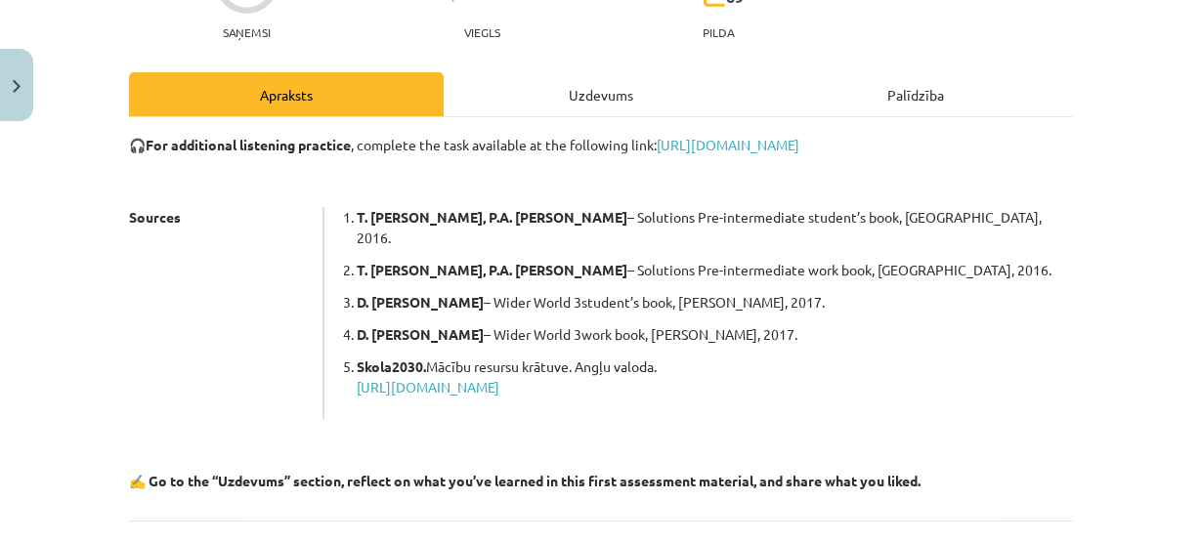
scroll to position [48, 0]
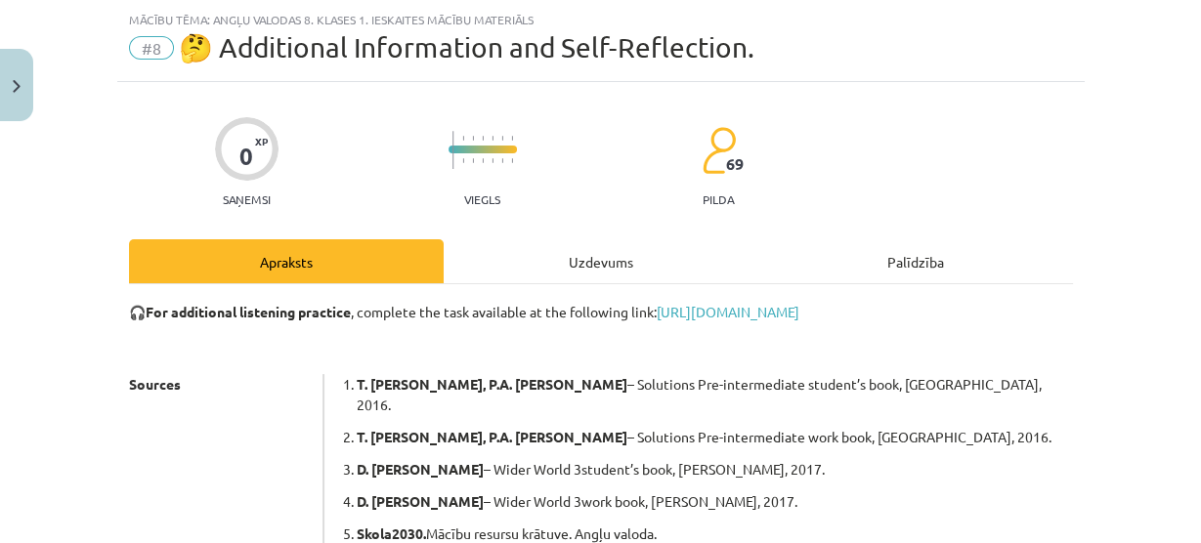
click at [608, 251] on div "Uzdevums" at bounding box center [601, 261] width 315 height 44
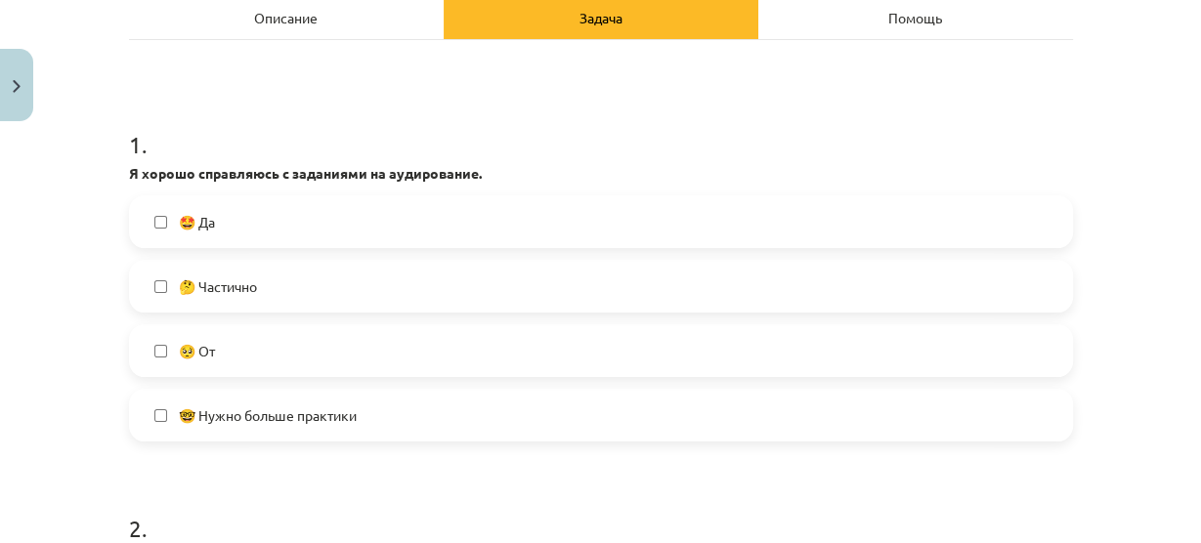
scroll to position [1453, 0]
click at [335, 430] on label "🤓 Нужно больше практики" at bounding box center [601, 415] width 940 height 49
click at [255, 297] on label "🤔 Частично" at bounding box center [601, 286] width 940 height 49
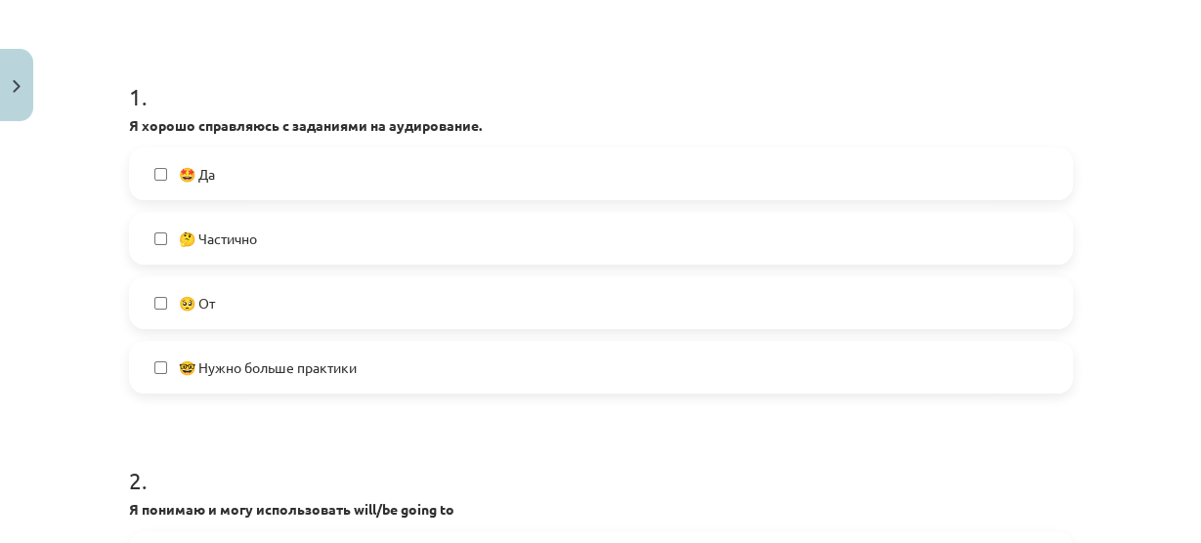
scroll to position [339, 0]
click at [258, 371] on font "🤓 Нужно больше практики" at bounding box center [268, 369] width 178 height 18
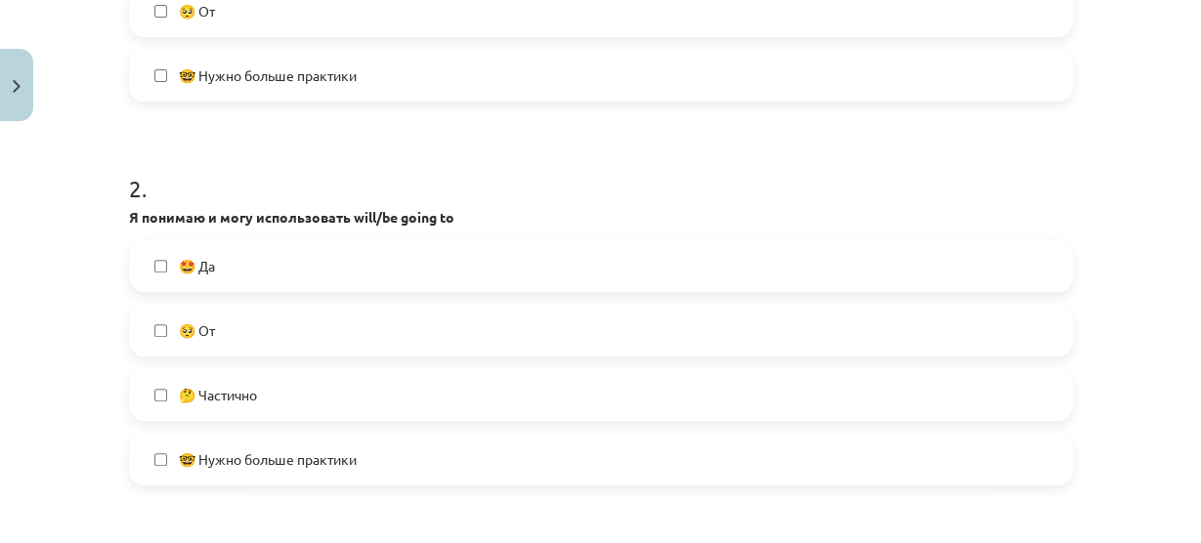
scroll to position [632, 0]
click at [164, 393] on label "🤔 Частично" at bounding box center [601, 394] width 940 height 49
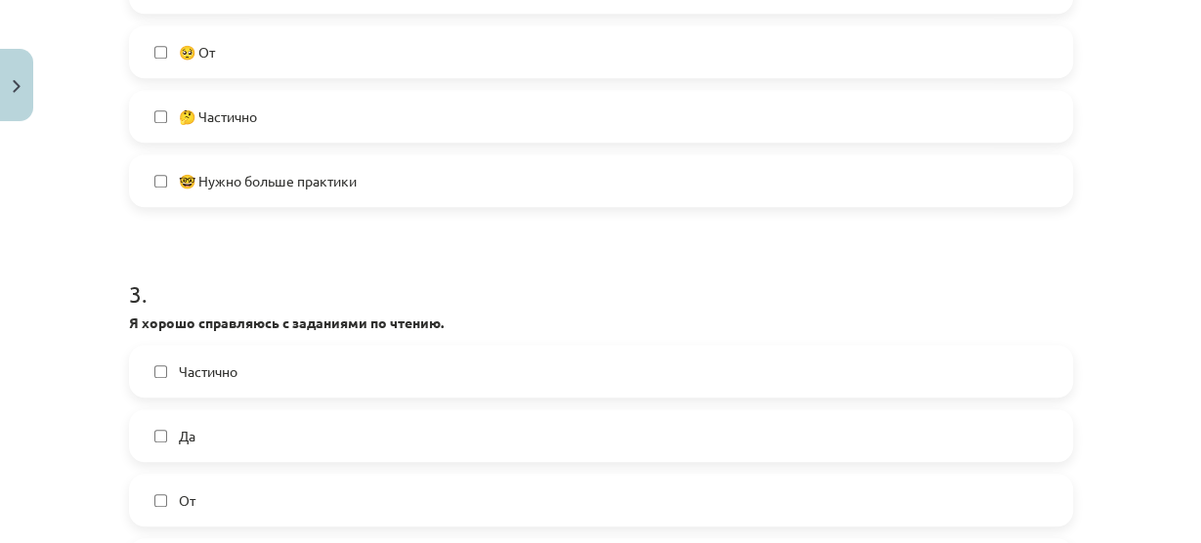
scroll to position [985, 0]
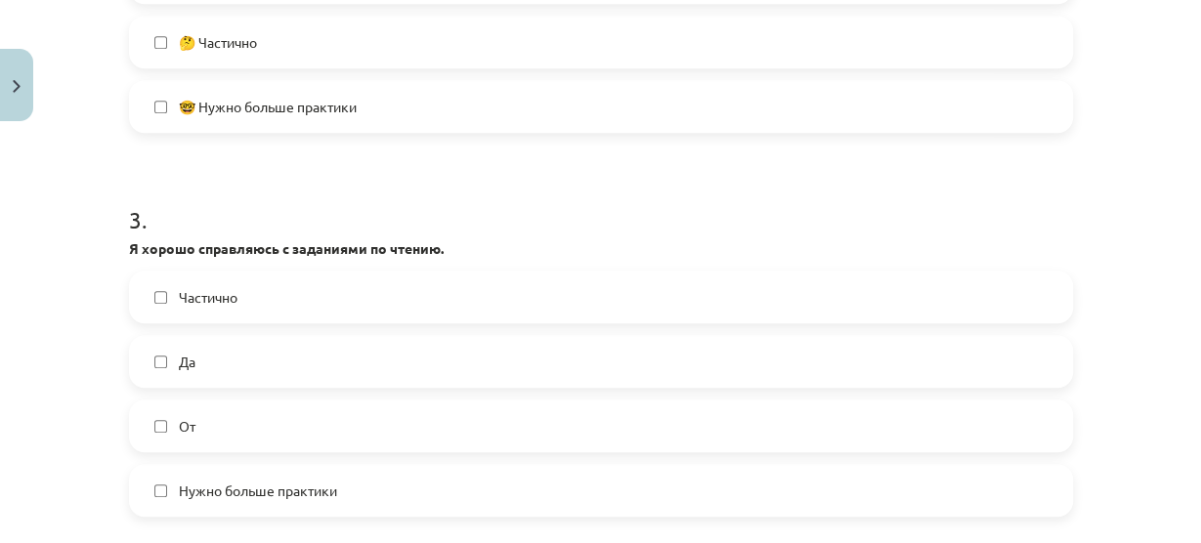
click at [197, 488] on font "Нужно больше практики" at bounding box center [258, 491] width 158 height 18
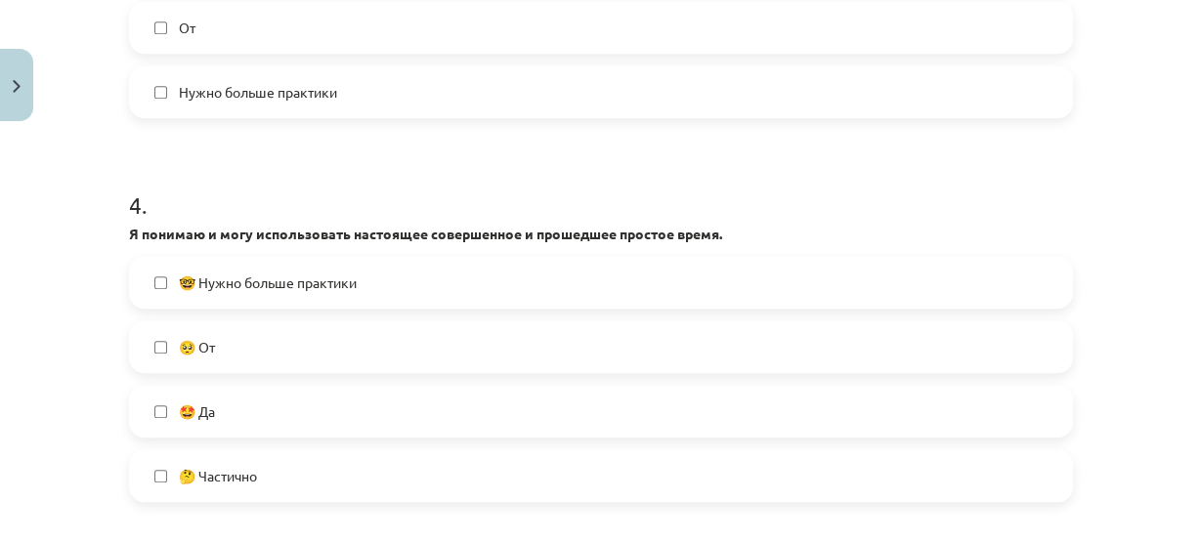
scroll to position [1386, 0]
click at [197, 479] on font "🤔 Частично" at bounding box center [218, 474] width 78 height 18
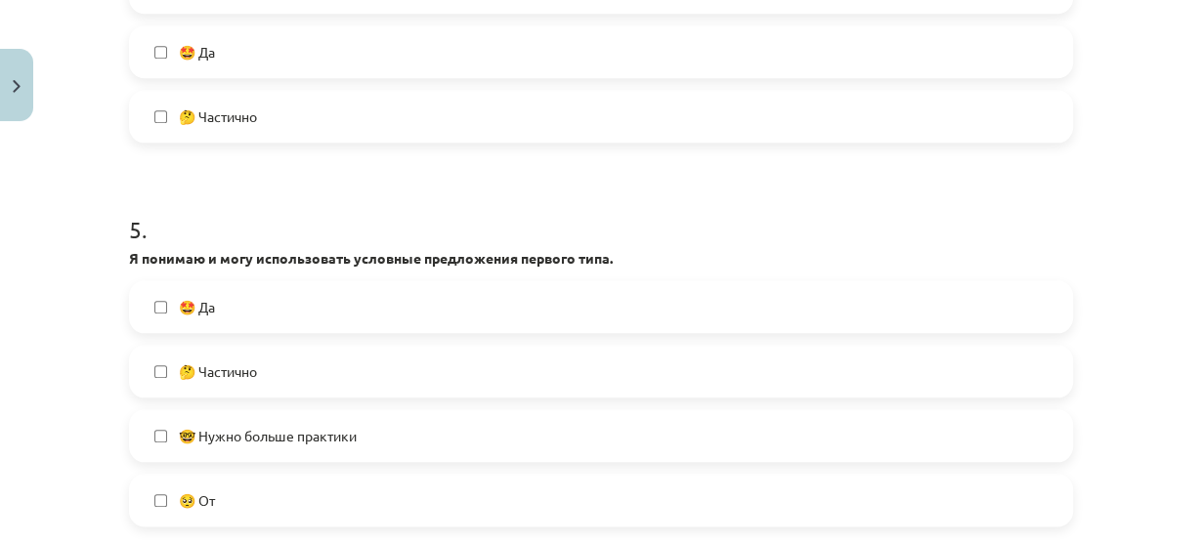
scroll to position [1745, 0]
click at [171, 442] on label "🤓 Нужно больше практики" at bounding box center [601, 433] width 940 height 49
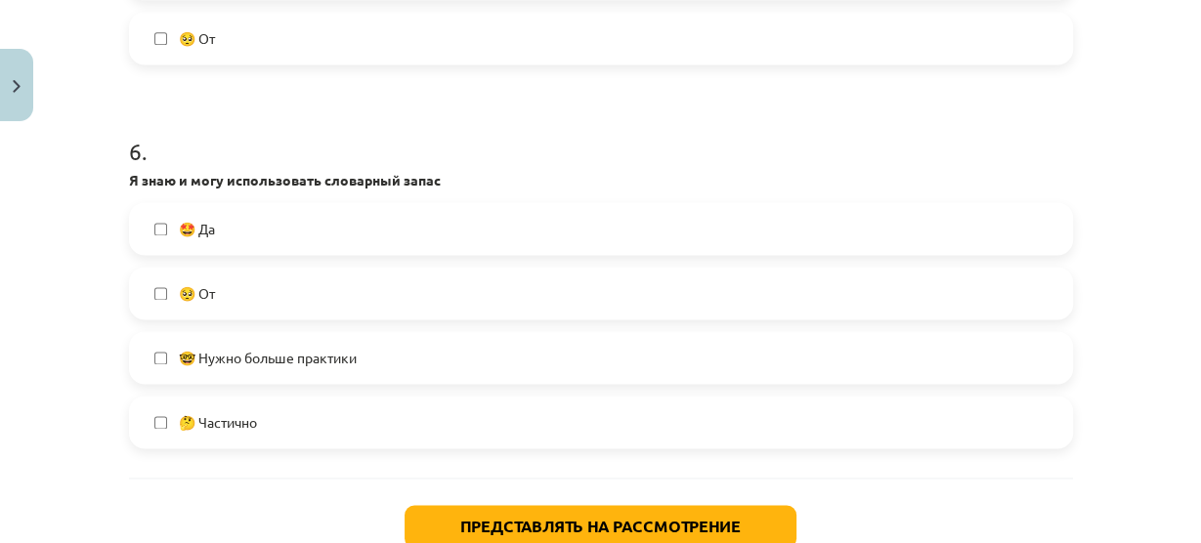
scroll to position [2250, 0]
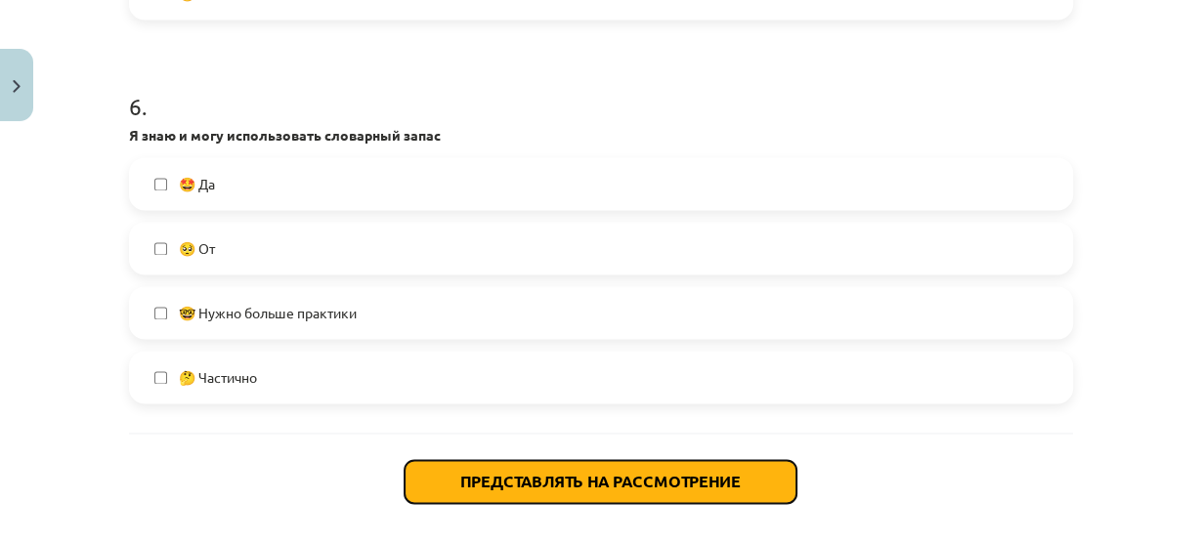
click at [464, 481] on font "Представлять на рассмотрение" at bounding box center [600, 481] width 280 height 21
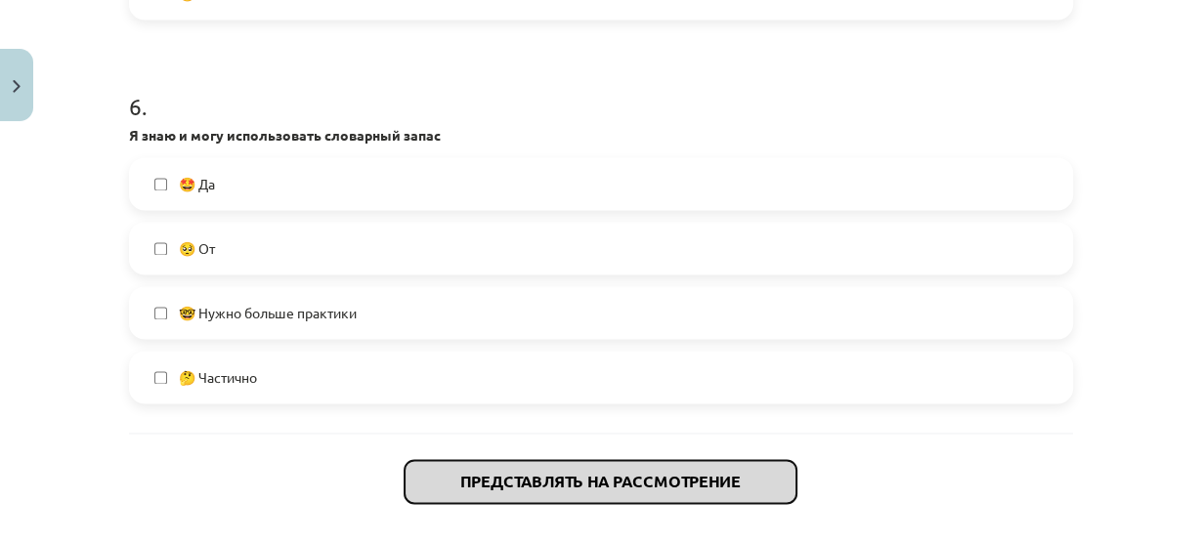
click at [464, 481] on font "Представлять на рассмотрение" at bounding box center [600, 481] width 280 height 21
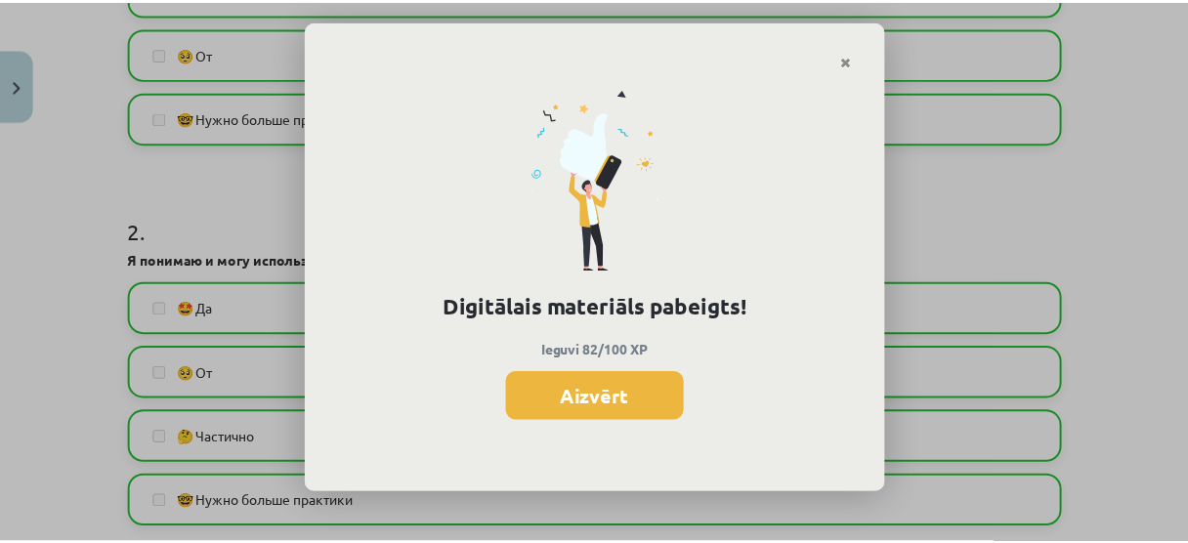
scroll to position [552, 0]
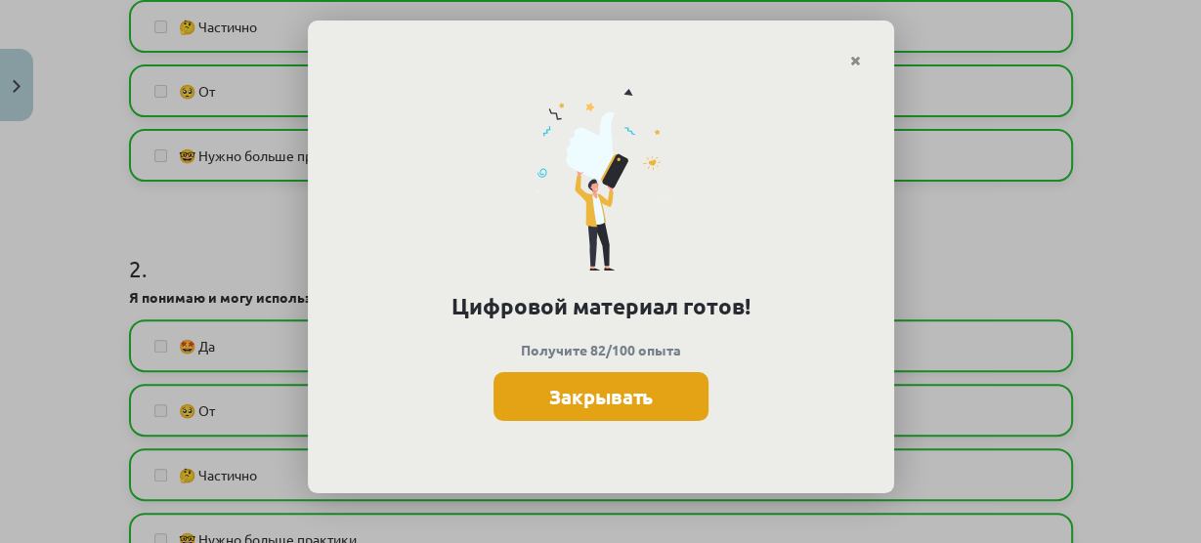
click at [561, 409] on button "Закрывать" at bounding box center [600, 396] width 215 height 49
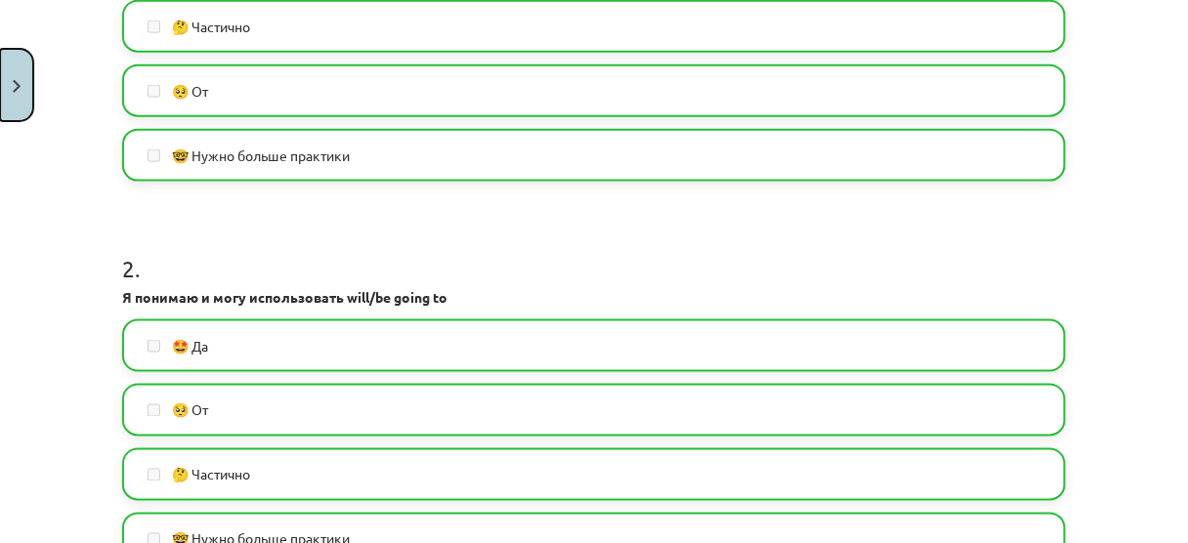
click at [4, 91] on button "Закрывать" at bounding box center [16, 85] width 33 height 72
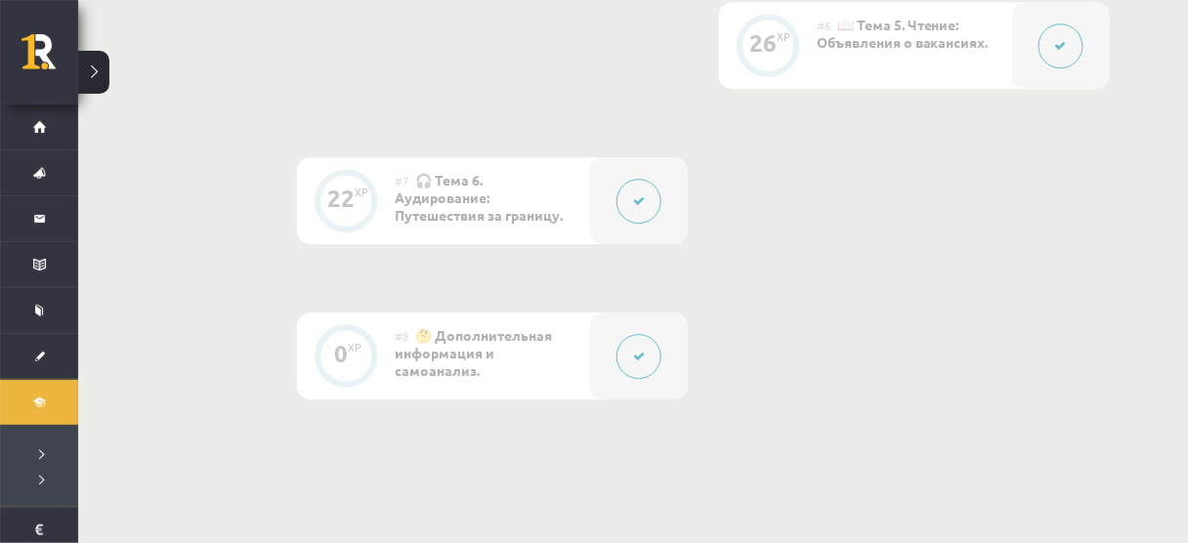
click at [88, 85] on button at bounding box center [93, 72] width 31 height 43
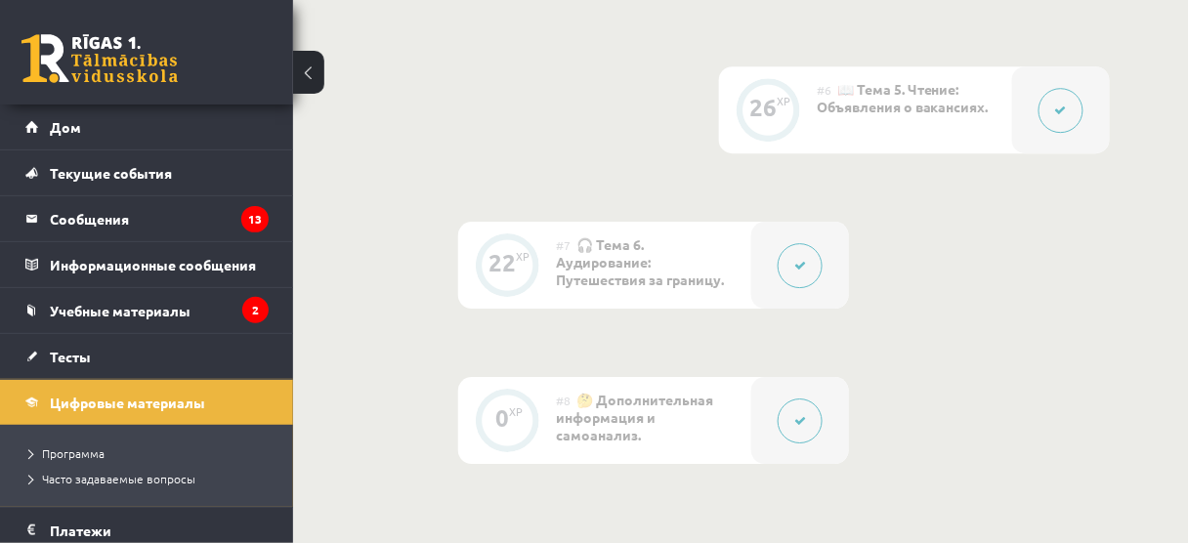
click at [320, 79] on button at bounding box center [308, 72] width 31 height 43
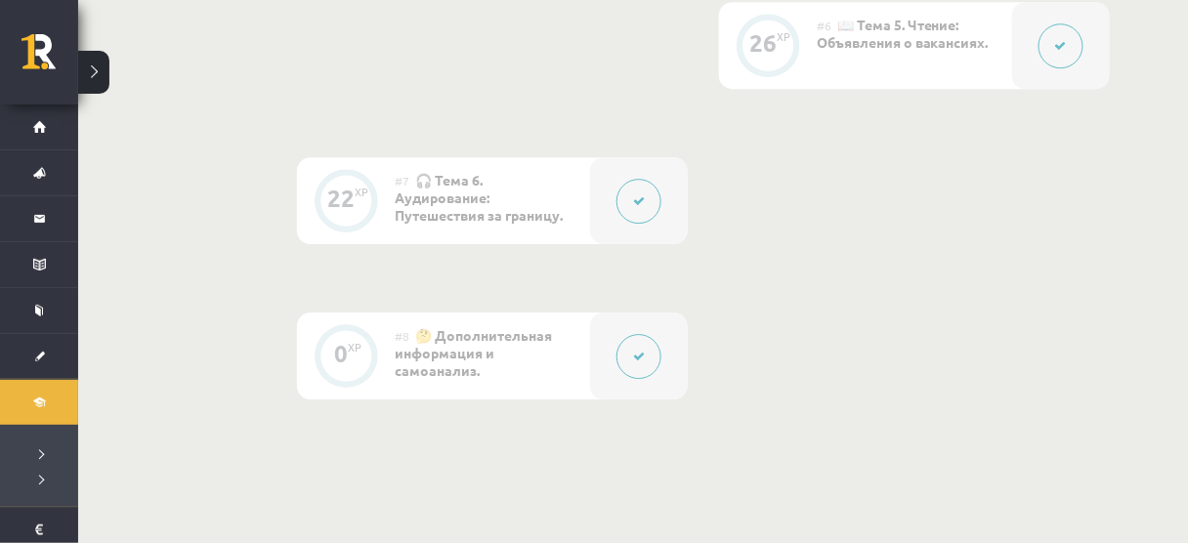
drag, startPoint x: 154, startPoint y: 370, endPoint x: 184, endPoint y: 373, distance: 29.5
drag, startPoint x: 157, startPoint y: 309, endPoint x: 194, endPoint y: 403, distance: 100.9
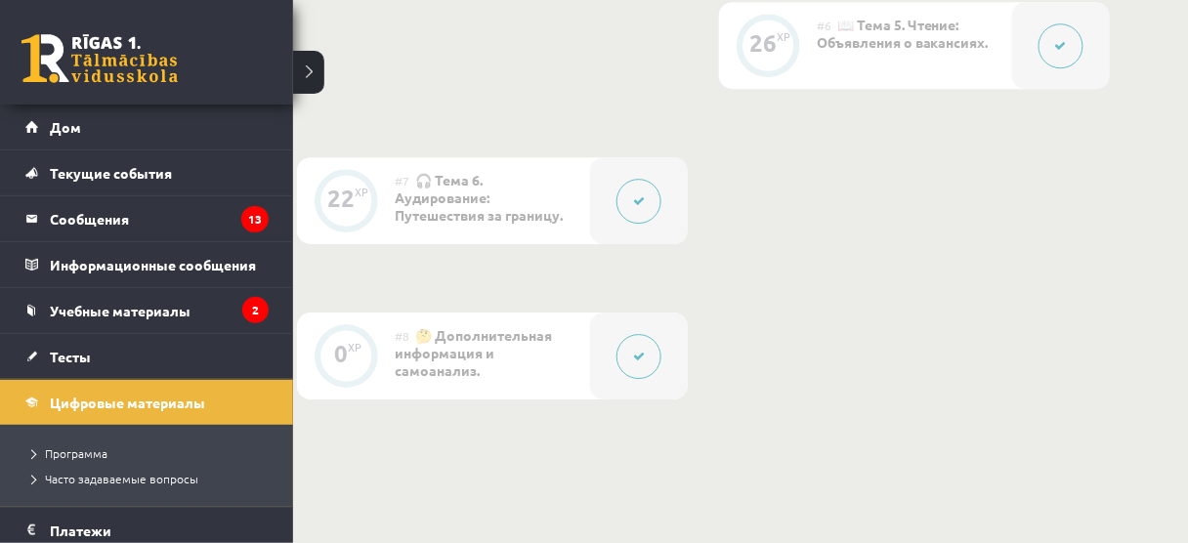
click at [90, 65] on link at bounding box center [99, 58] width 156 height 49
click at [92, 407] on link "Цифровые материалы" at bounding box center [146, 402] width 243 height 45
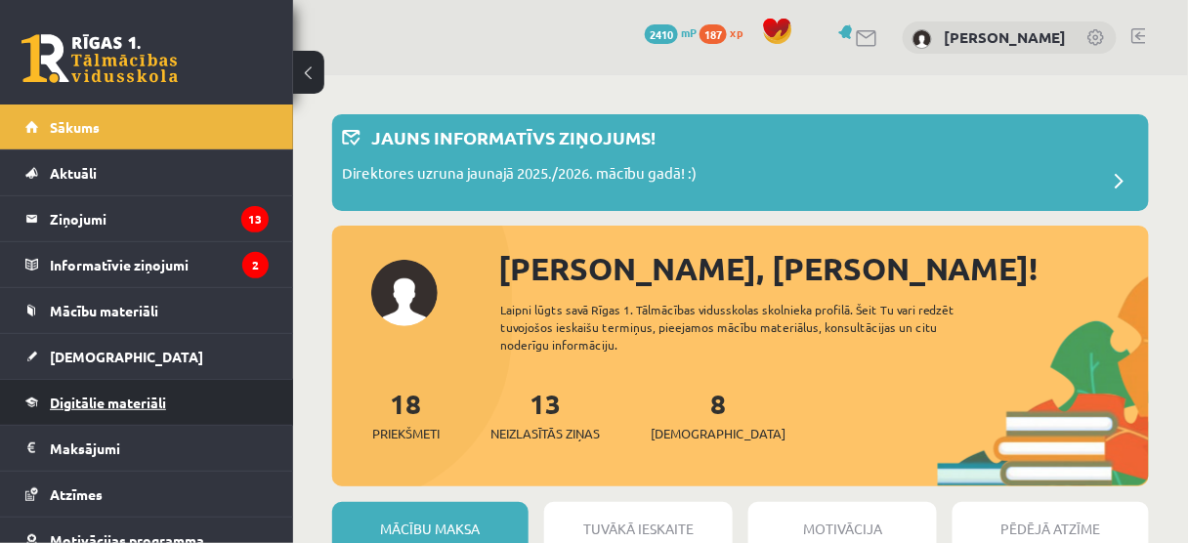
click at [55, 404] on span "Digitālie materiāli" at bounding box center [108, 403] width 116 height 18
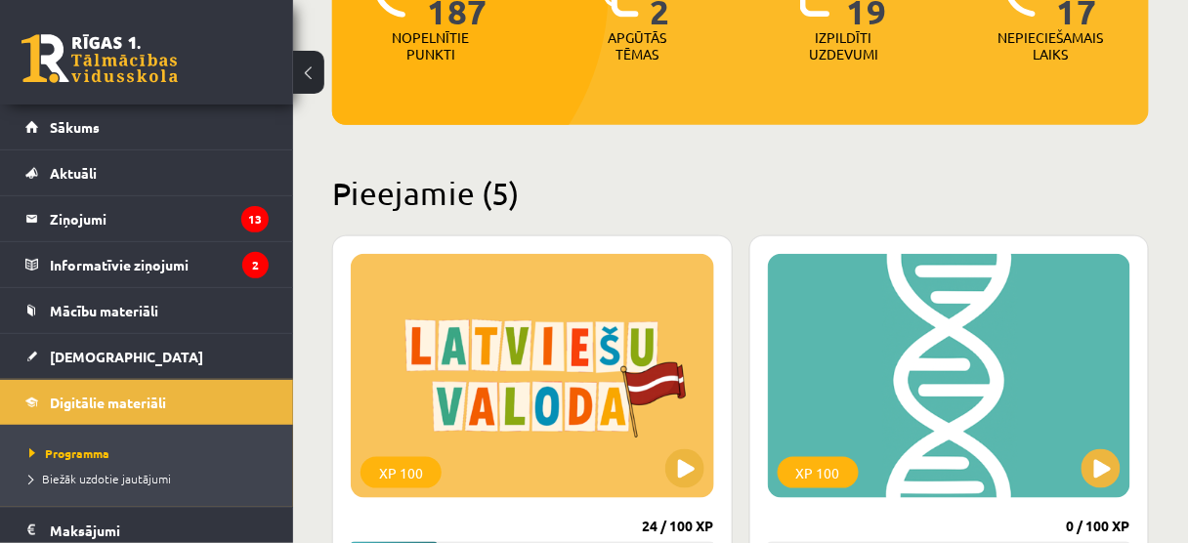
scroll to position [322, 0]
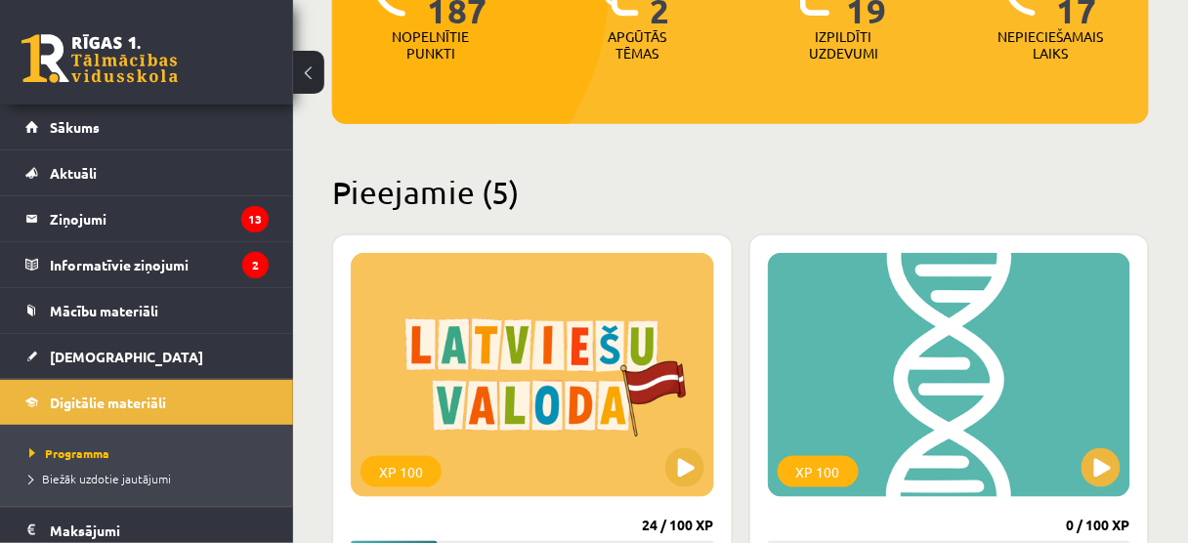
click at [309, 57] on button at bounding box center [308, 72] width 31 height 43
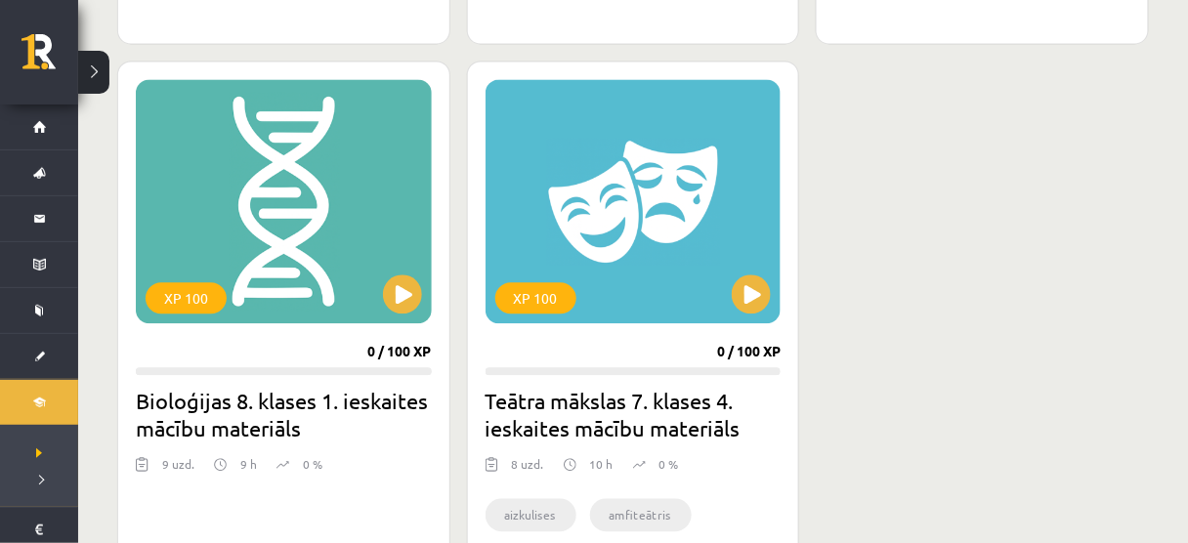
scroll to position [1007, 0]
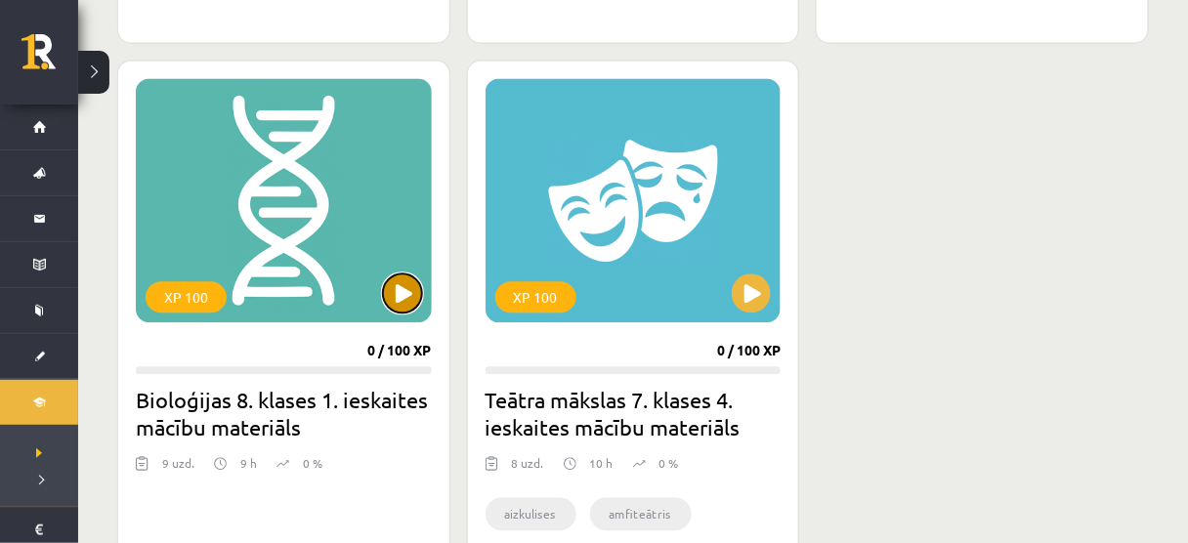
click at [416, 285] on button at bounding box center [402, 293] width 39 height 39
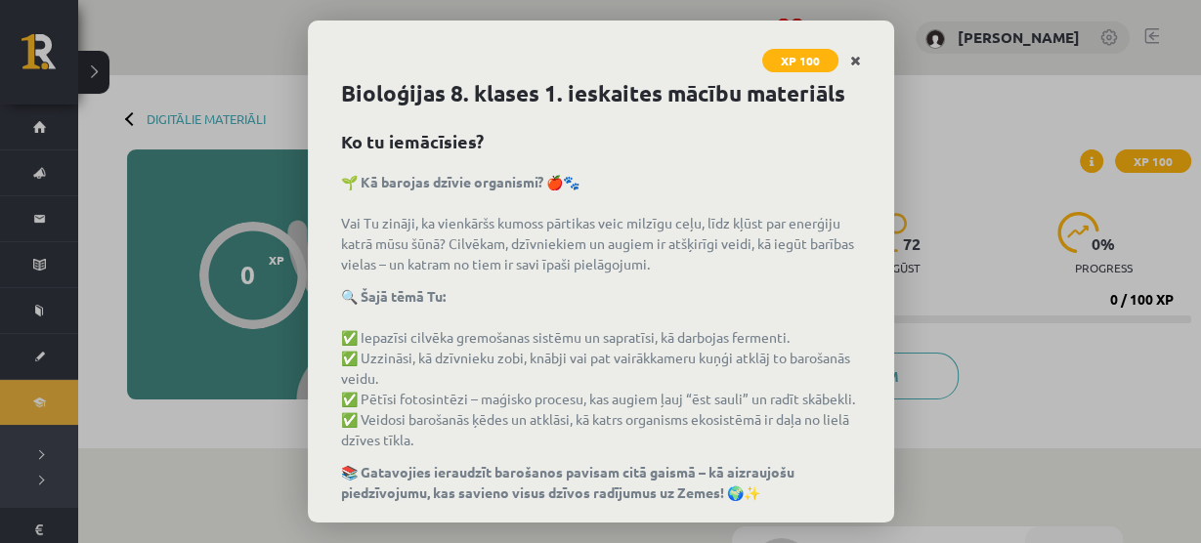
click at [852, 64] on icon "Close" at bounding box center [855, 62] width 11 height 14
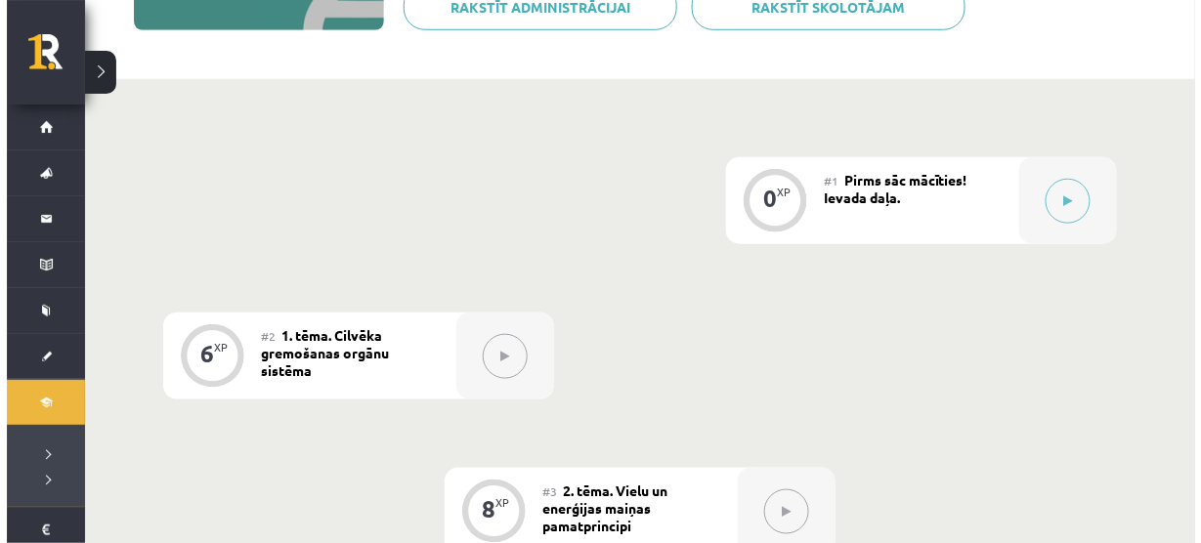
scroll to position [374, 0]
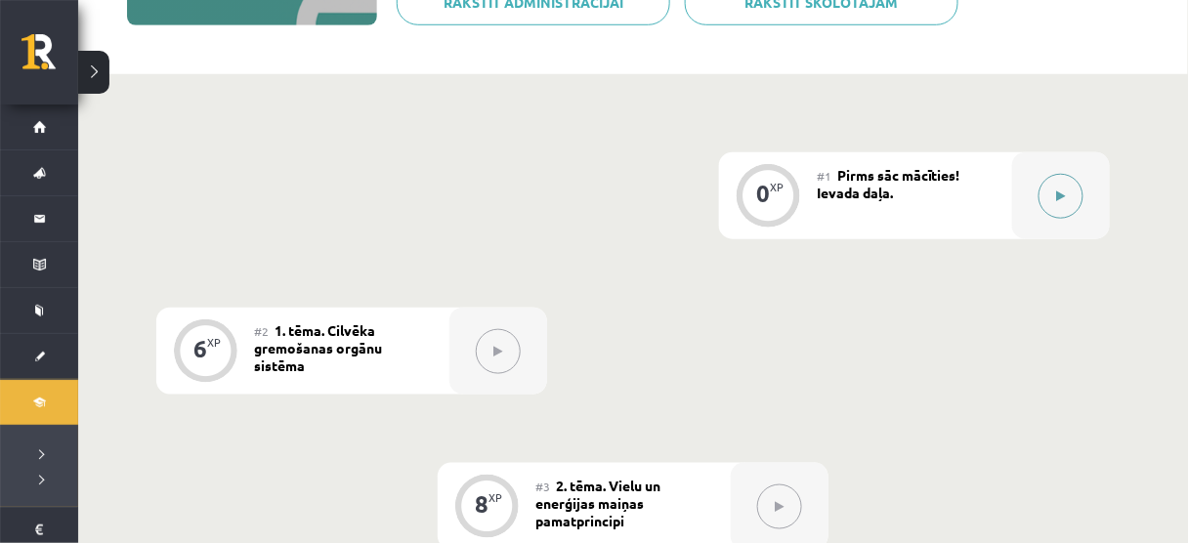
click at [1063, 187] on button at bounding box center [1061, 196] width 45 height 45
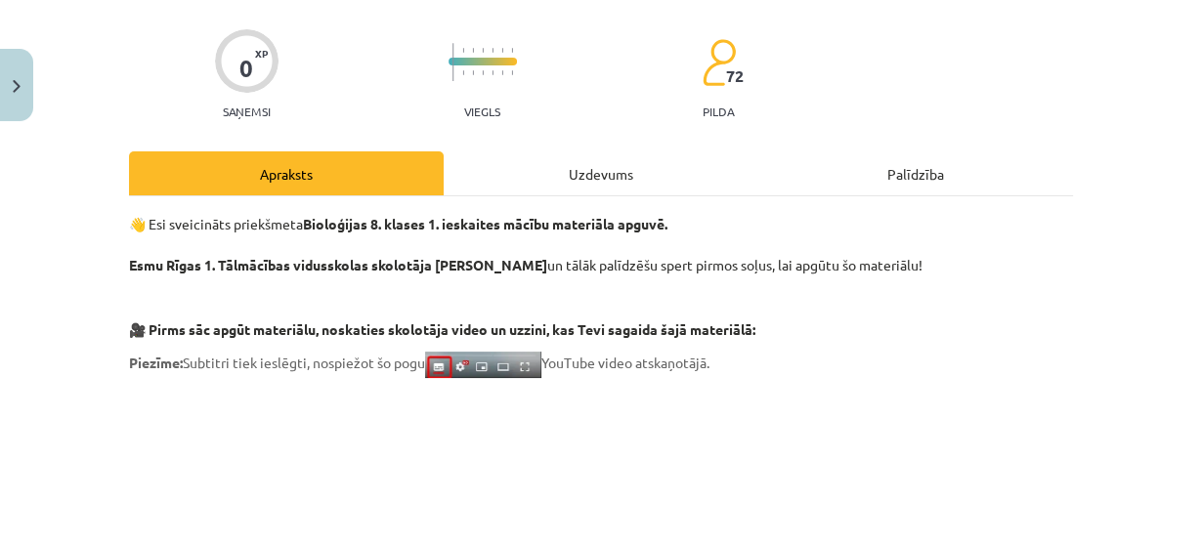
click at [566, 177] on div "Uzdevums" at bounding box center [601, 173] width 315 height 44
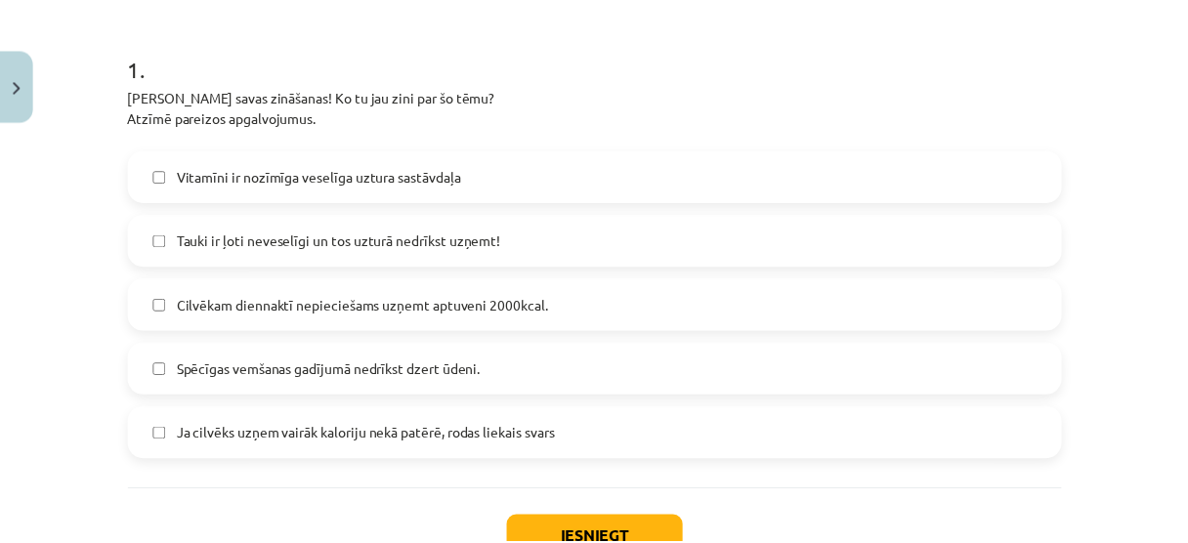
scroll to position [369, 0]
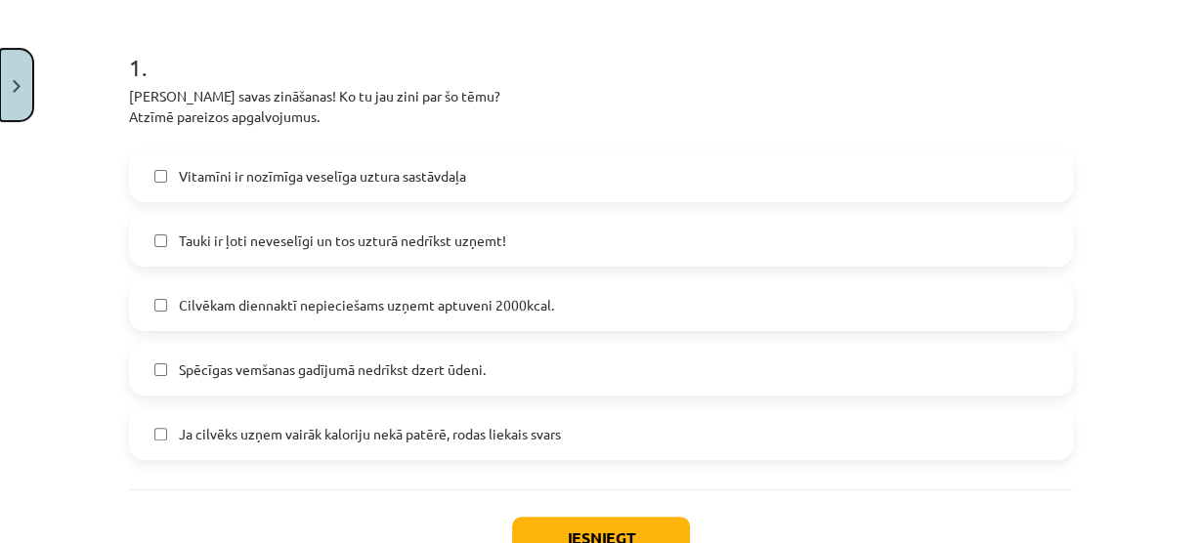
click at [28, 68] on button "Close" at bounding box center [16, 85] width 33 height 72
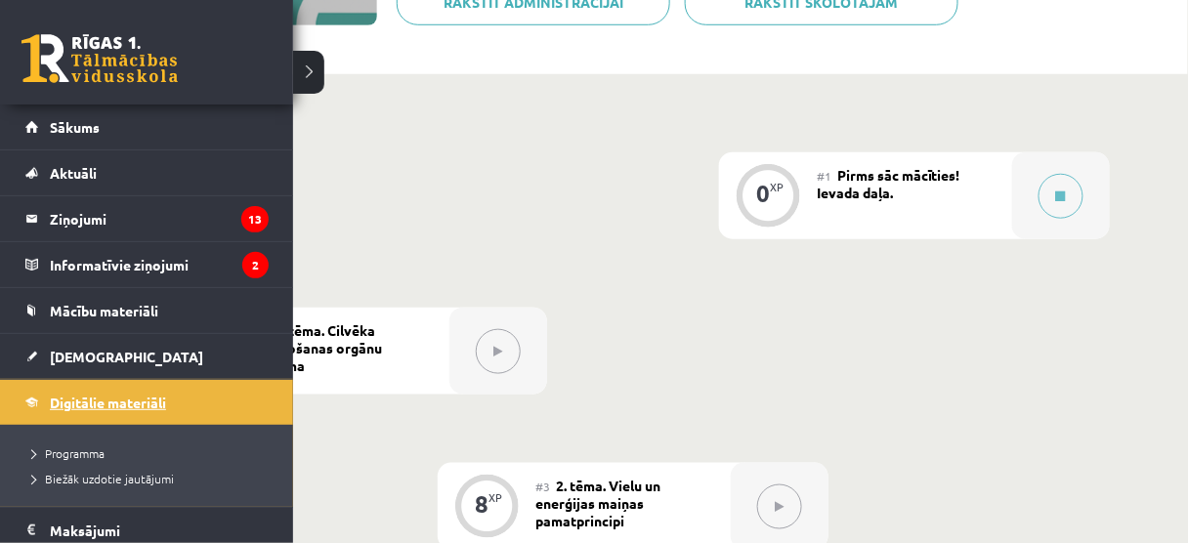
click at [132, 394] on span "Digitālie materiāli" at bounding box center [108, 403] width 116 height 18
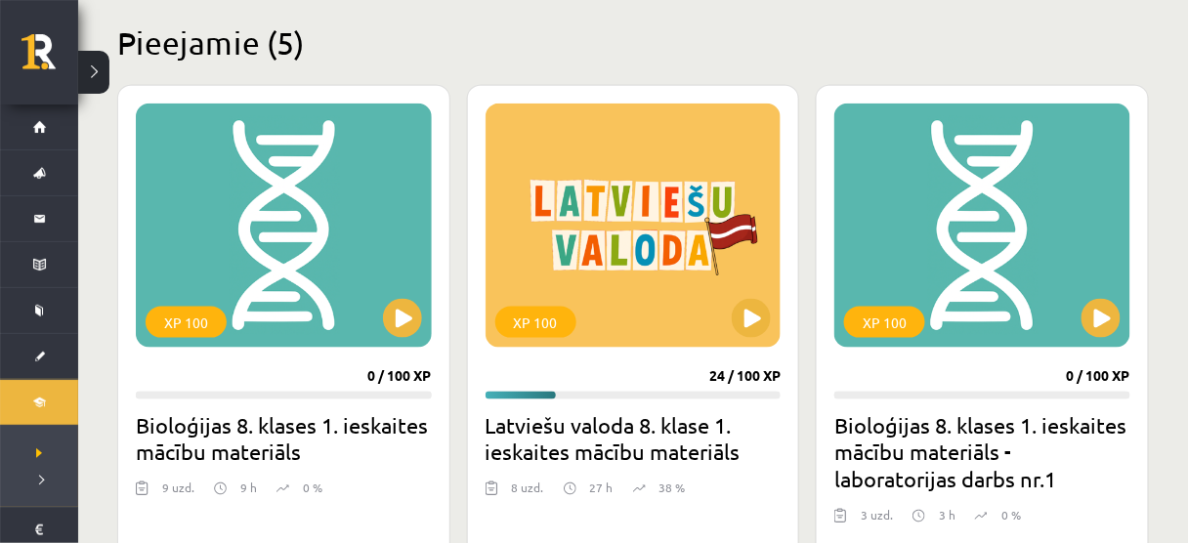
scroll to position [597, 0]
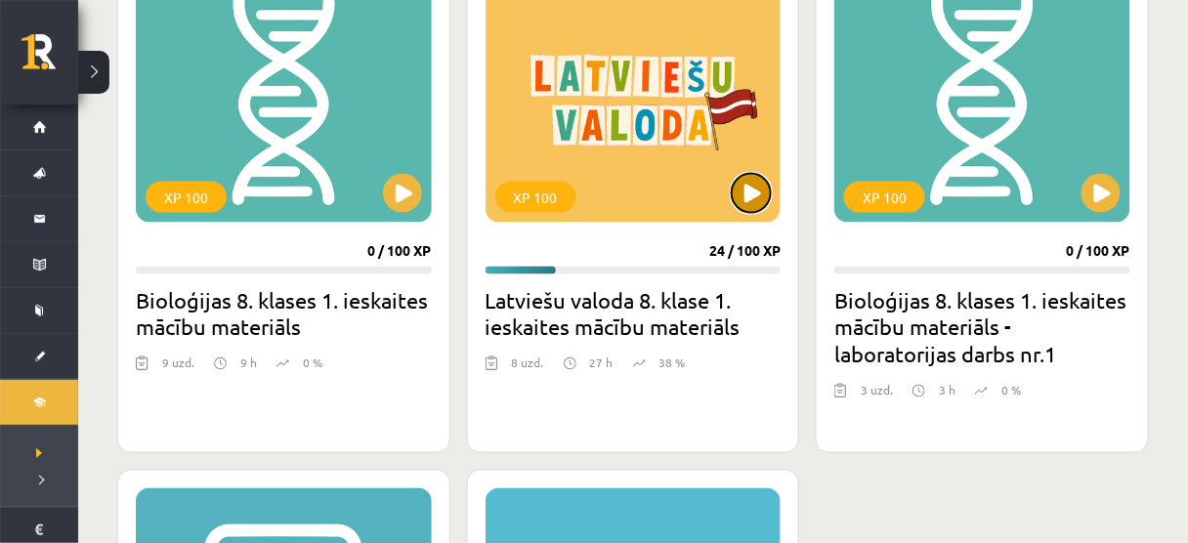
click at [762, 187] on button at bounding box center [751, 193] width 39 height 39
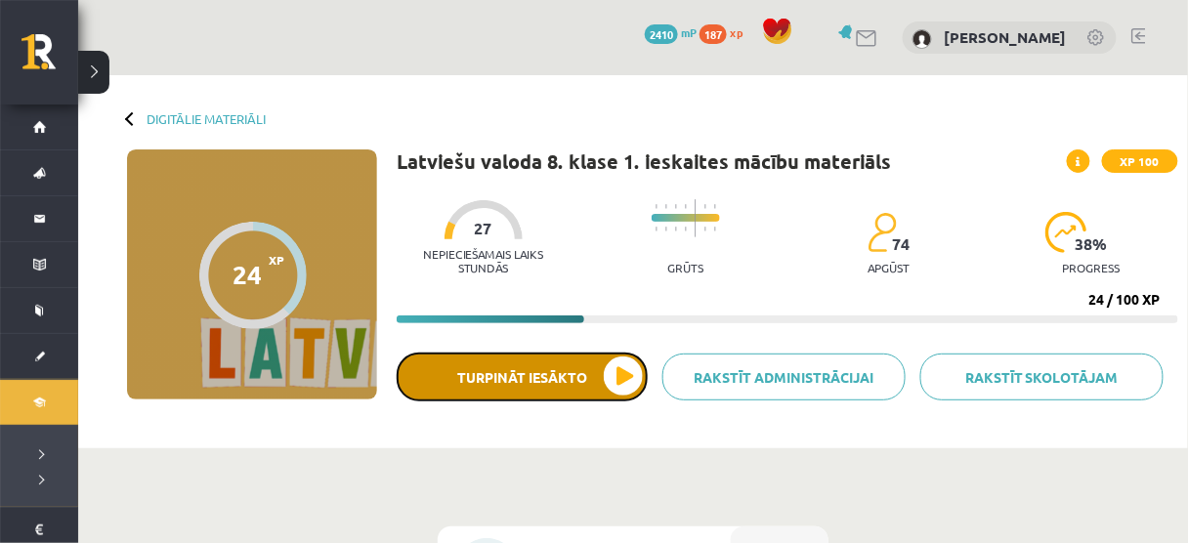
click at [446, 378] on button "Turpināt iesākto" at bounding box center [522, 377] width 251 height 49
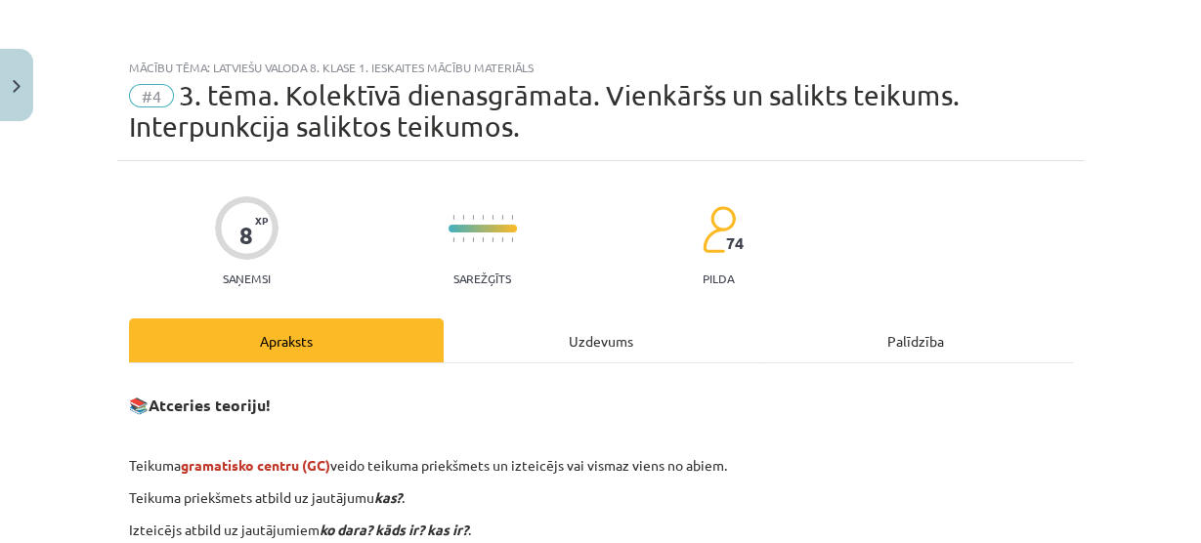
click at [524, 331] on div "Uzdevums" at bounding box center [601, 341] width 315 height 44
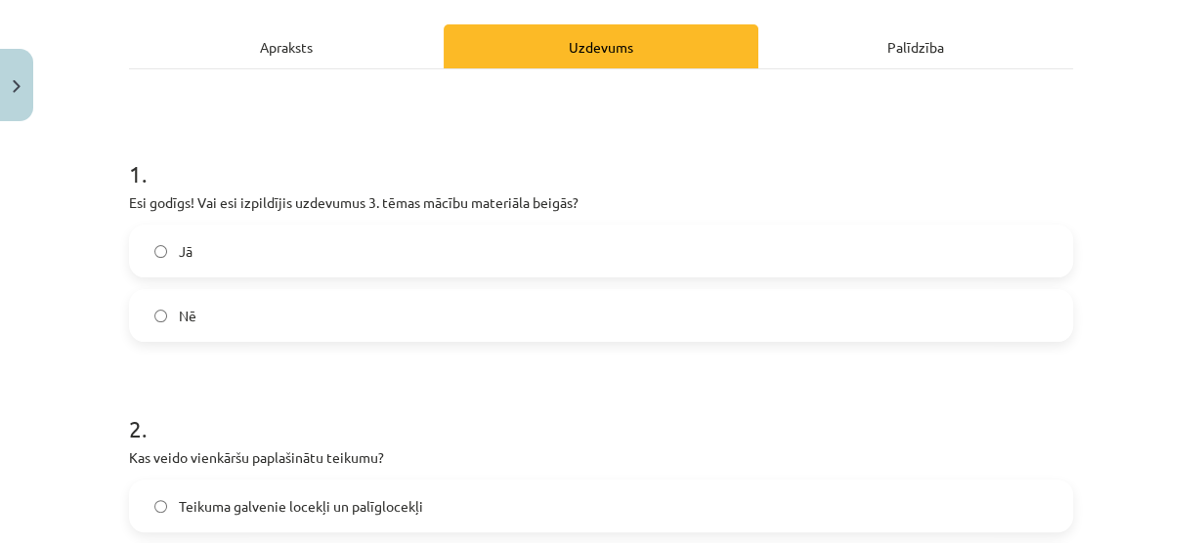
scroll to position [331, 0]
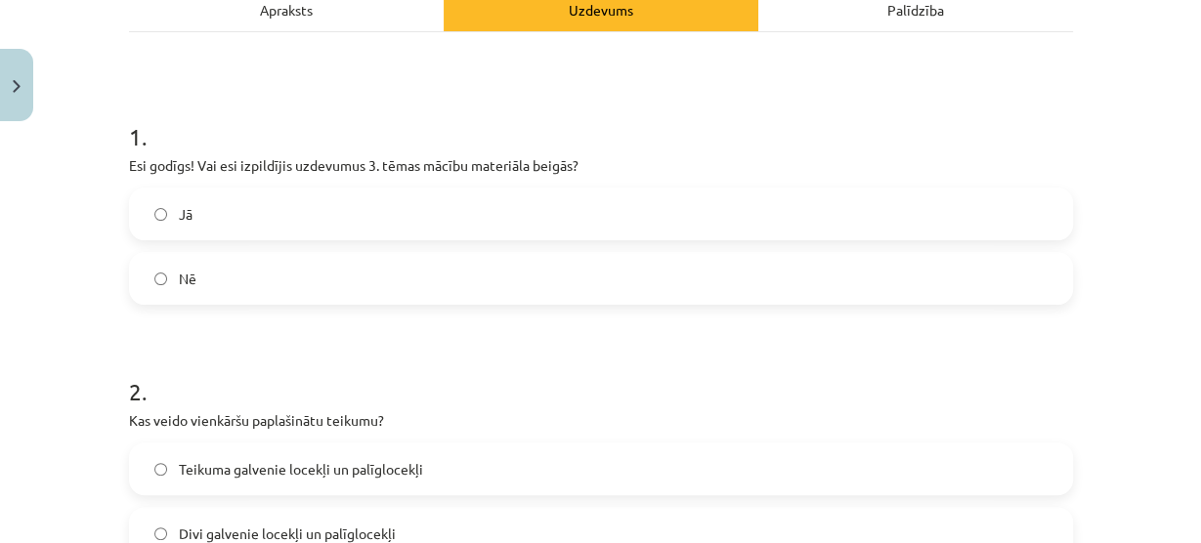
click at [398, 188] on div "Jā" at bounding box center [601, 214] width 944 height 53
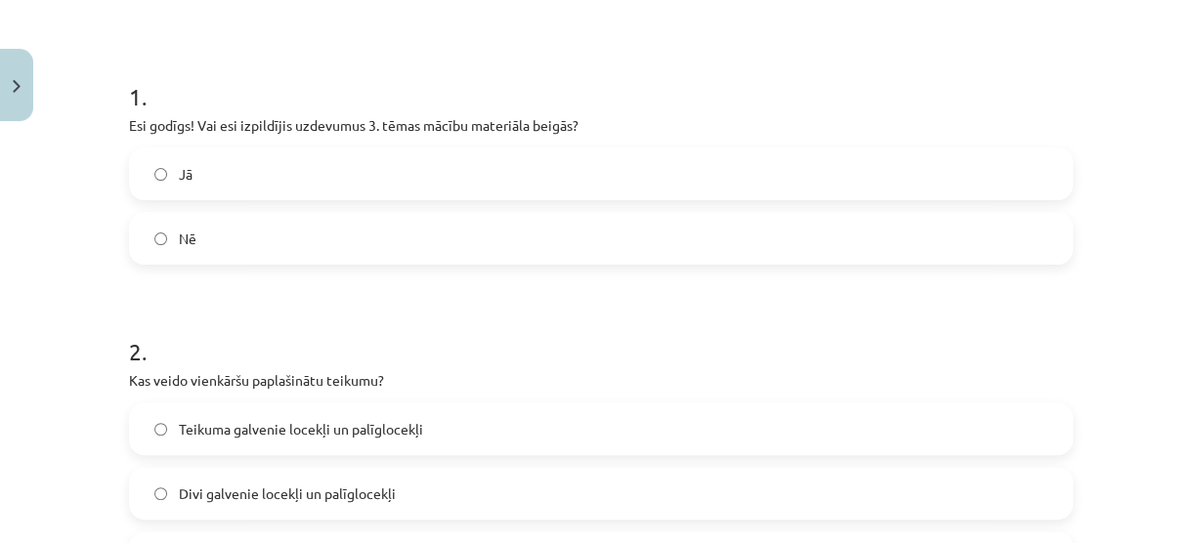
scroll to position [372, 0]
click at [398, 186] on label "Jā" at bounding box center [601, 173] width 940 height 49
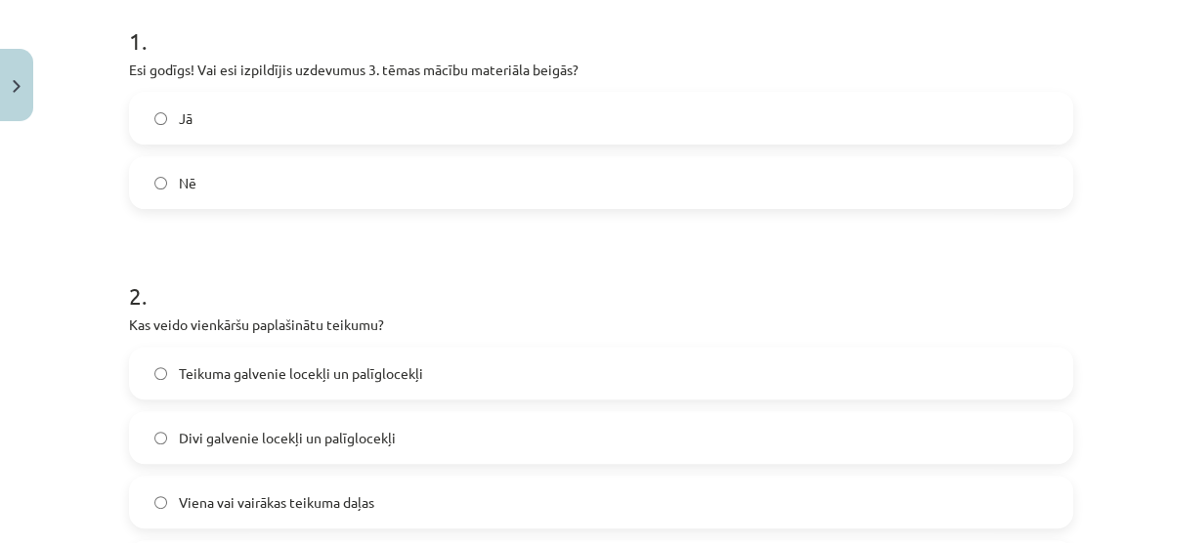
scroll to position [429, 0]
click at [772, 31] on h1 "1 ." at bounding box center [601, 21] width 944 height 61
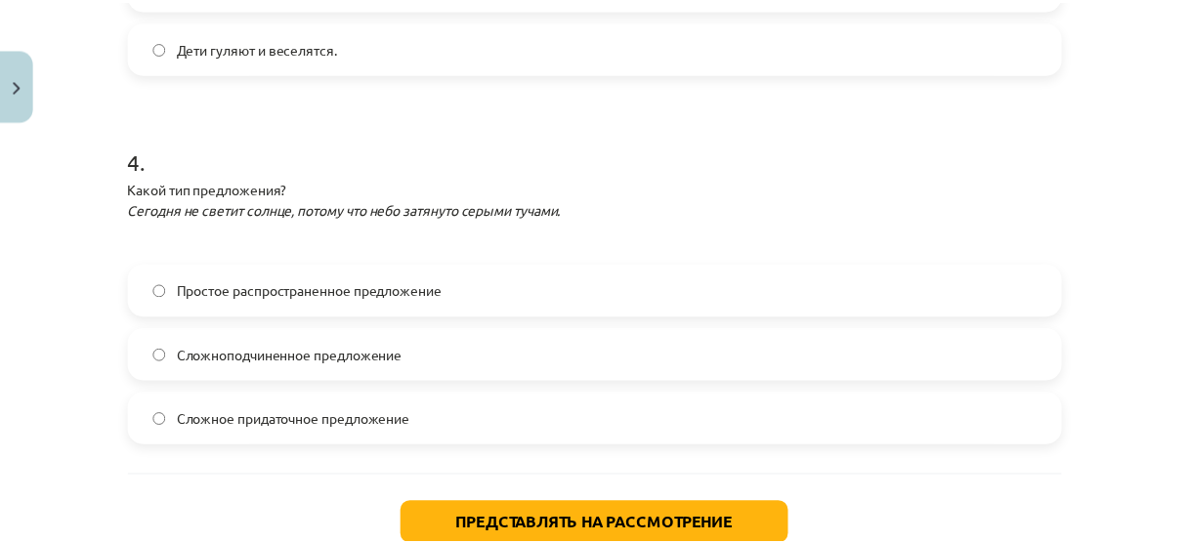
scroll to position [1393, 0]
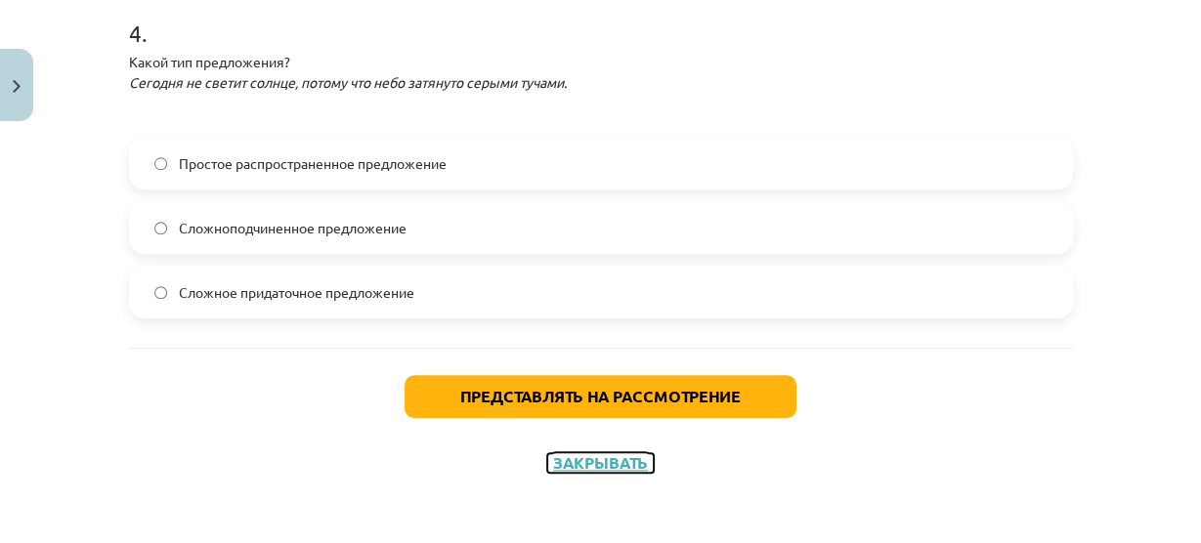
click at [578, 452] on font "Закрывать" at bounding box center [600, 462] width 95 height 21
click at [578, 452] on div "Представлять на рассмотрение Закрывать" at bounding box center [601, 416] width 944 height 137
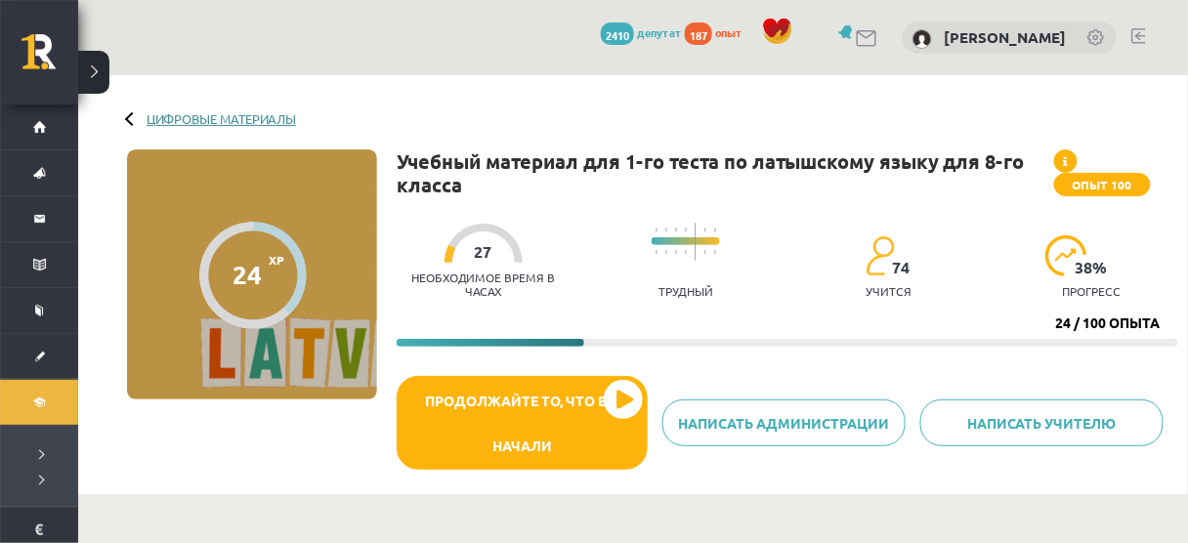
click at [290, 113] on font "Цифровые материалы" at bounding box center [222, 118] width 150 height 17
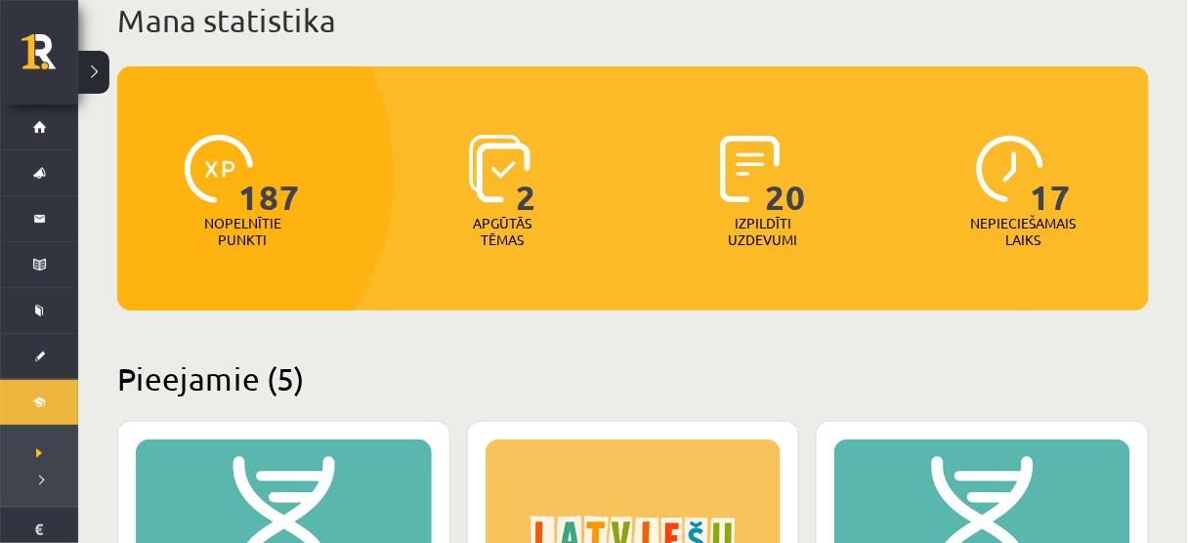
scroll to position [137, 0]
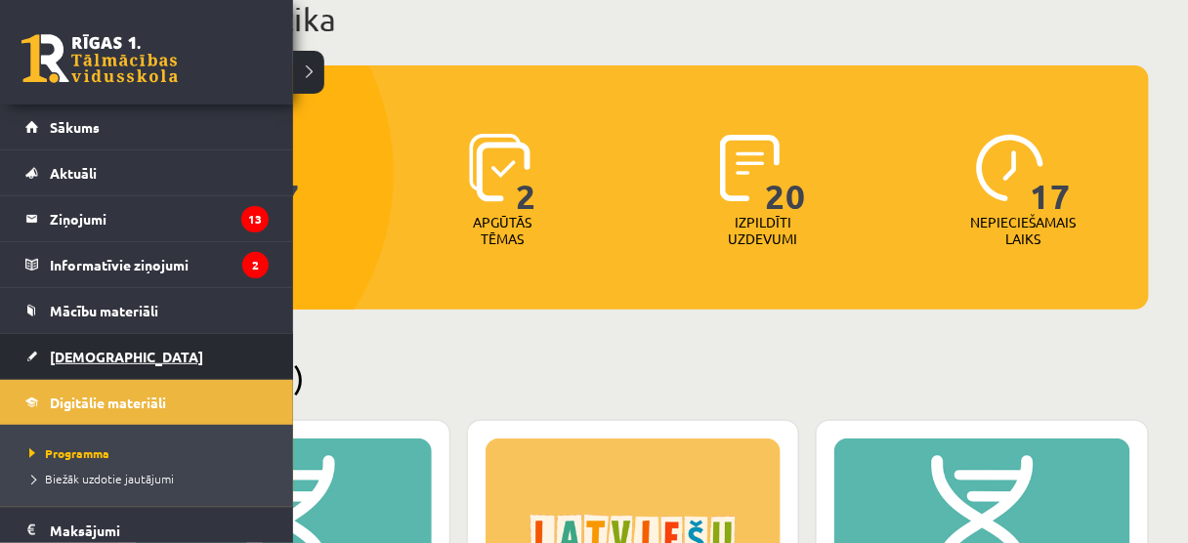
click at [71, 369] on link "[DEMOGRAPHIC_DATA]" at bounding box center [146, 356] width 243 height 45
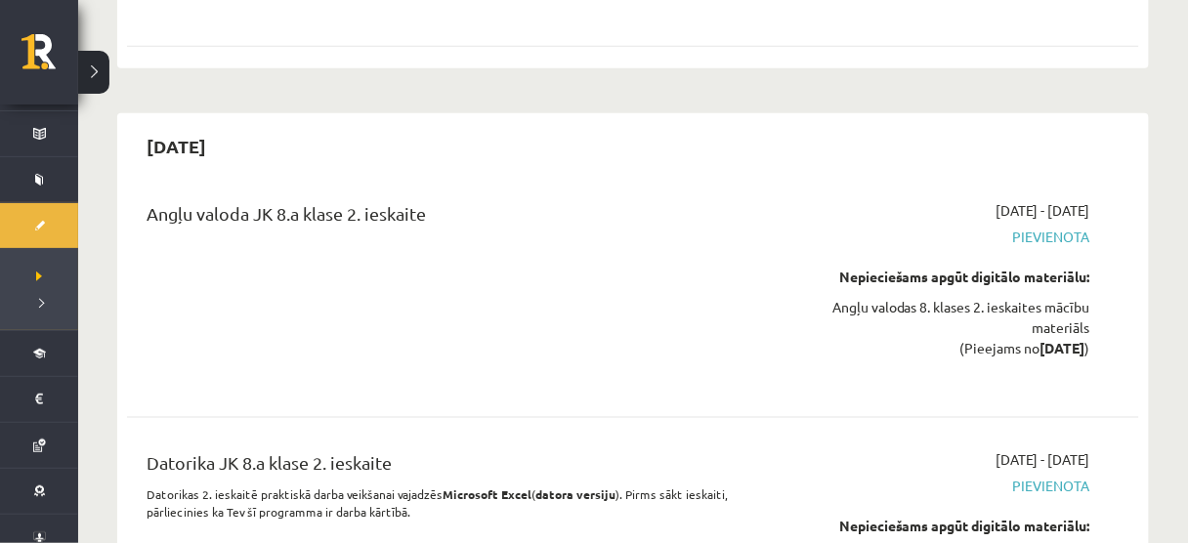
scroll to position [7775, 0]
